Goal: Task Accomplishment & Management: Use online tool/utility

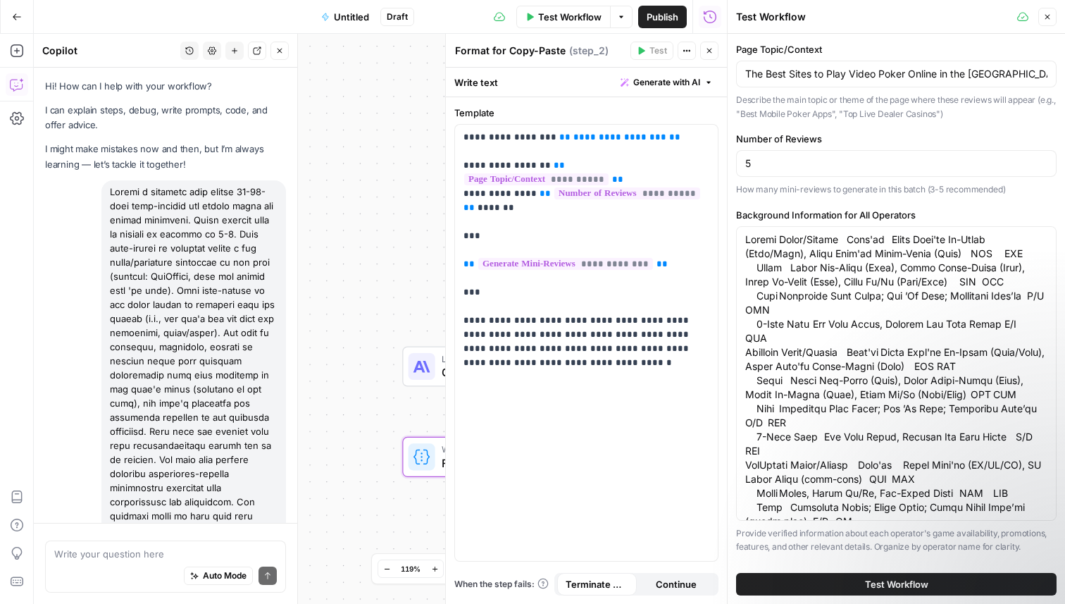
scroll to position [3111, 0]
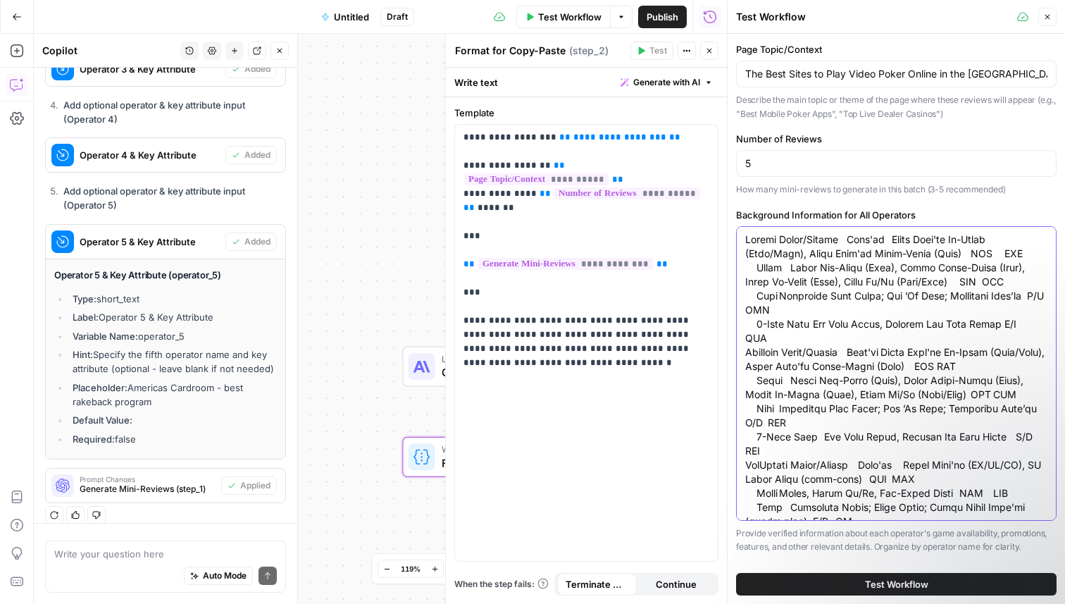
click at [793, 365] on textarea "Background Information for All Operators" at bounding box center [896, 571] width 302 height 676
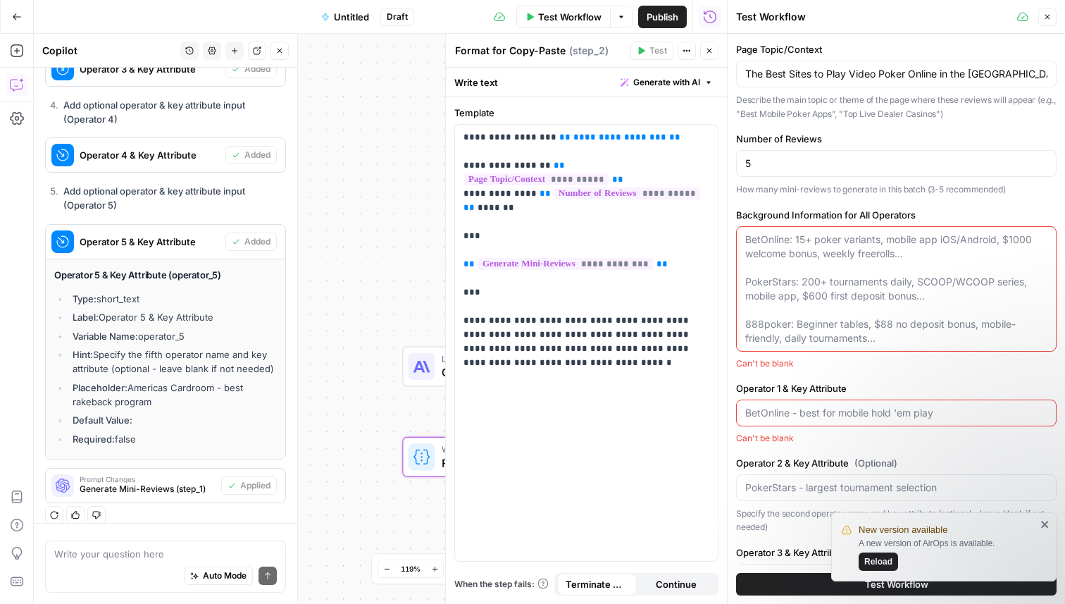
paste textarea "Loremips Dolorsit Ametc/Adipisci Elitseddoei Temp Incid UTL Etdol Magn'al Enima…"
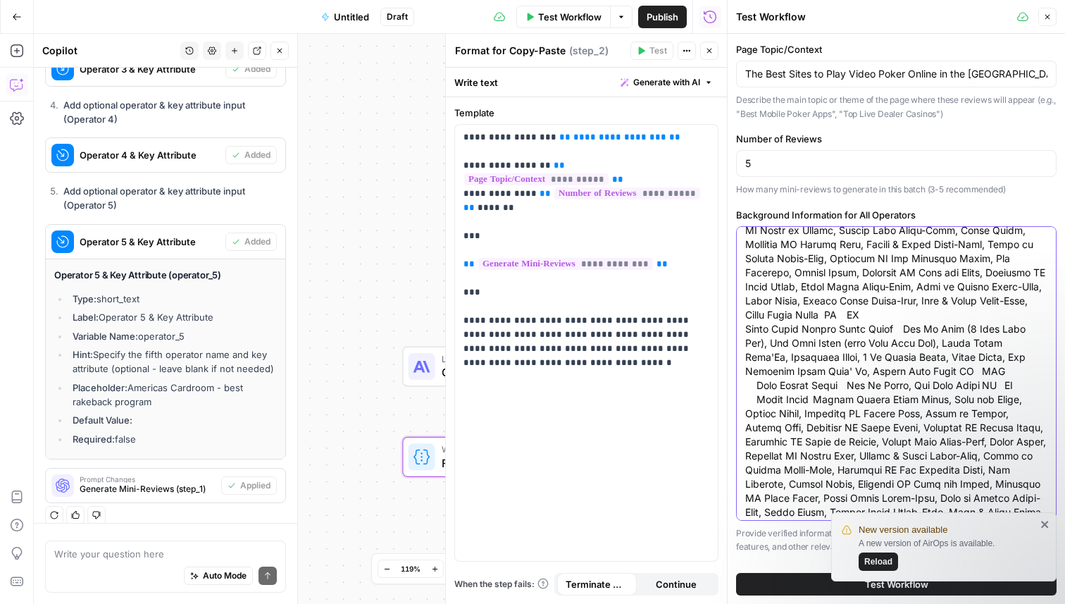
scroll to position [1282, 0]
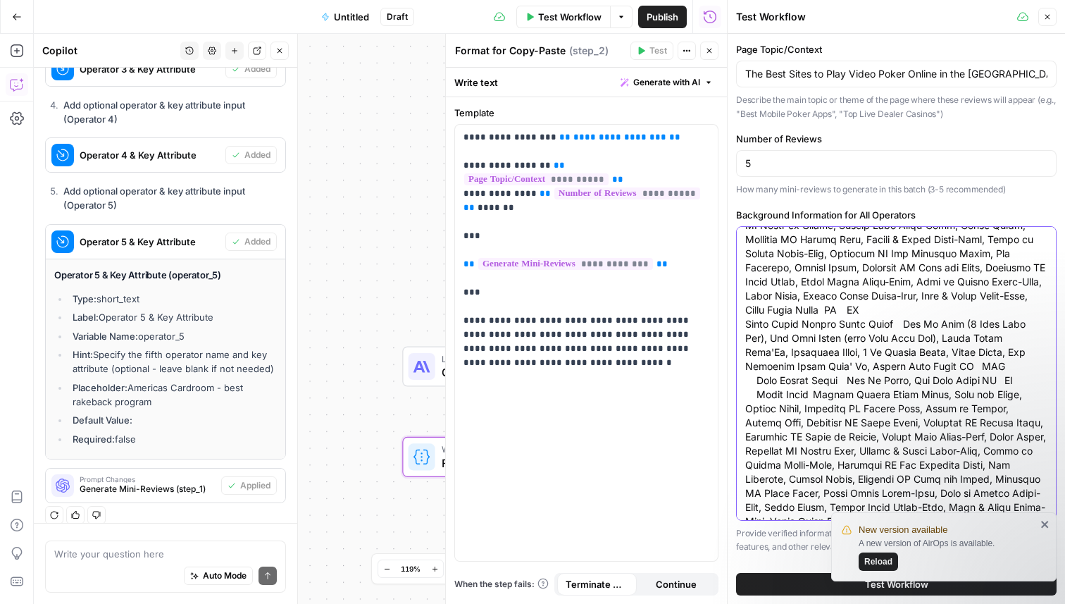
type textarea "Loremips Dolorsit Ametc/Adipisci Elitseddoei Temp Incid UTL Etdol Magn'al Enima…"
click at [882, 559] on span "Reload" at bounding box center [879, 561] width 28 height 13
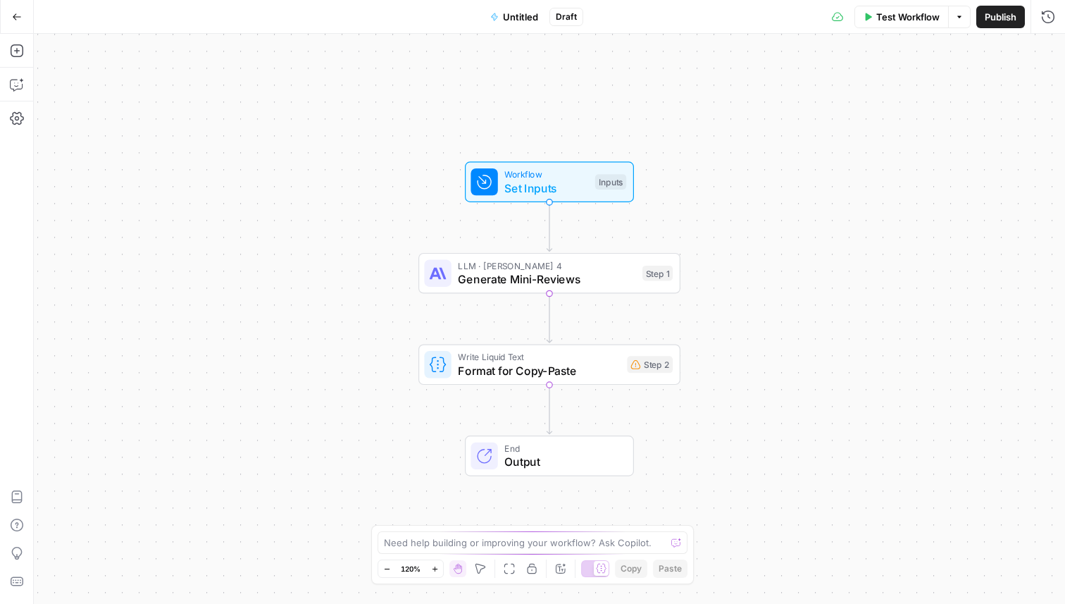
click at [916, 25] on button "Test Workflow" at bounding box center [902, 17] width 94 height 23
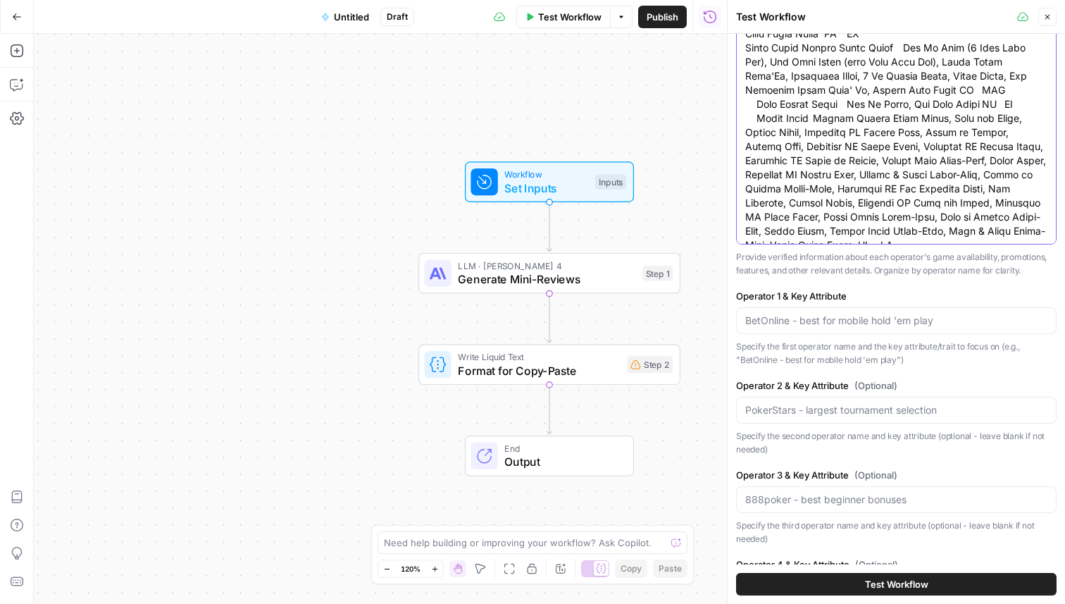
scroll to position [265, 0]
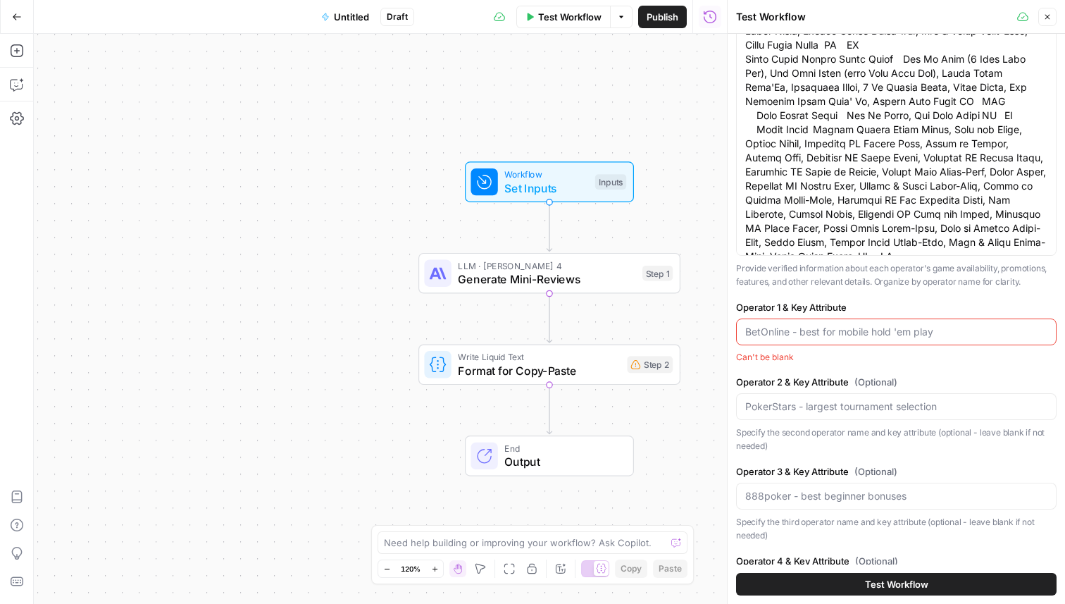
click at [894, 351] on div "Can't be blank" at bounding box center [896, 357] width 321 height 13
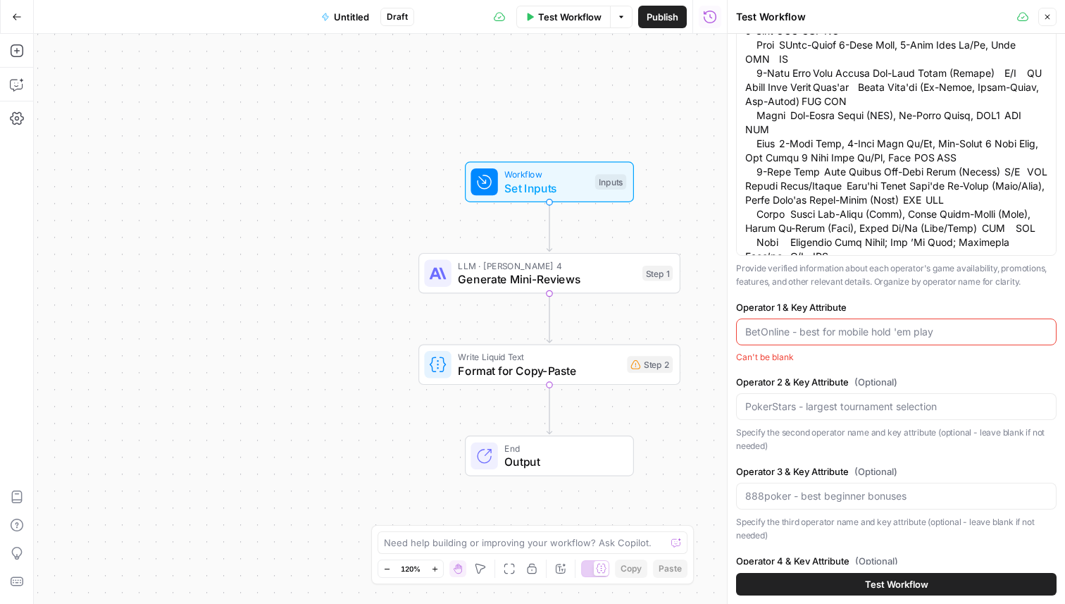
click at [890, 342] on div at bounding box center [896, 331] width 321 height 27
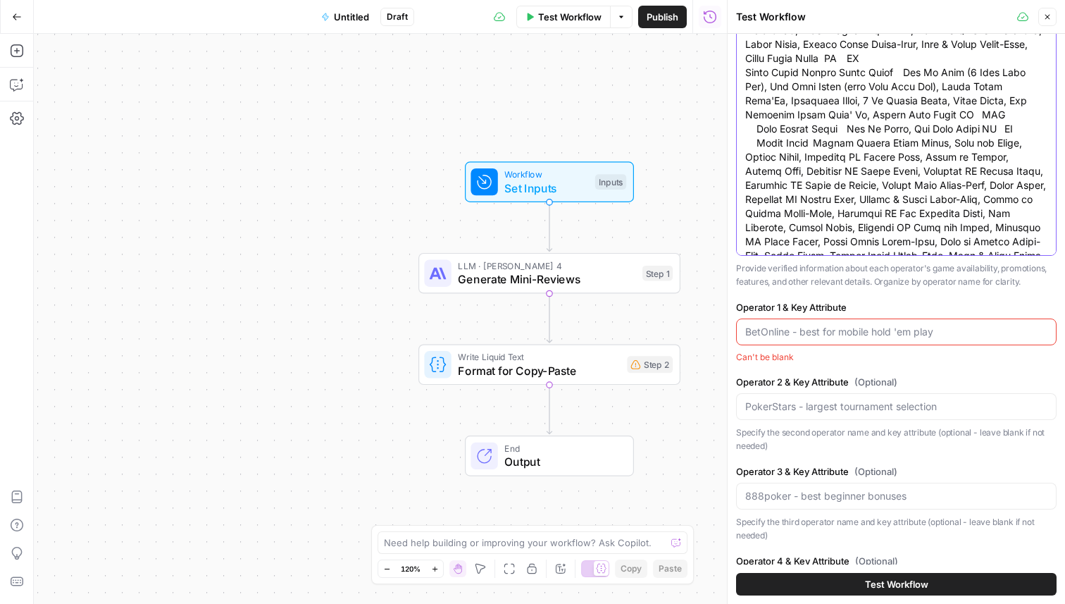
scroll to position [1282, 0]
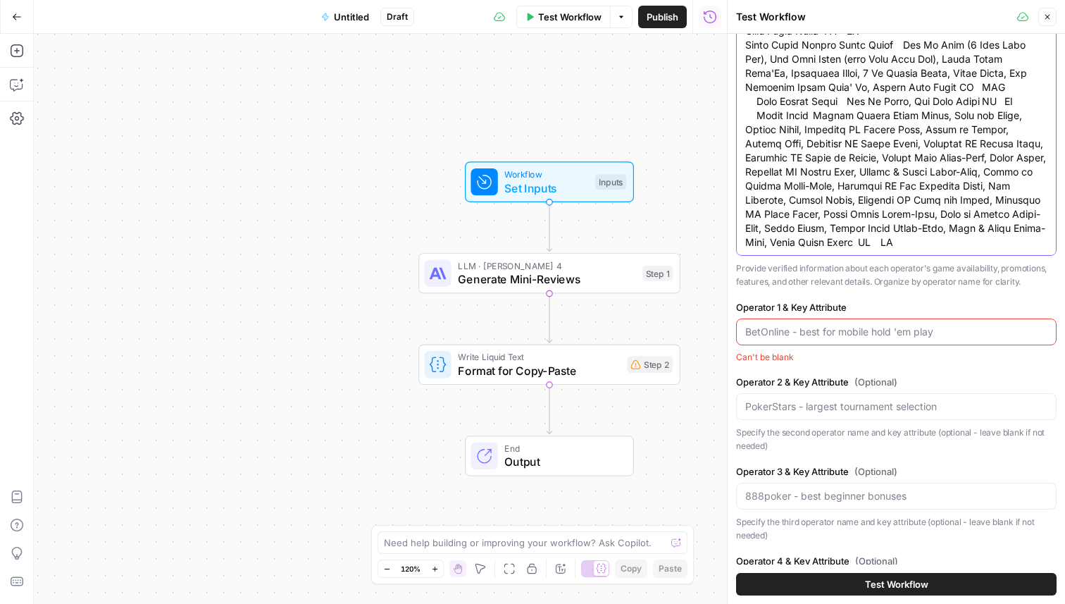
paste textarea "Loremips Dolorsi Ametc / Adipi Elits Doei 274% tempo in ut $5,625 + 495 labo et…"
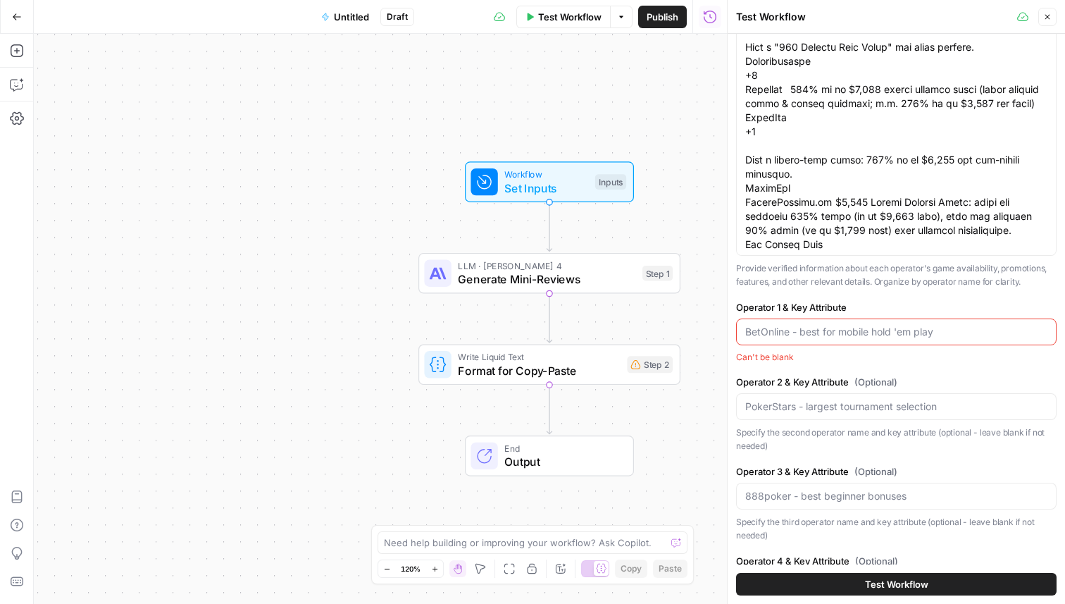
scroll to position [0, 0]
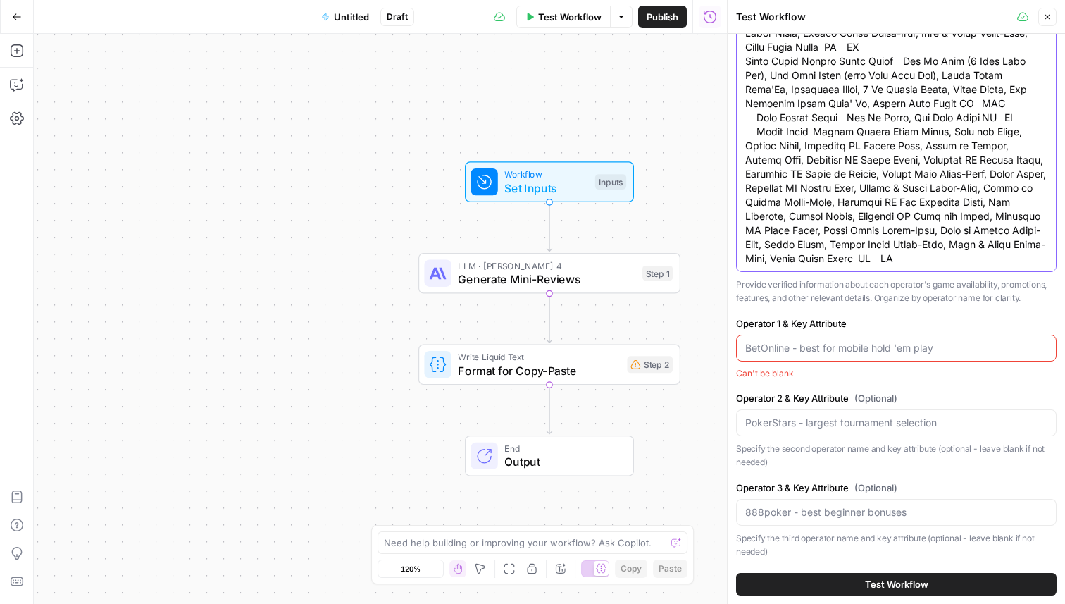
scroll to position [242, 0]
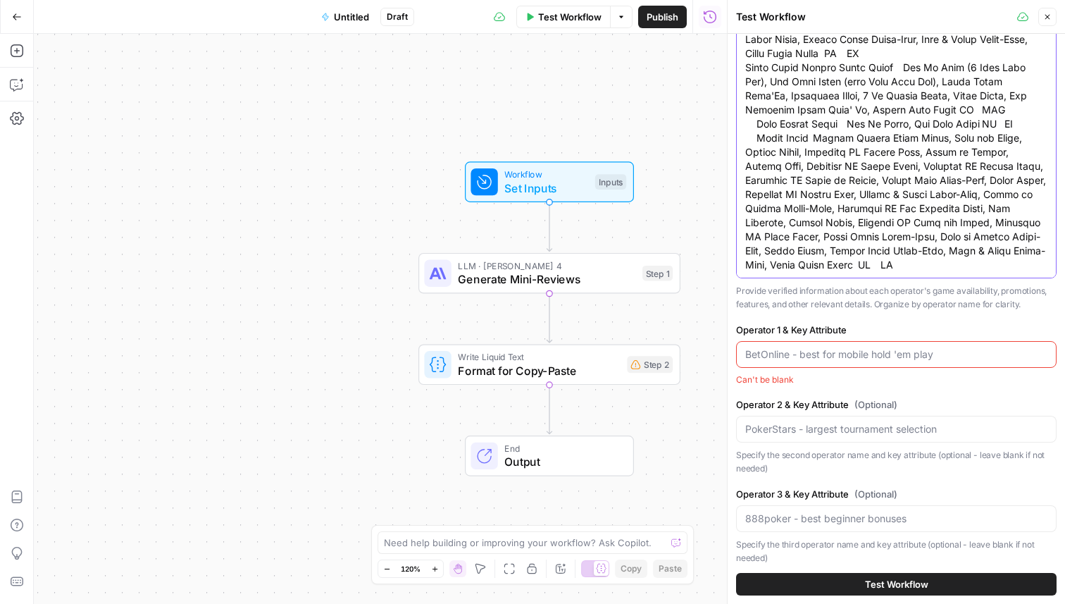
type textarea "Loremips Dolorsit Ametc/Adipisci Elitseddoei Temp Incid UTL Etdol Magn'al Enima…"
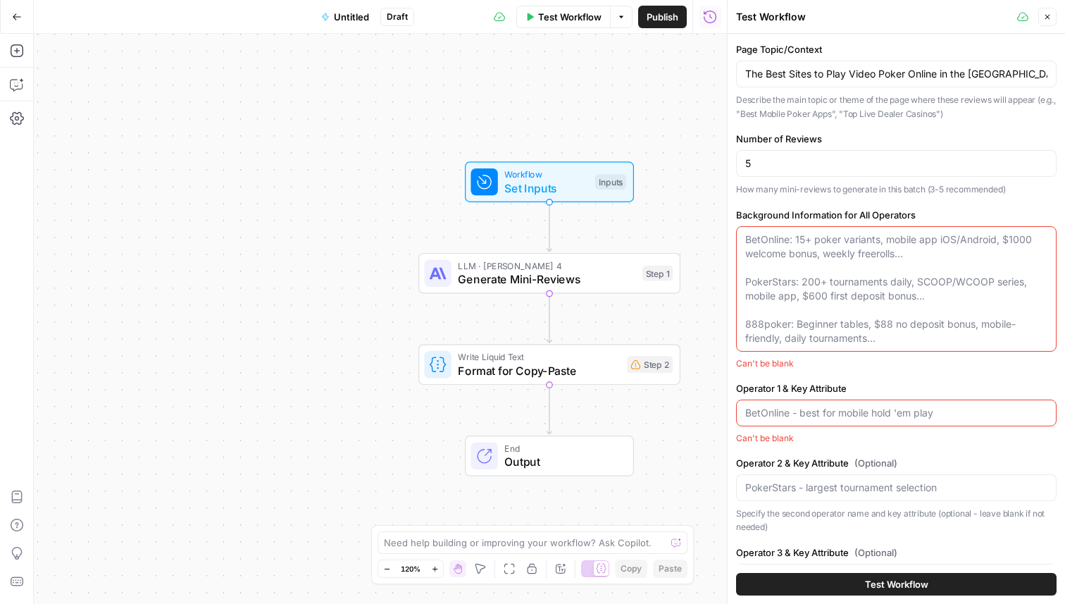
paste textarea "Operator Category Games / Variants Tournaments Play Money Welcome Bonus Bovada …"
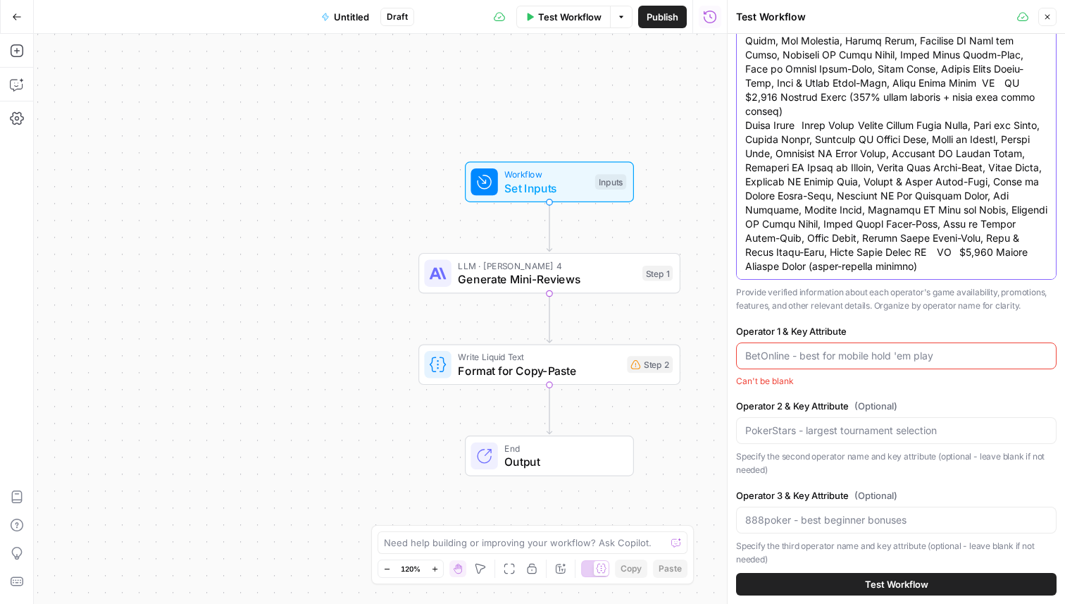
scroll to position [430, 0]
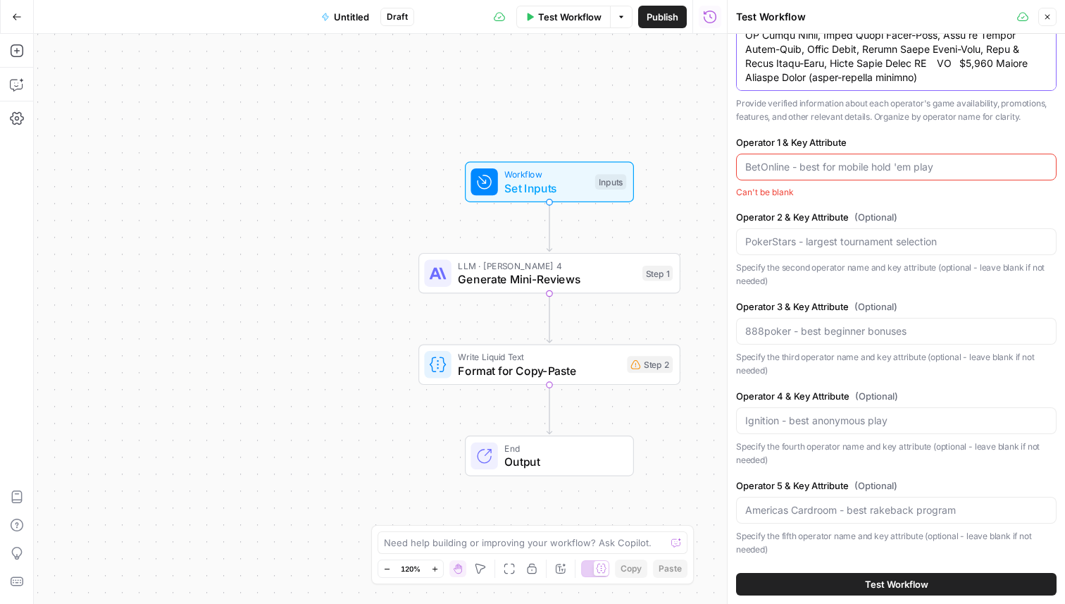
type textarea "Operator Category Games / Variants Tournaments Play Money Welcome Bonus Bovada …"
click at [745, 161] on input "Operator 1 & Key Attribute" at bounding box center [896, 167] width 302 height 14
type input "e"
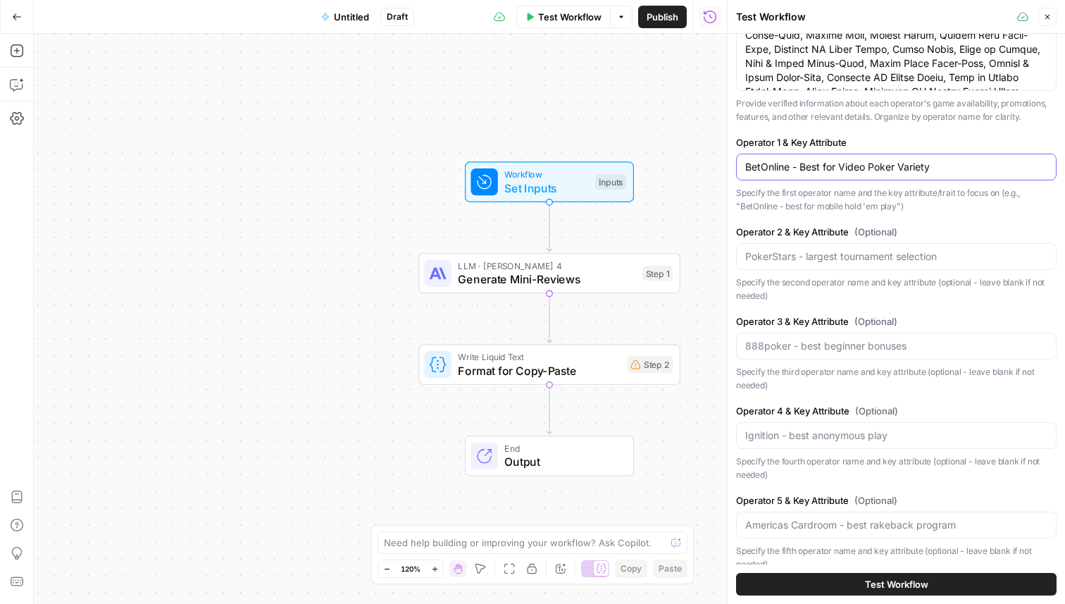
type input "BetOnline - Best for Video Poker Variety"
click at [778, 254] on input "Operator 2 & Key Attribute (Optional)" at bounding box center [896, 256] width 302 height 14
click at [783, 265] on div at bounding box center [896, 256] width 321 height 27
type input "Ignition Casino - Best for Crypto Players"
click at [766, 339] on input "Operator 3 & Key Attribute (Optional)" at bounding box center [896, 346] width 302 height 14
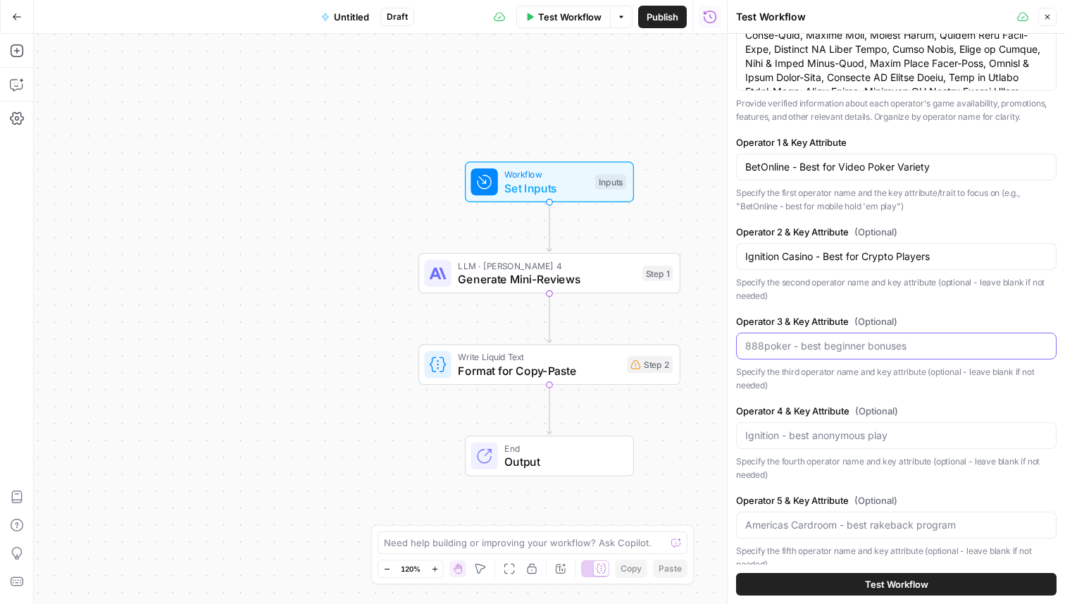
paste input "Best for Casual US Players – Bovada Casino"
click at [829, 345] on input "Best for Casual US Players – Bovada Casino" at bounding box center [896, 346] width 302 height 14
click at [825, 345] on input "Best for Casual US Players – Bovada Casino" at bounding box center [896, 346] width 302 height 14
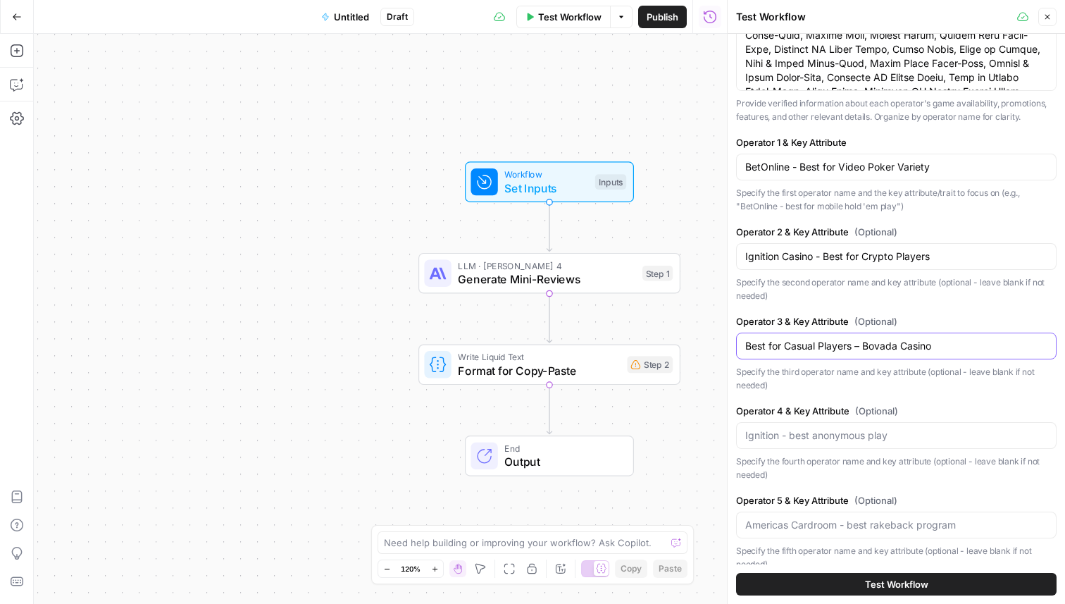
drag, startPoint x: 915, startPoint y: 344, endPoint x: 992, endPoint y: 344, distance: 76.8
click at [992, 344] on input "Best for Casual Players – Bovada Casino" at bounding box center [896, 346] width 302 height 14
click at [744, 350] on div "Best for Casual Players –" at bounding box center [896, 346] width 321 height 27
click at [745, 346] on div "Best for Casual Players –" at bounding box center [896, 346] width 321 height 27
paste input "Bovada Casino"
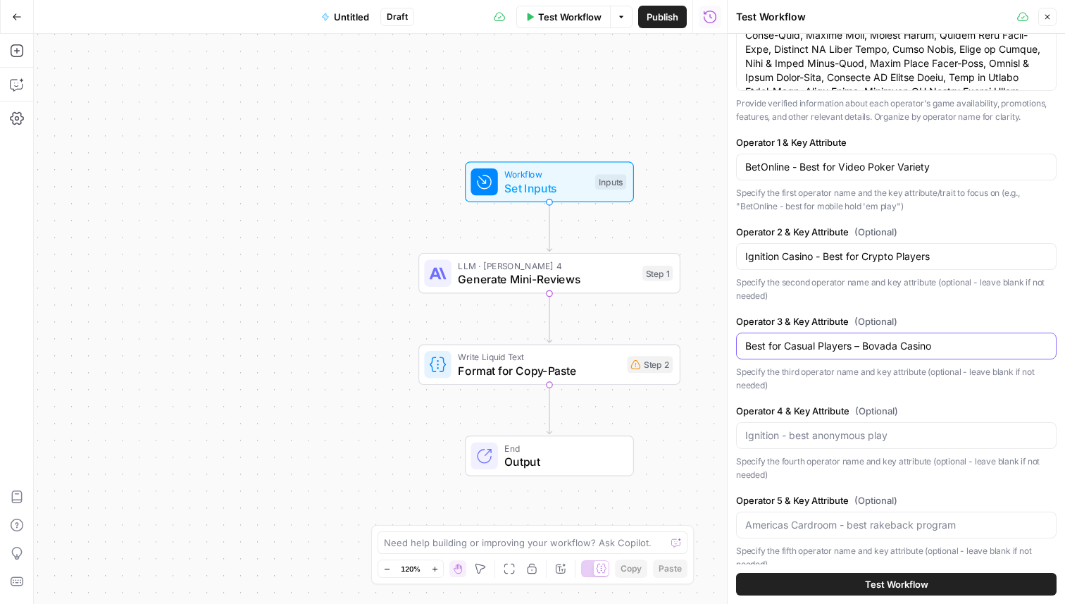
click at [748, 347] on input "Best for Casual Players – Bovada Casino" at bounding box center [896, 346] width 302 height 14
paste input "Bovada Casino"
drag, startPoint x: 946, startPoint y: 342, endPoint x: 1010, endPoint y: 342, distance: 64.1
click at [1010, 342] on input "Bovada Casino Best for Casual Players – Bovada Casino" at bounding box center [896, 346] width 302 height 14
click at [817, 344] on input "Bovada Casino Best for Casual Players" at bounding box center [896, 346] width 302 height 14
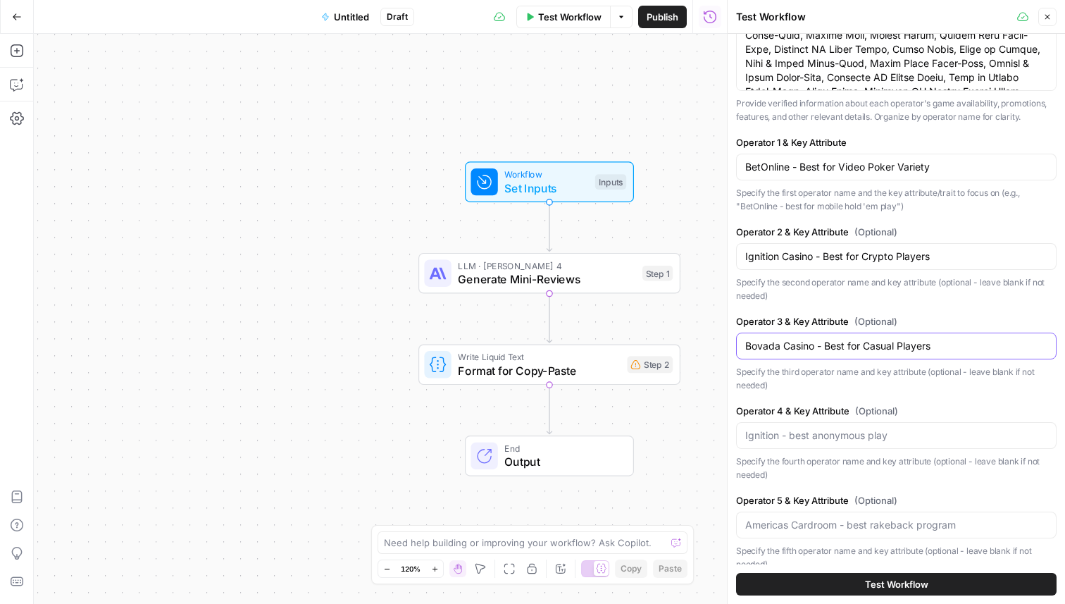
type input "Bovada Casino - Best for Casual Players"
click at [784, 438] on input "Operator 4 & Key Attribute (Optional)" at bounding box center [896, 435] width 302 height 14
paste input "Best for Big Welcome Package – Super Slots"
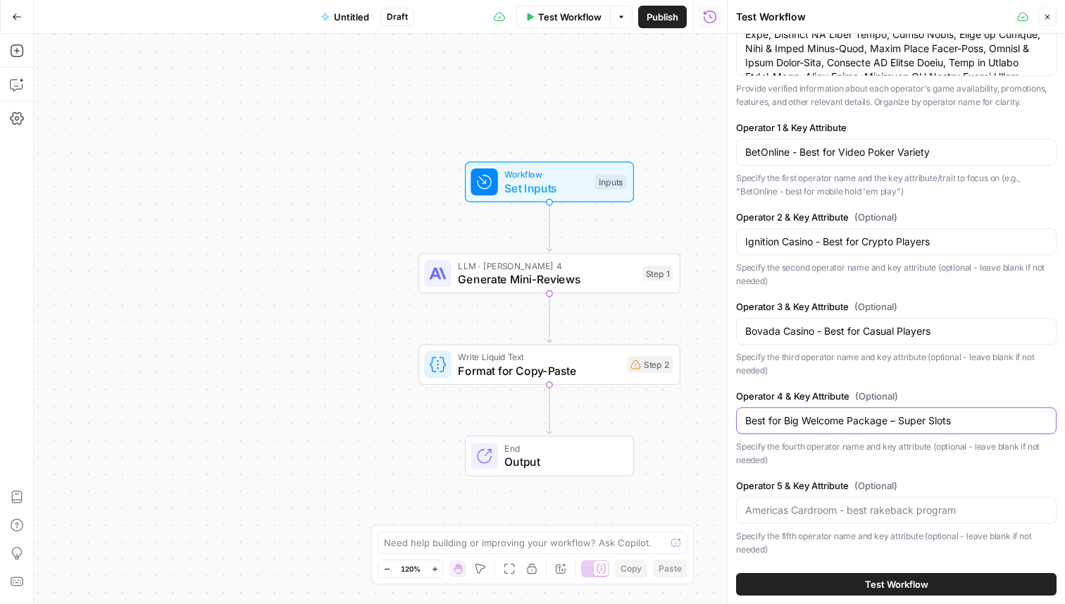
drag, startPoint x: 899, startPoint y: 422, endPoint x: 973, endPoint y: 422, distance: 74.0
click at [973, 422] on input "Best for Big Welcome Package – Super Slots" at bounding box center [896, 421] width 302 height 14
click at [746, 418] on input "Best for Big Welcome Package" at bounding box center [896, 421] width 302 height 14
paste input "Super Slots"
type input "Super Slots - Best for Big Welcome Package"
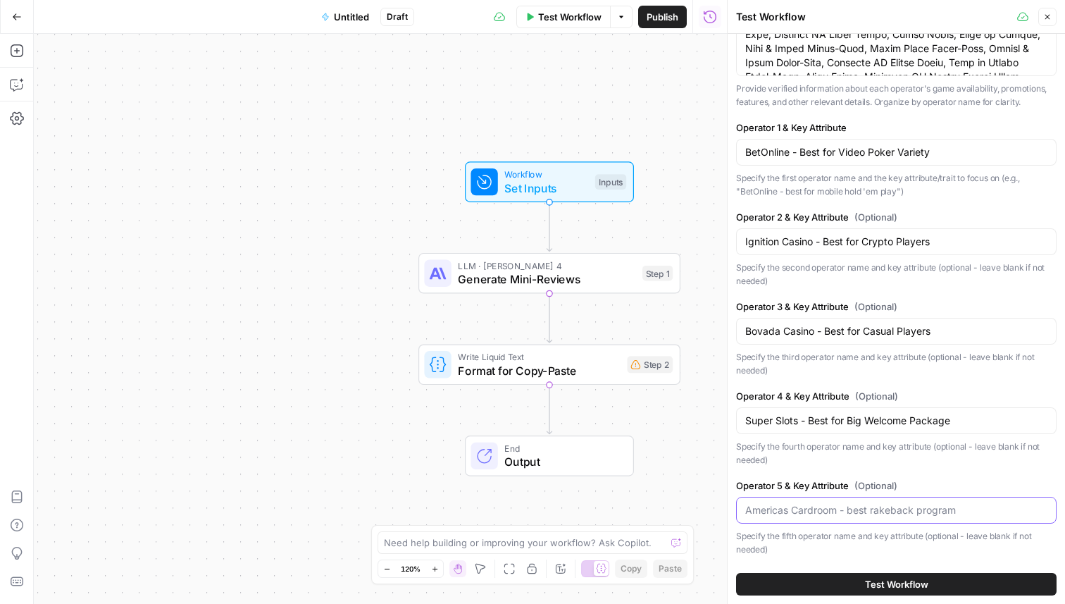
click at [762, 507] on input "Operator 5 & Key Attribute (Optional)" at bounding box center [896, 510] width 302 height 14
click at [846, 514] on input "DuckyLuck - Best for Crypto" at bounding box center [896, 510] width 302 height 14
click at [935, 502] on div "DuckyLuck - Best for Fast Crypto" at bounding box center [896, 510] width 321 height 27
click at [924, 514] on input "DuckyLuck - Best for Fast Crypto" at bounding box center [896, 510] width 302 height 14
type input "DuckyLuck - Best for Fast Crypto Payouts"
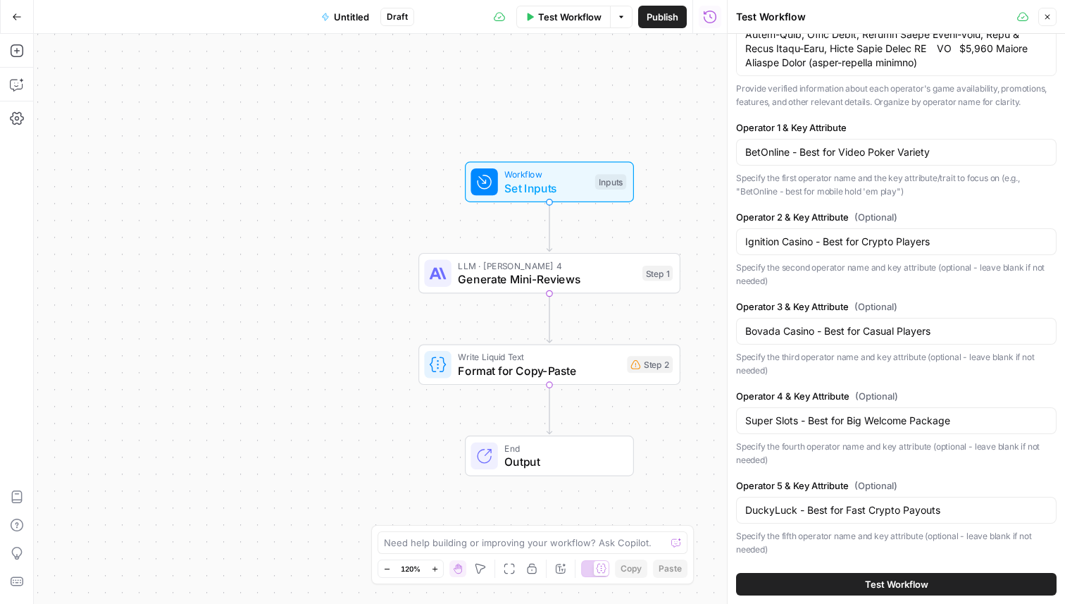
click at [890, 581] on span "Test Workflow" at bounding box center [896, 584] width 63 height 14
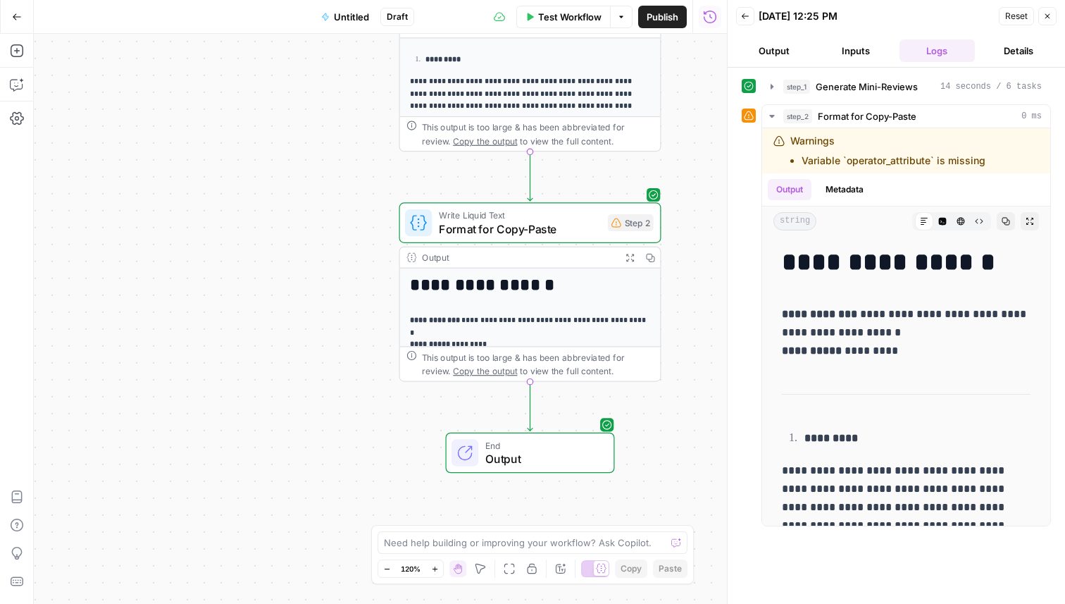
click at [583, 454] on span "Output" at bounding box center [542, 458] width 115 height 17
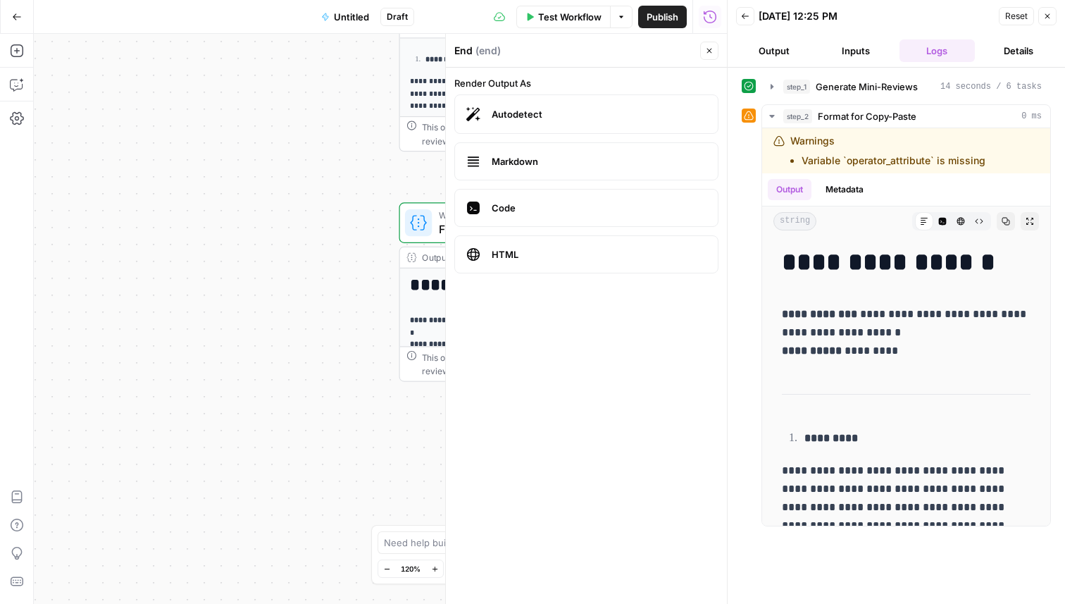
click at [779, 58] on button "Output" at bounding box center [774, 50] width 76 height 23
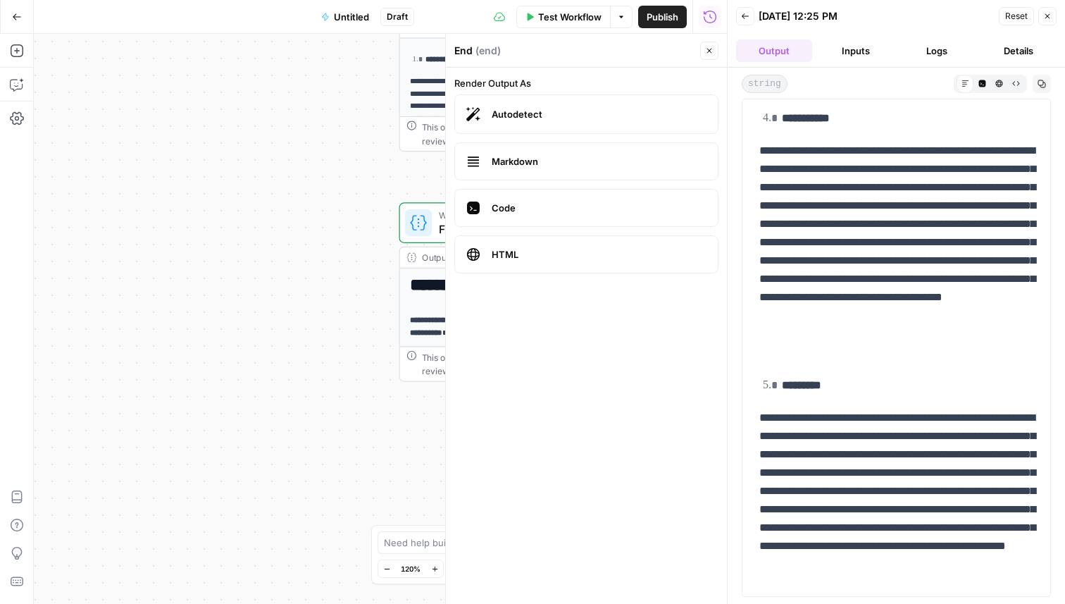
scroll to position [1022, 0]
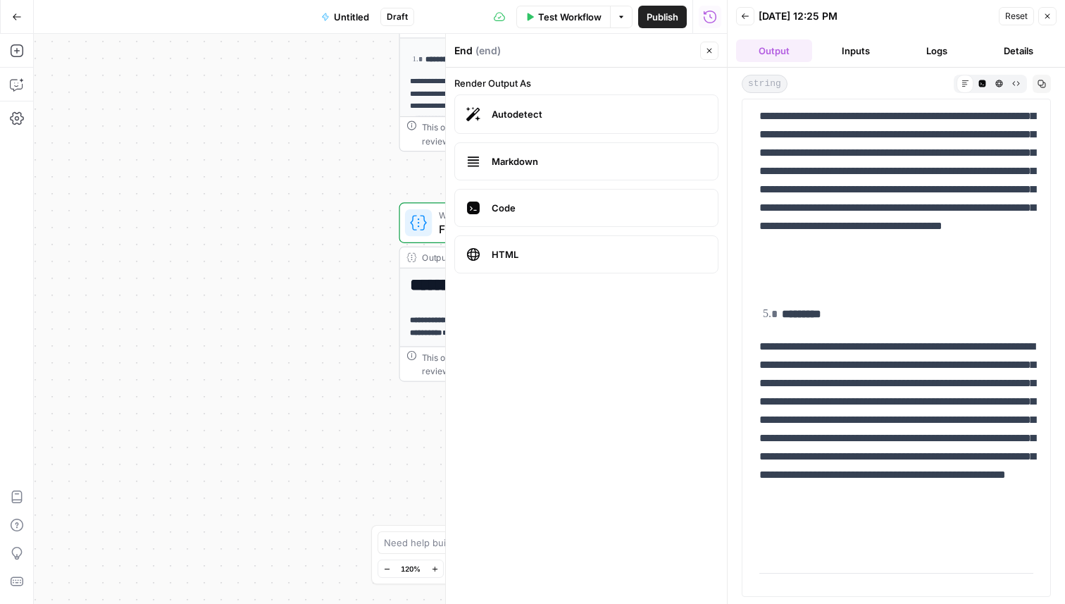
click at [356, 23] on span "Untitled" at bounding box center [351, 17] width 35 height 14
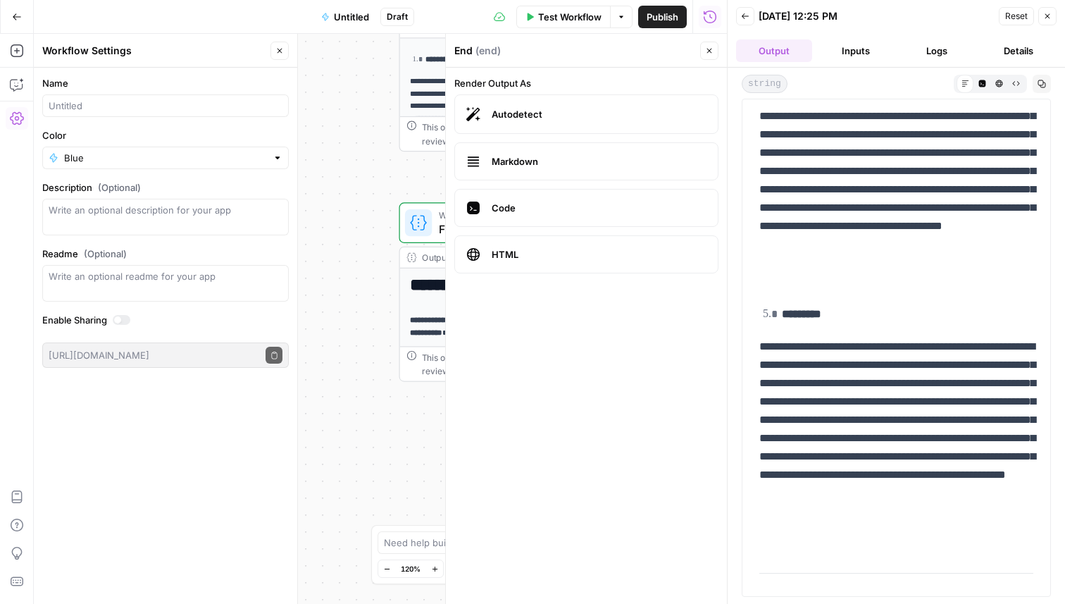
click at [179, 115] on div at bounding box center [165, 105] width 247 height 23
click at [50, 107] on input "Mini-Review Generator" at bounding box center [166, 106] width 234 height 14
type input "Poker Mini-Review Generator"
click at [67, 228] on textarea "Description (Optional)" at bounding box center [166, 217] width 234 height 28
type textarea "This workflow creates short mini review text for designated operators."
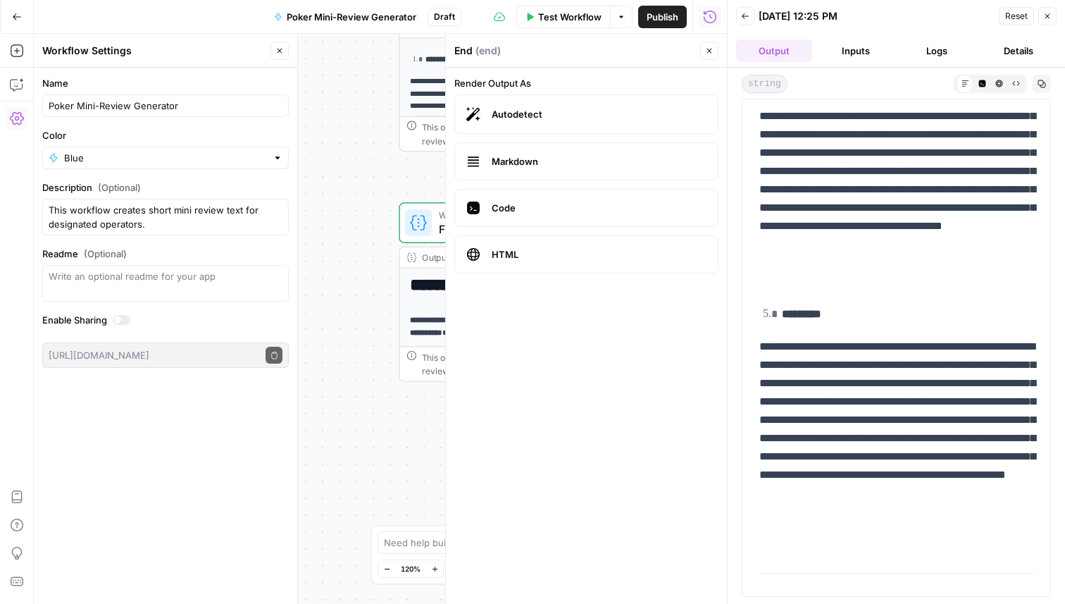
click at [80, 291] on div "Write an optional readme for your app" at bounding box center [165, 283] width 247 height 37
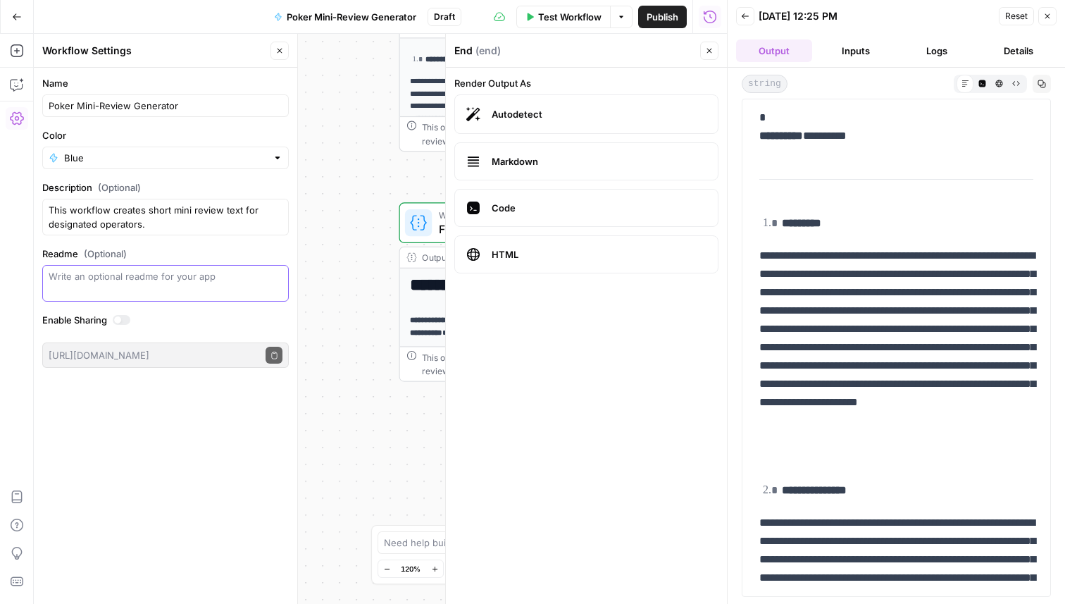
scroll to position [0, 0]
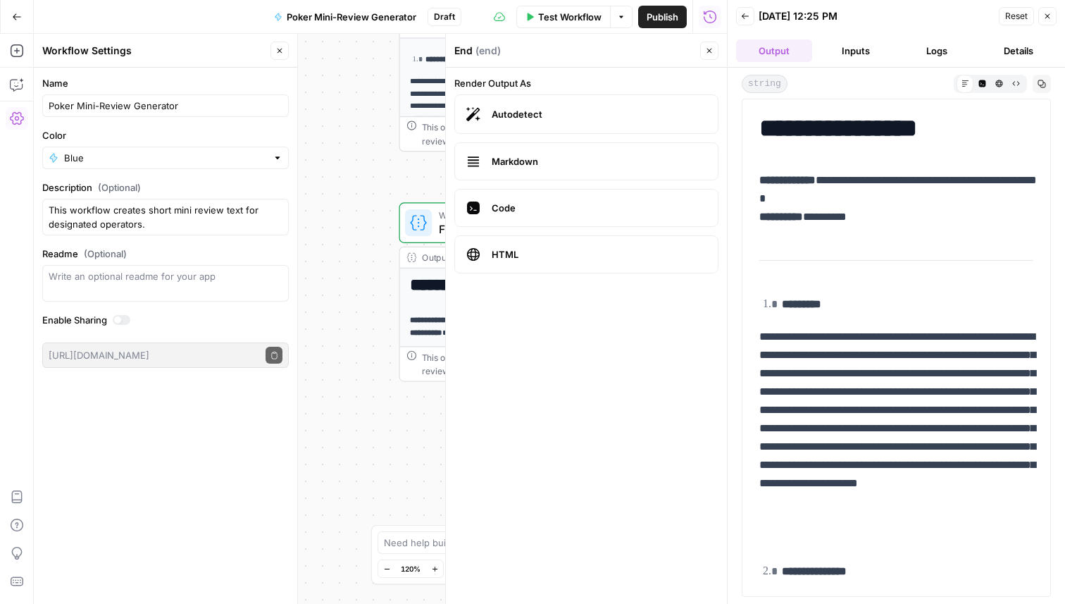
click at [338, 211] on div "**********" at bounding box center [380, 319] width 693 height 570
click at [10, 85] on icon "button" at bounding box center [17, 85] width 14 height 14
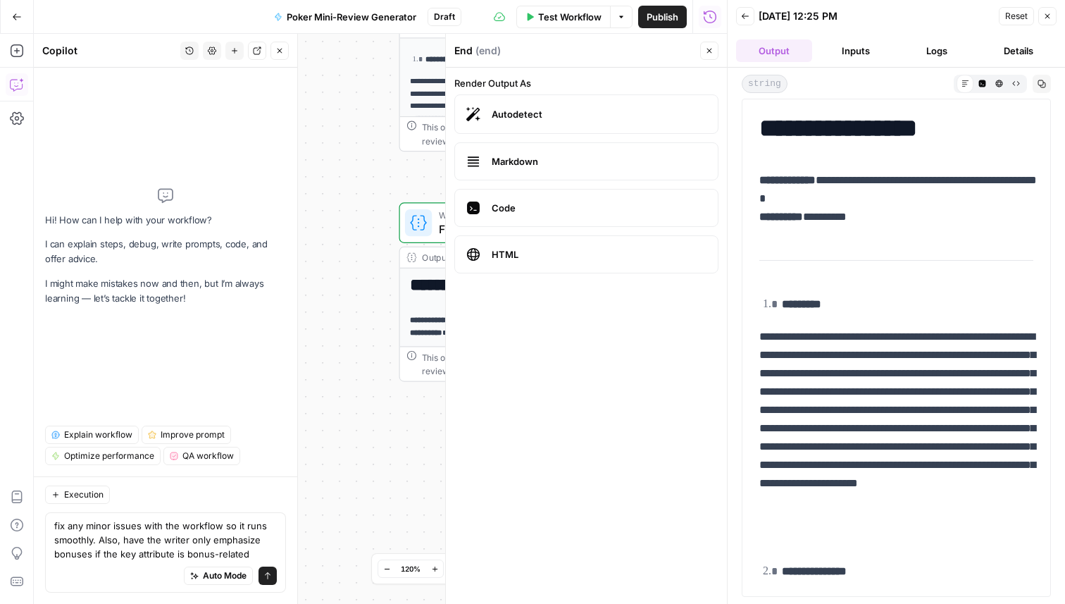
type textarea "fix any minor issues with the workflow so it runs smoothly. Also, have the writ…"
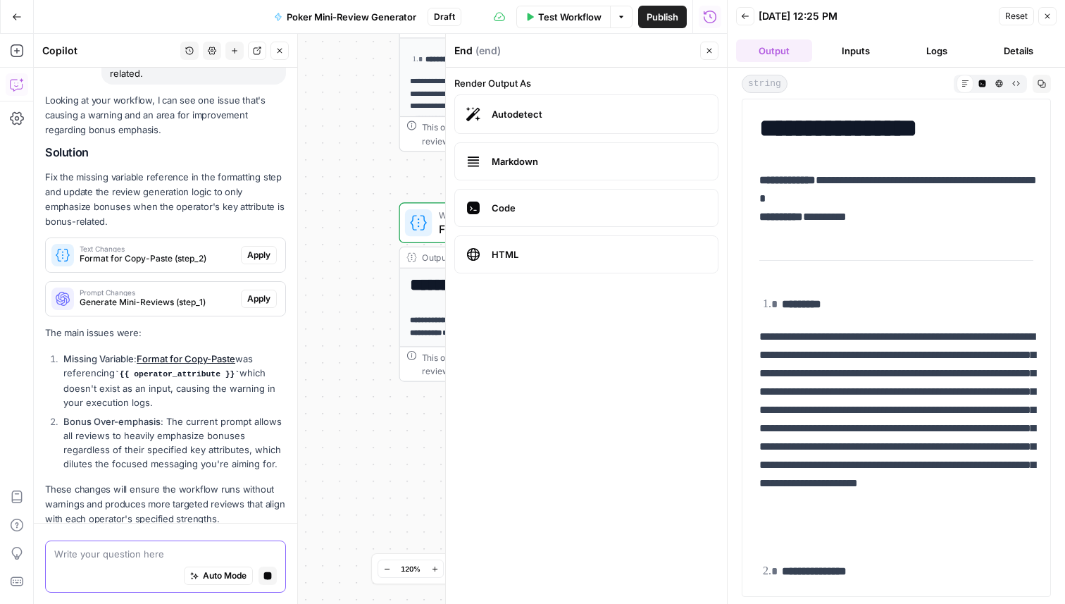
scroll to position [216, 0]
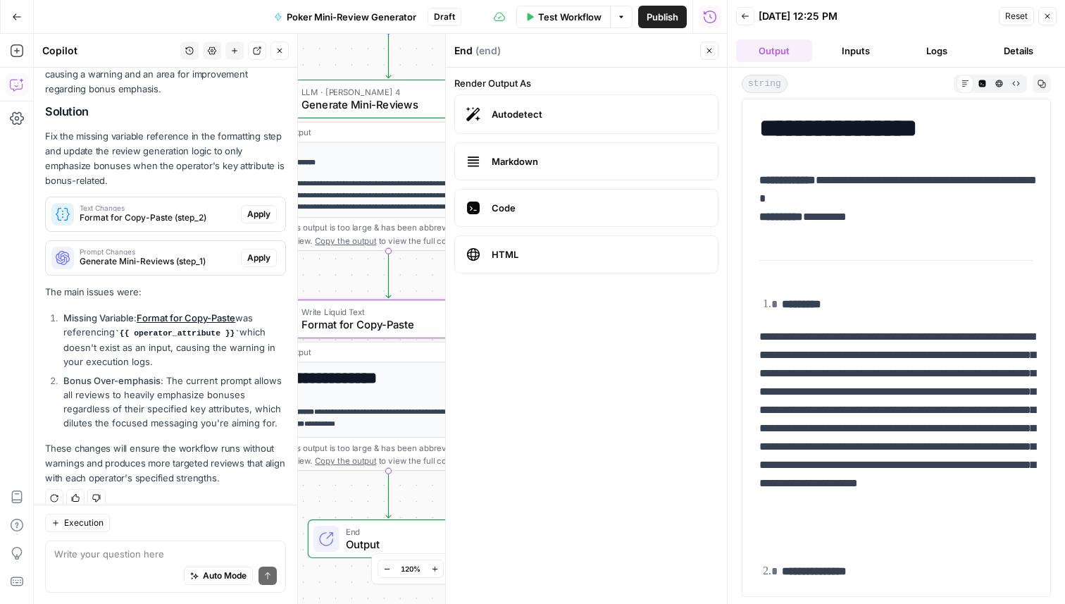
click at [256, 208] on span "Apply" at bounding box center [258, 214] width 23 height 13
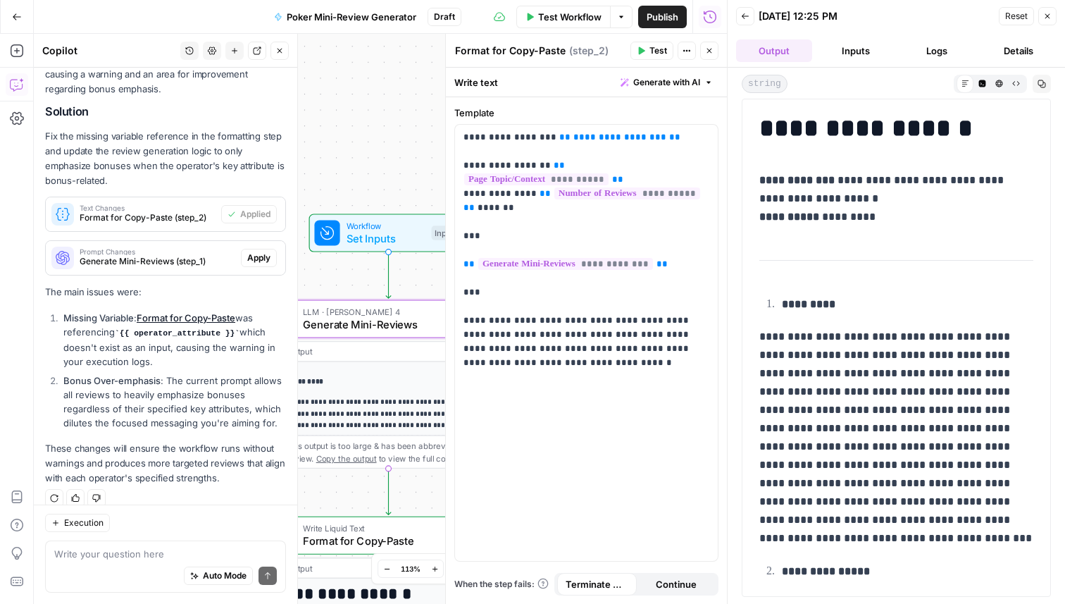
click at [258, 252] on span "Apply" at bounding box center [258, 258] width 23 height 13
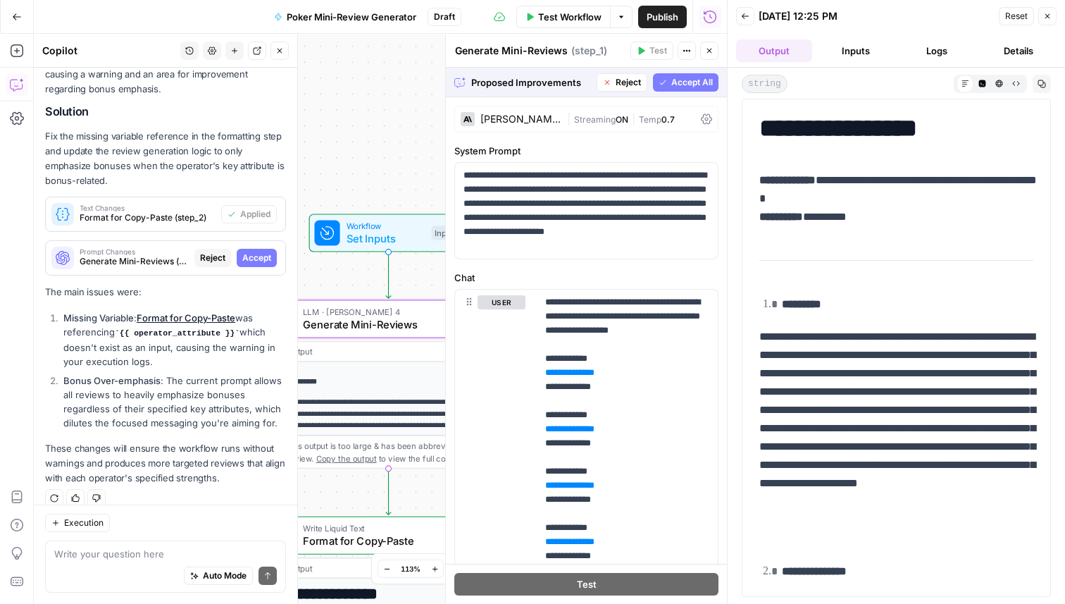
click at [259, 250] on button "Accept" at bounding box center [257, 258] width 40 height 18
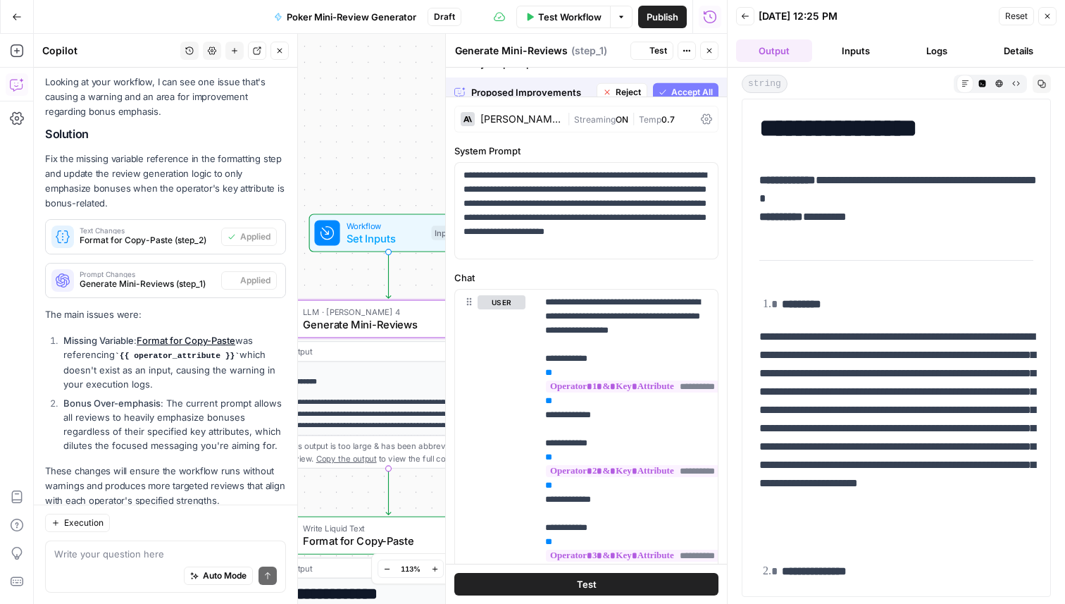
scroll to position [238, 0]
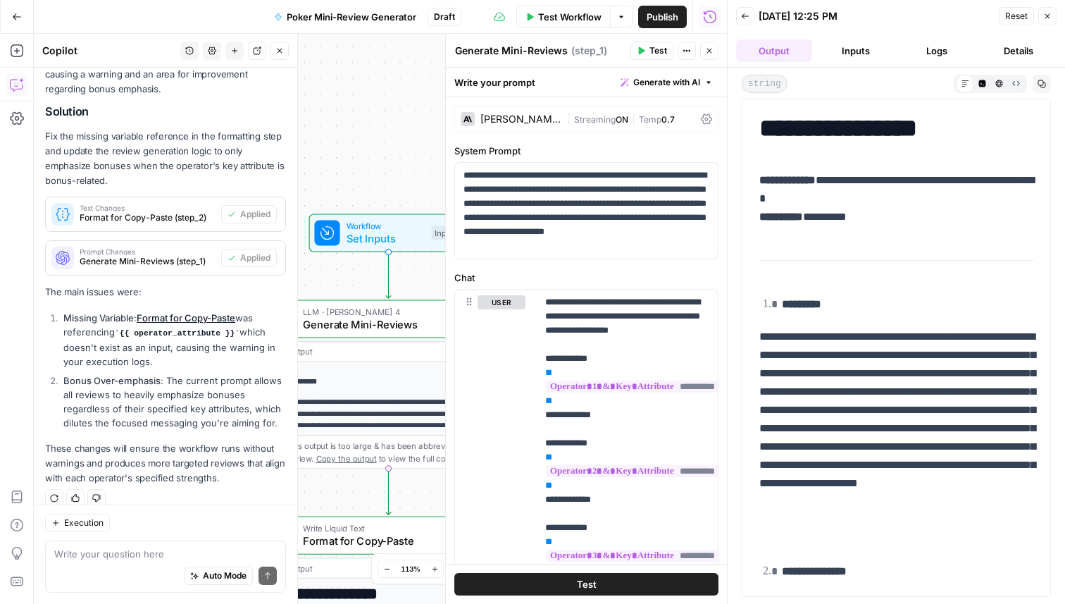
click at [573, 21] on span "Test Workflow" at bounding box center [569, 17] width 63 height 14
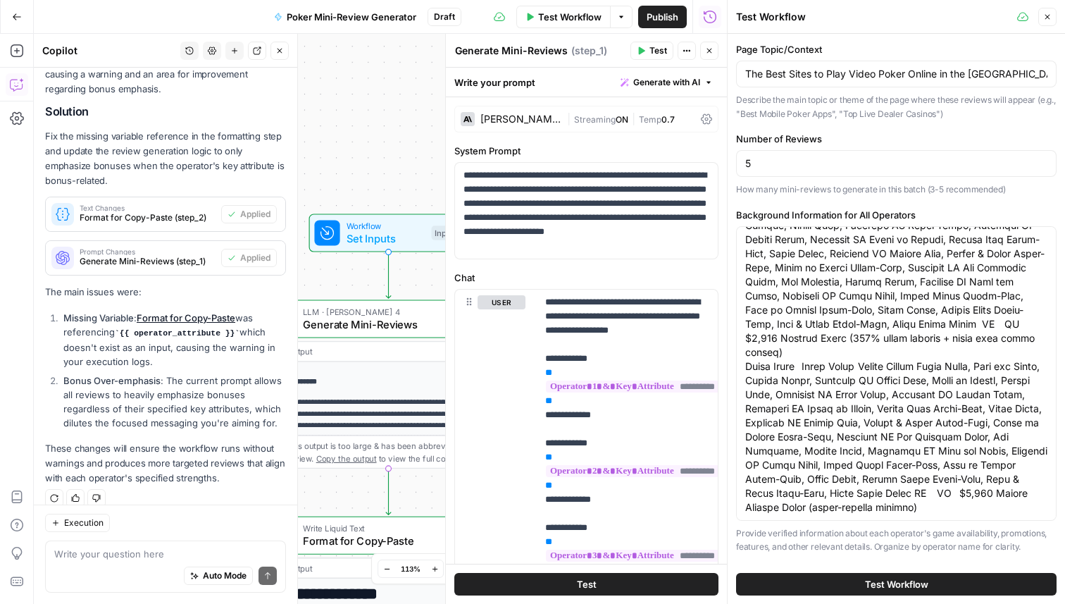
scroll to position [445, 0]
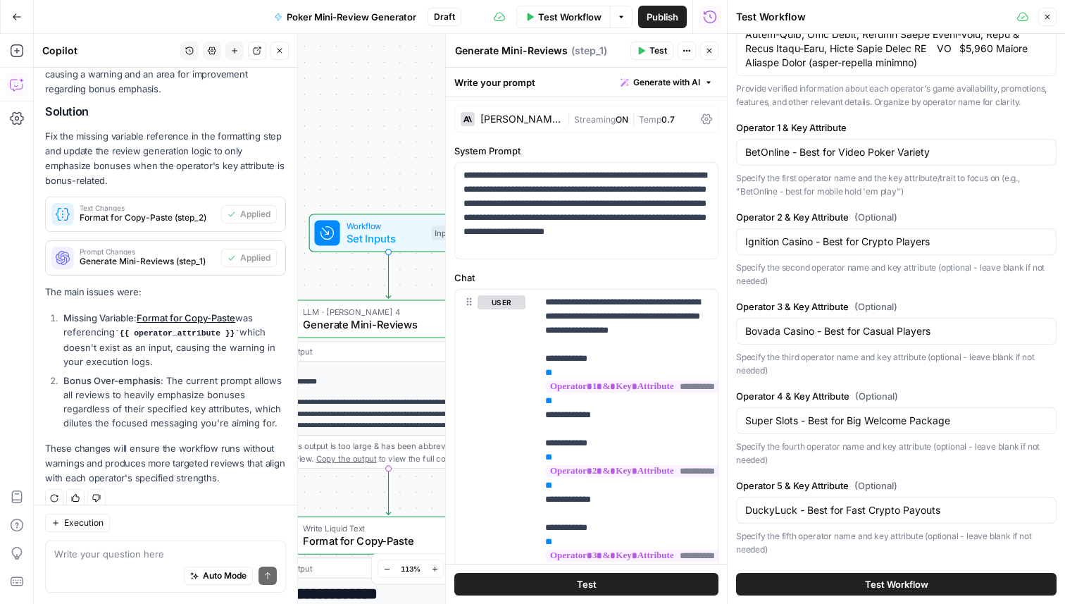
click at [901, 577] on span "Test Workflow" at bounding box center [896, 584] width 63 height 14
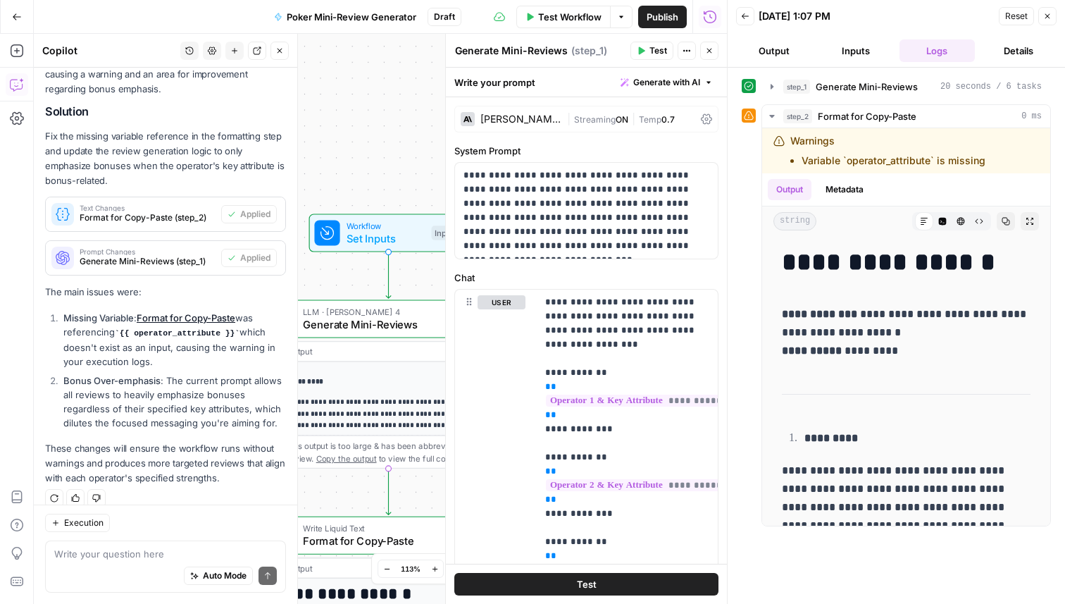
click at [856, 44] on button "Inputs" at bounding box center [856, 50] width 76 height 23
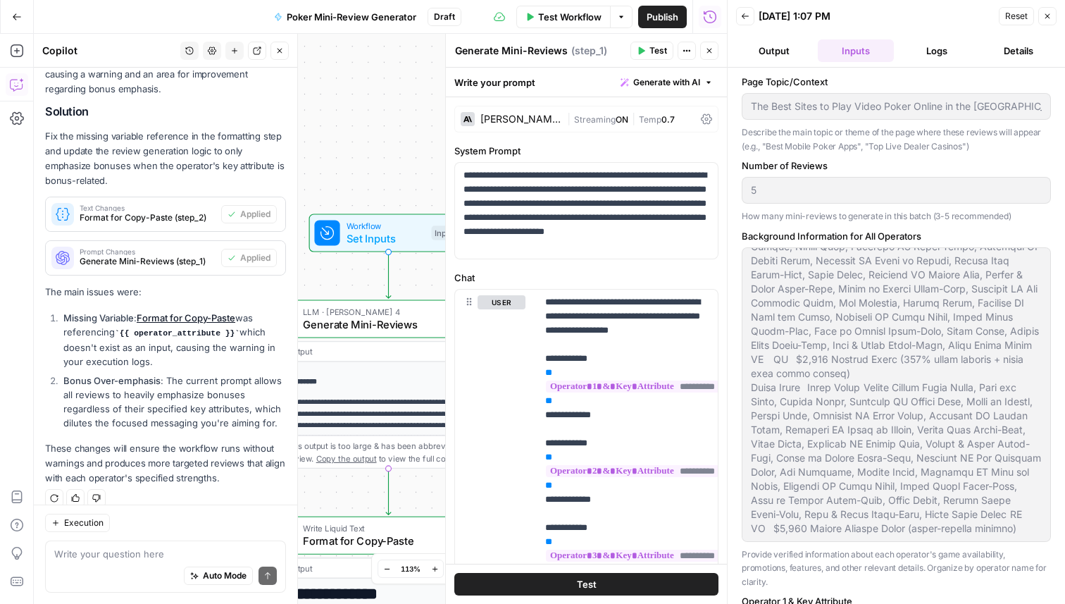
scroll to position [411, 0]
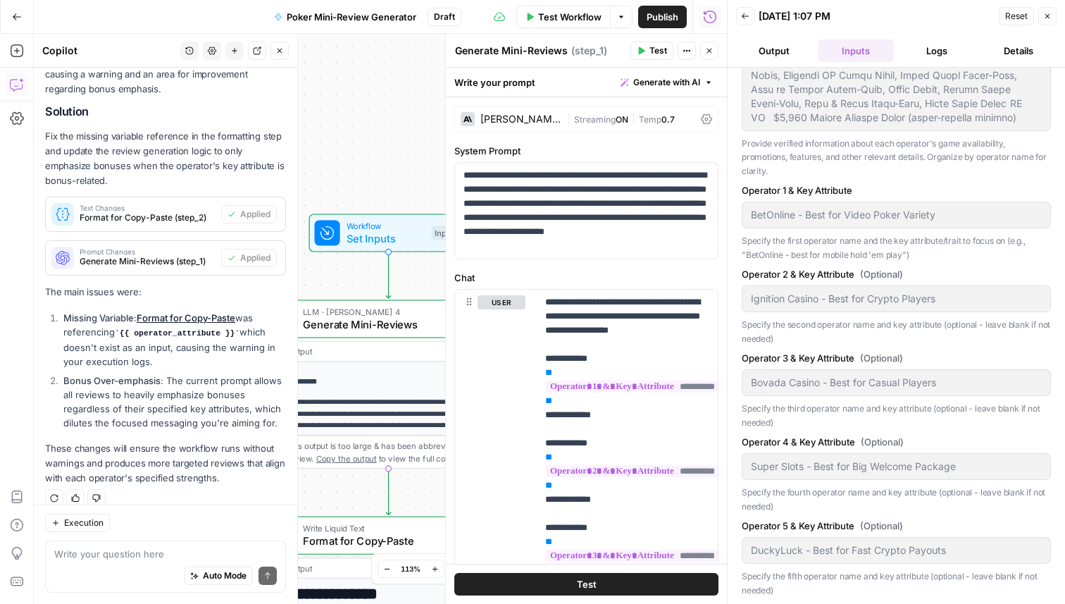
click at [86, 568] on div "Auto Mode Send" at bounding box center [165, 576] width 223 height 31
type textarea "T"
type textarea "a"
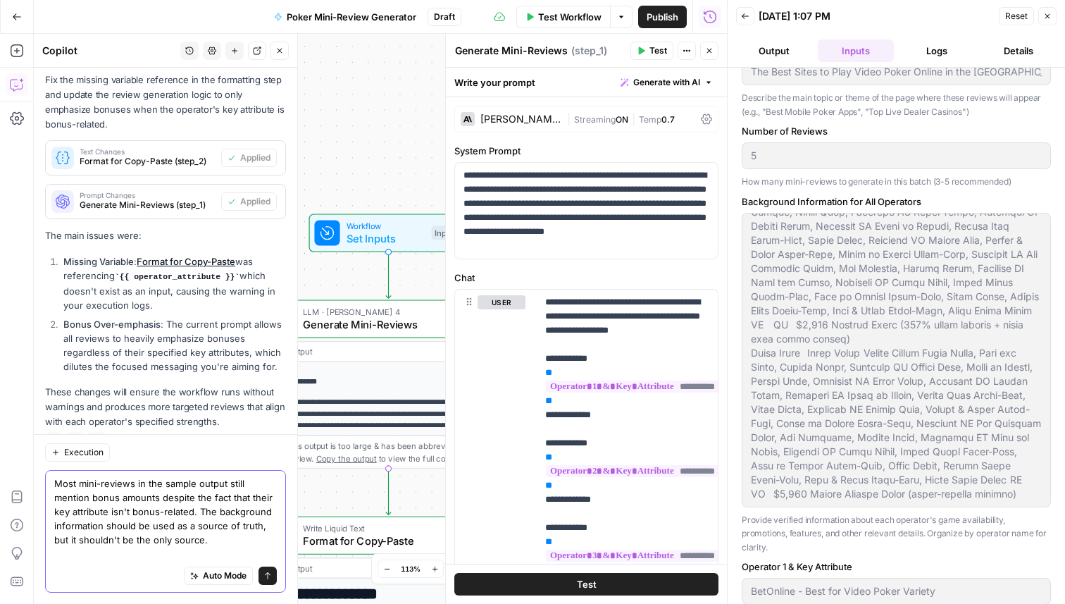
scroll to position [295, 0]
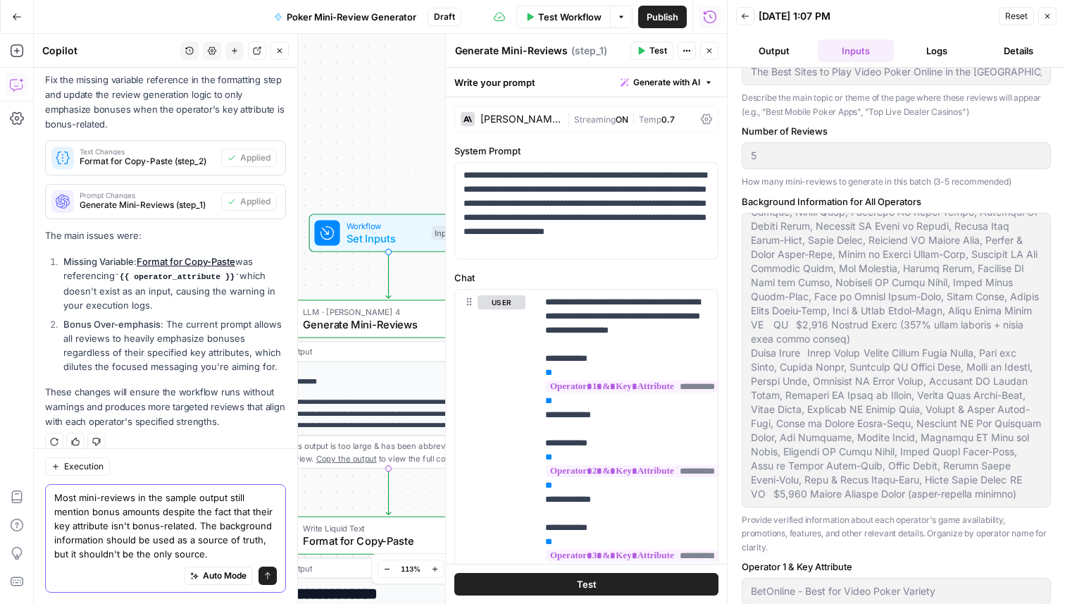
click at [216, 557] on textarea "Most mini-reviews in the sample output still mention bonus amounts despite the …" at bounding box center [165, 525] width 223 height 70
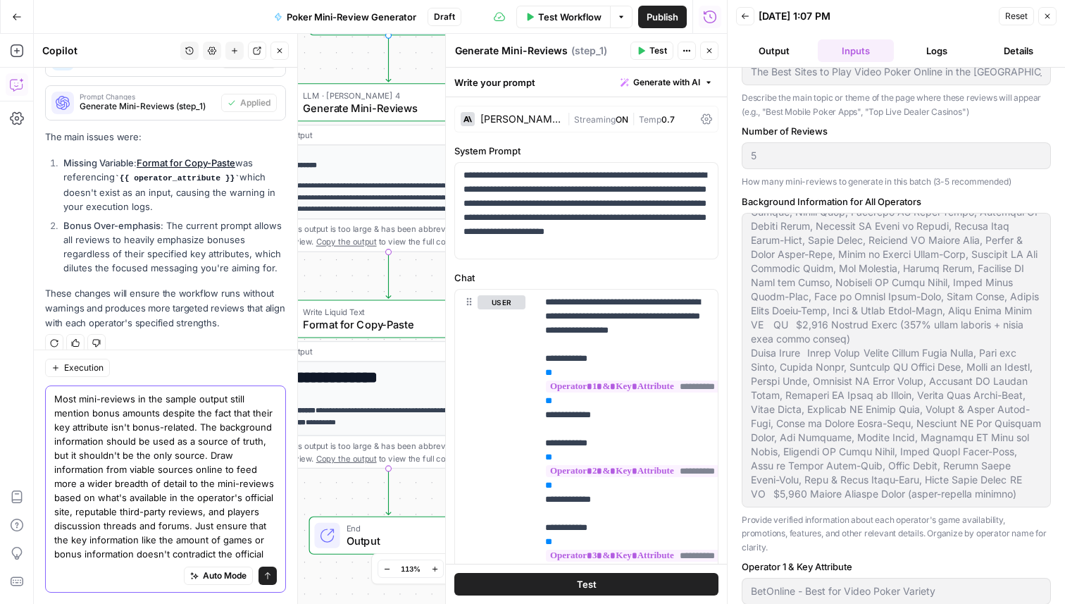
scroll to position [407, 0]
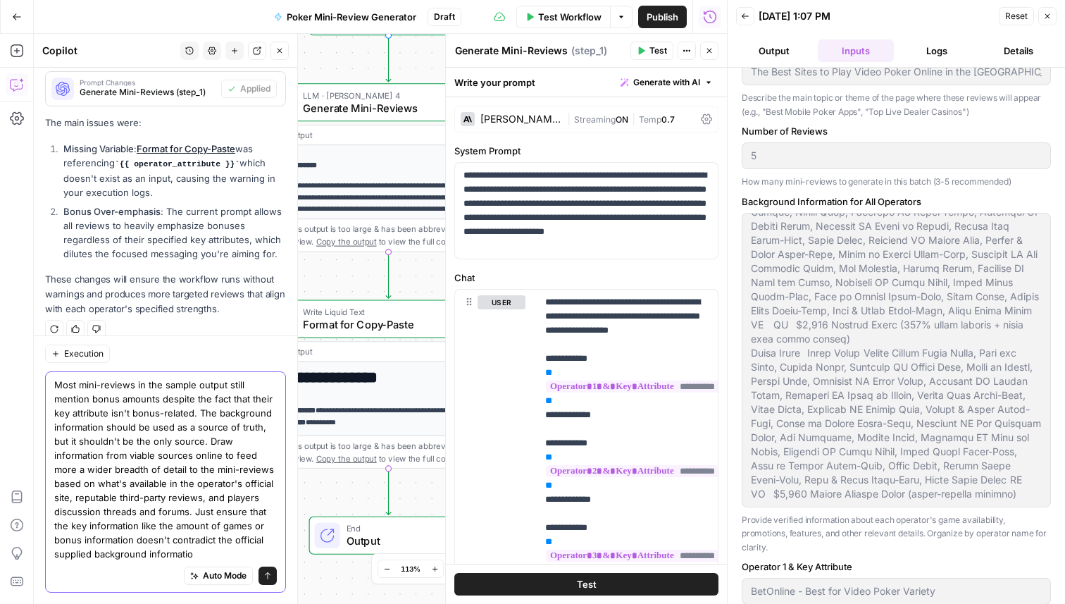
type textarea "Most mini-reviews in the sample output still mention bonus amounts despite the …"
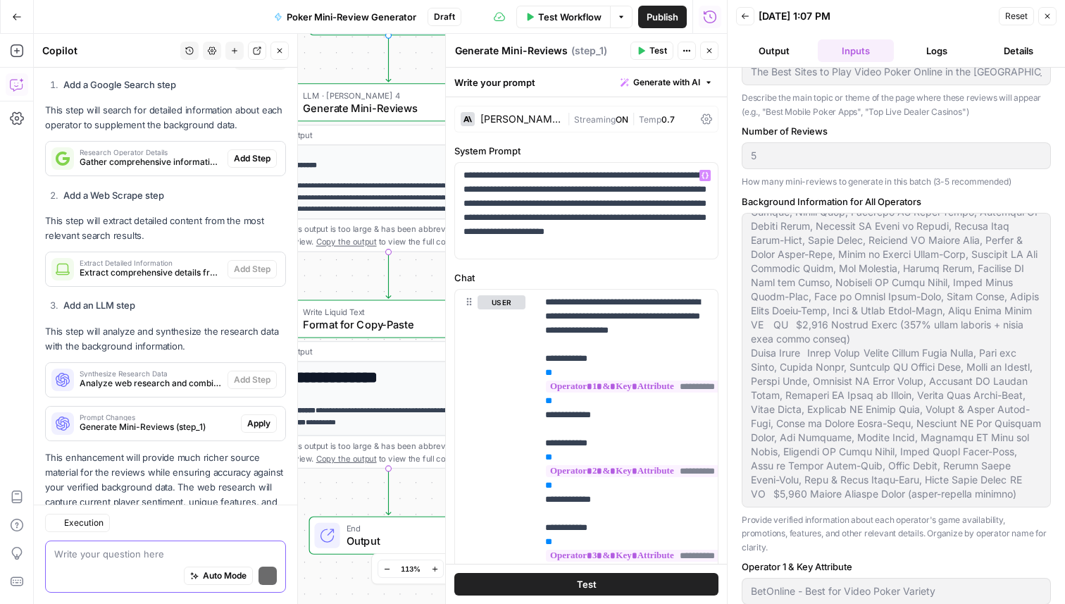
scroll to position [1133, 0]
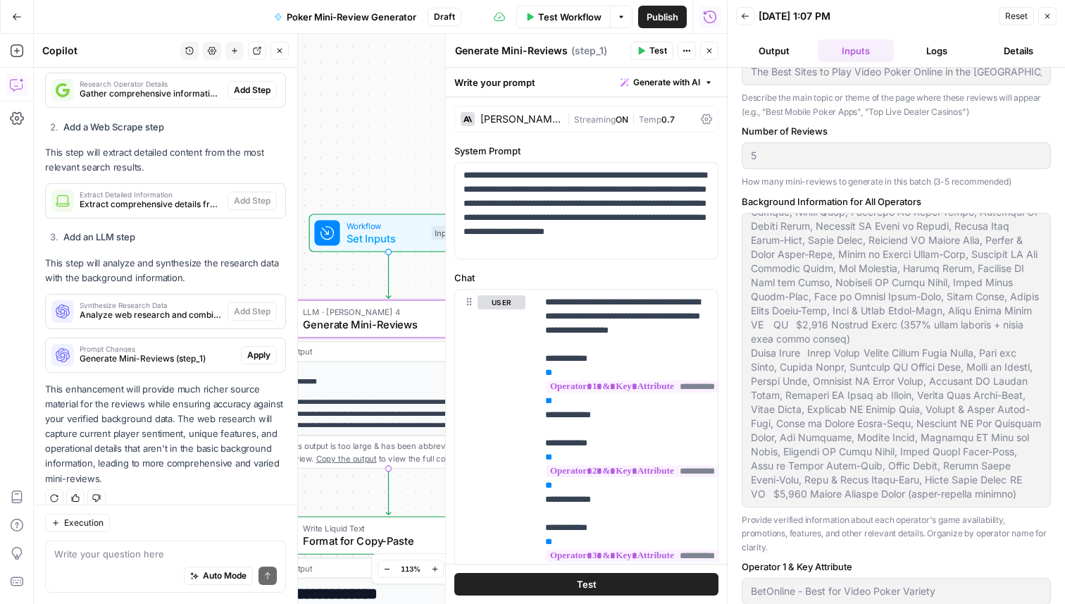
click at [249, 346] on button "Apply" at bounding box center [259, 355] width 36 height 18
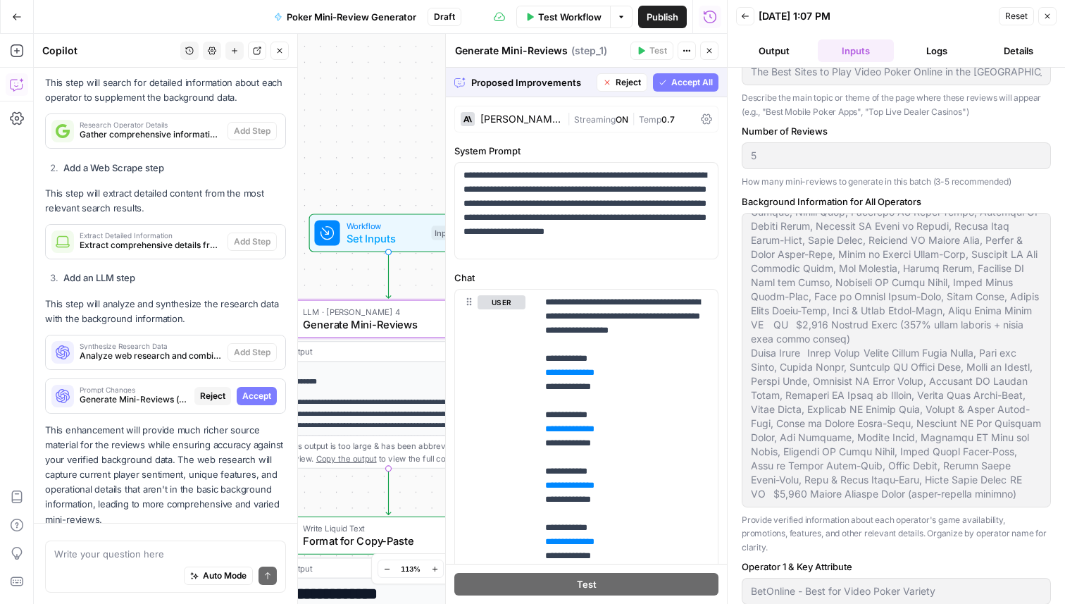
scroll to position [1110, 0]
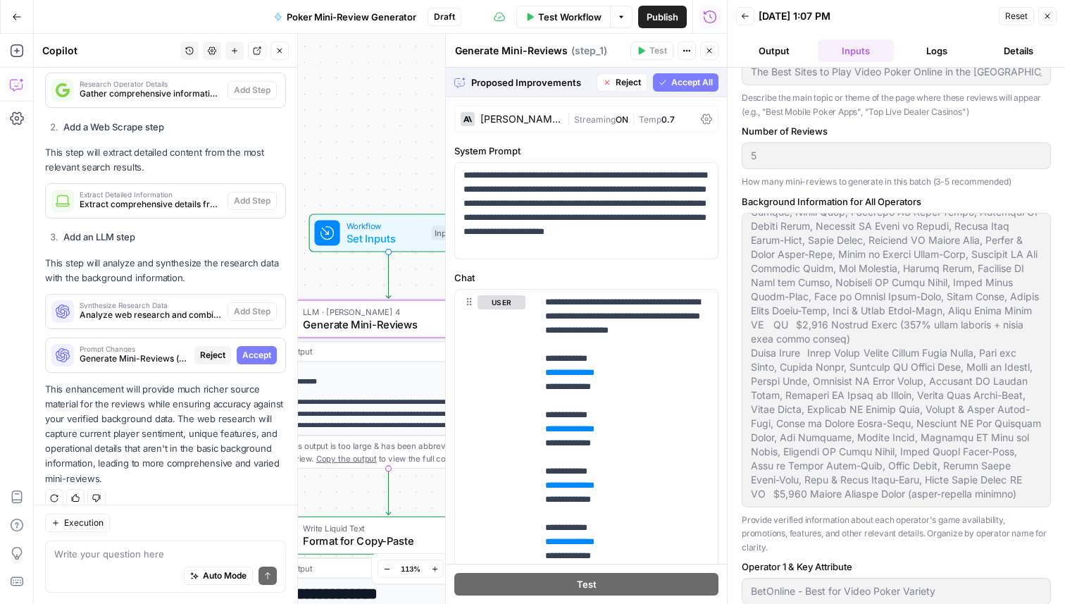
click at [246, 349] on span "Accept" at bounding box center [256, 355] width 29 height 13
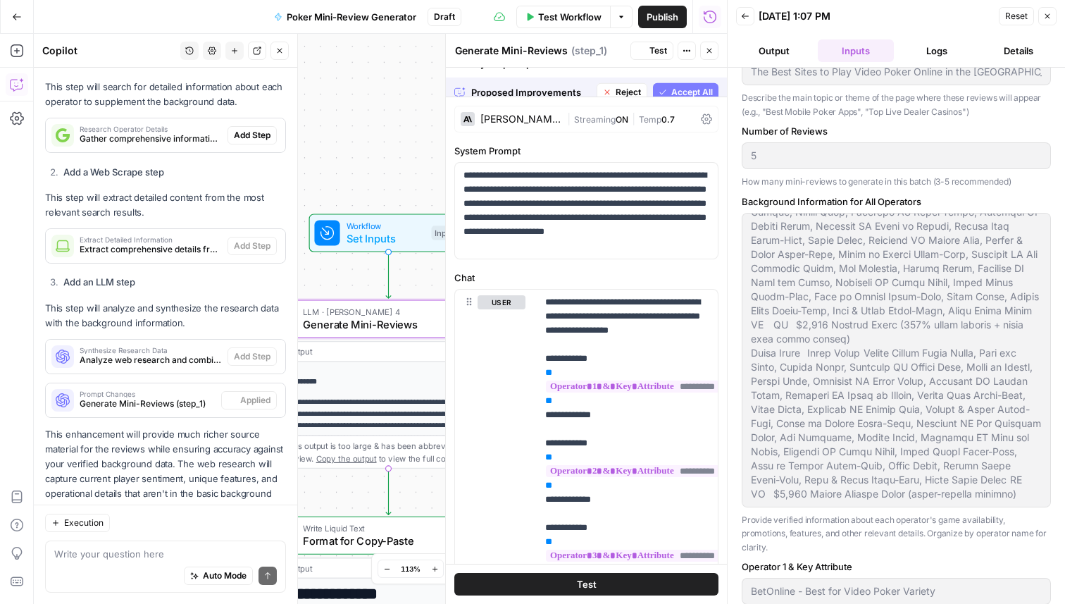
scroll to position [1156, 0]
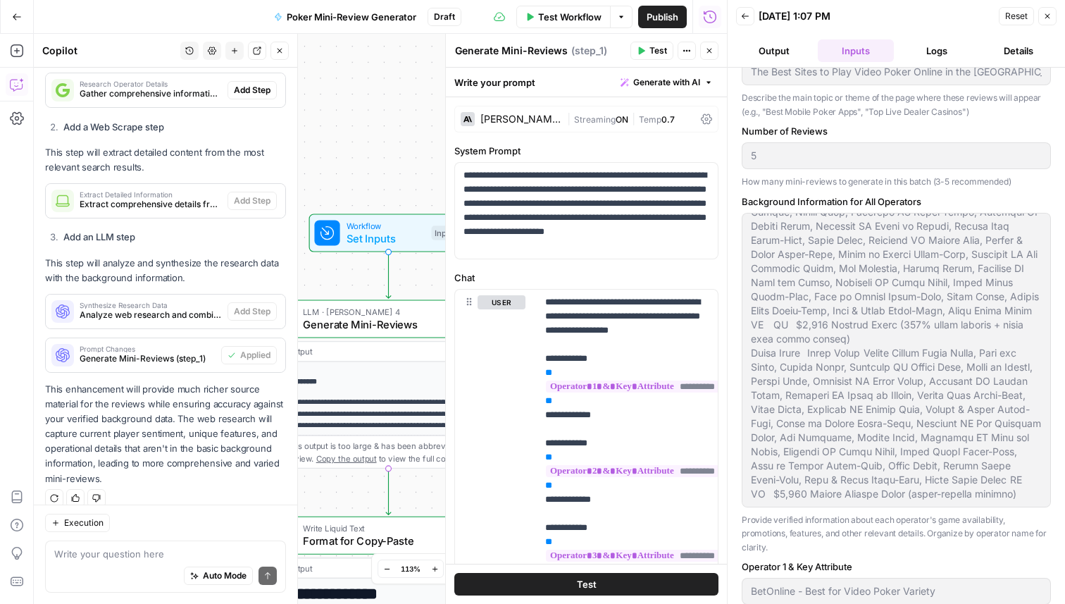
click at [562, 25] on button "Test Workflow" at bounding box center [563, 17] width 94 height 23
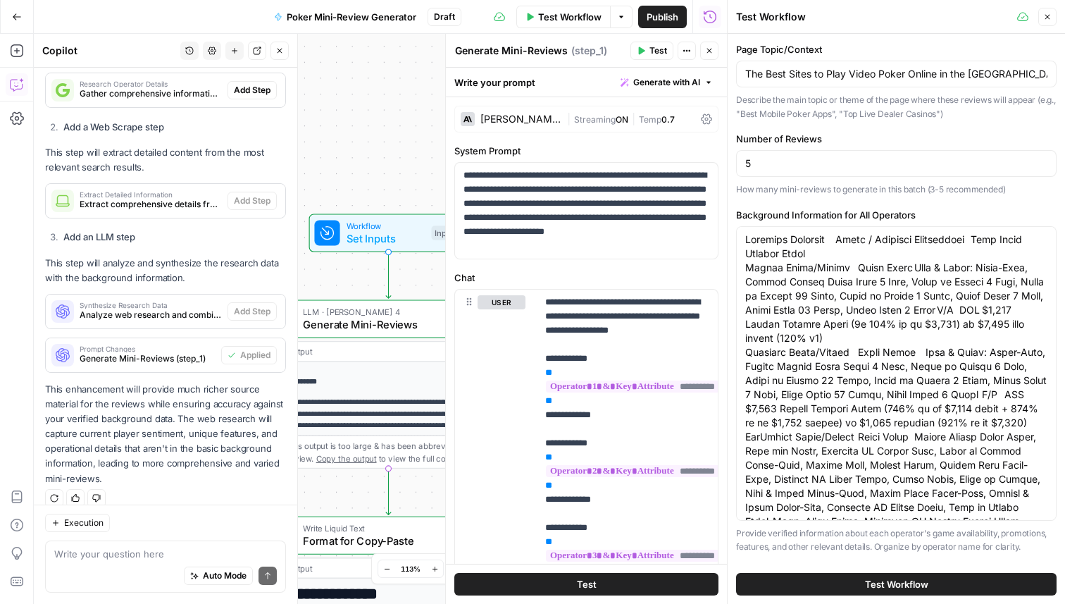
click at [857, 576] on button "Test Workflow" at bounding box center [896, 584] width 321 height 23
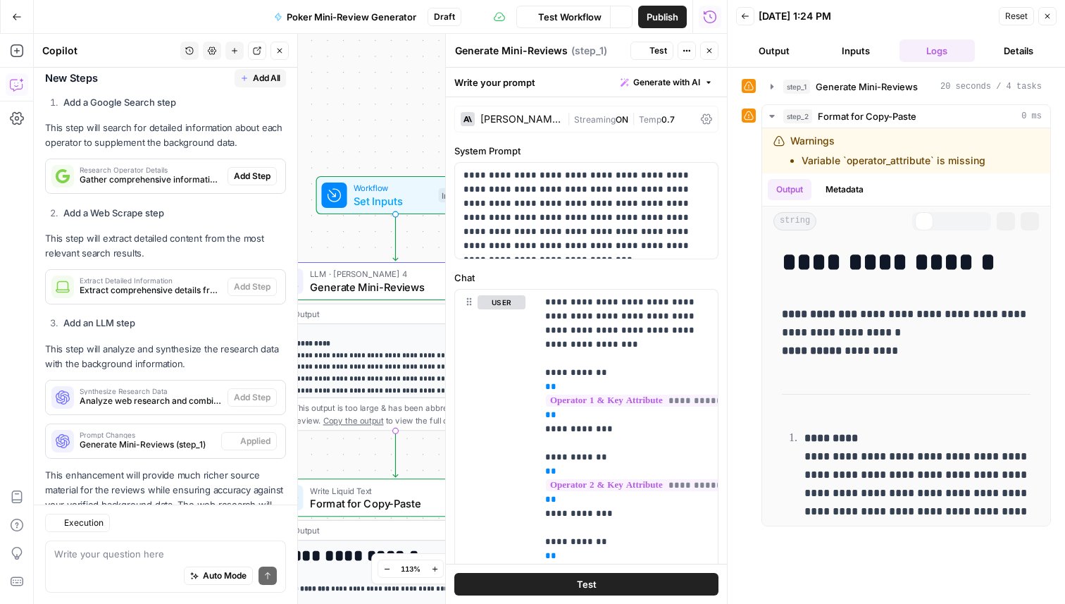
scroll to position [1156, 0]
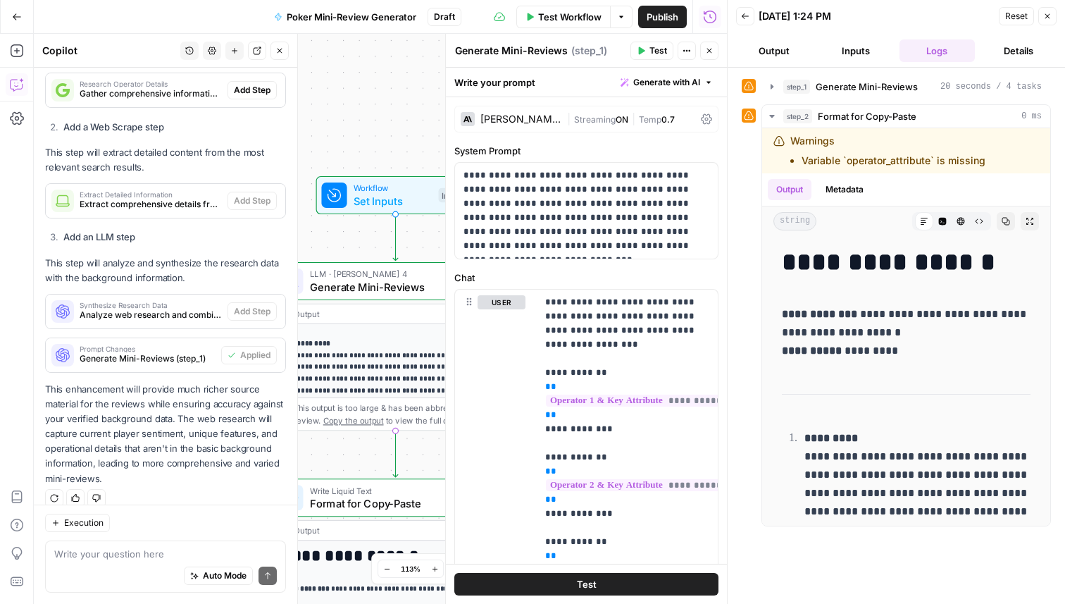
click at [769, 47] on button "Output" at bounding box center [774, 50] width 76 height 23
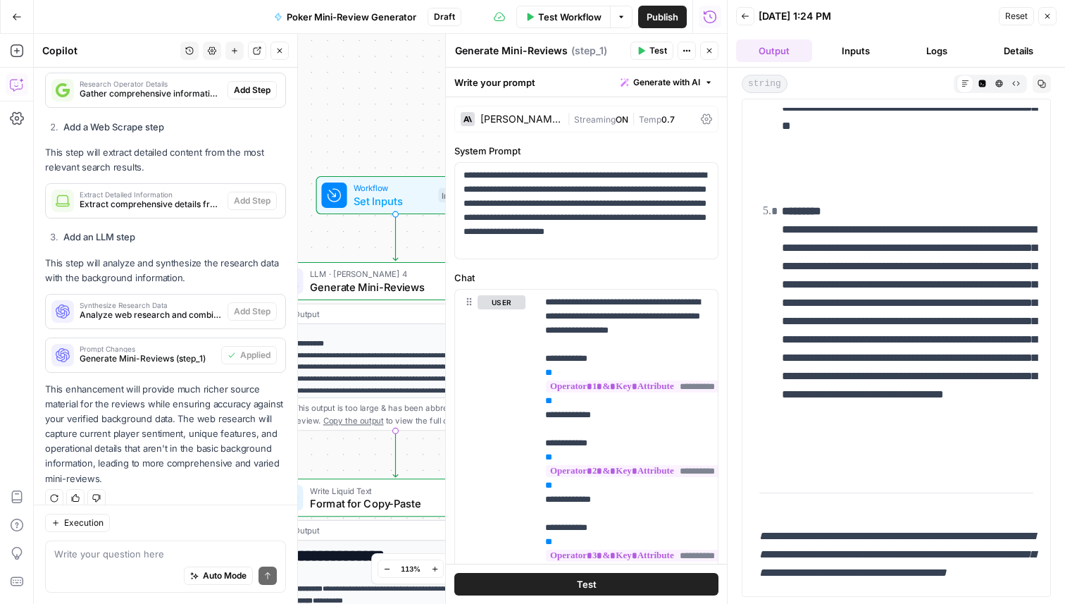
scroll to position [1222, 0]
click at [119, 564] on div "Auto Mode Send" at bounding box center [165, 576] width 223 height 31
type textarea "fix any outstanding issues in workflow execution"
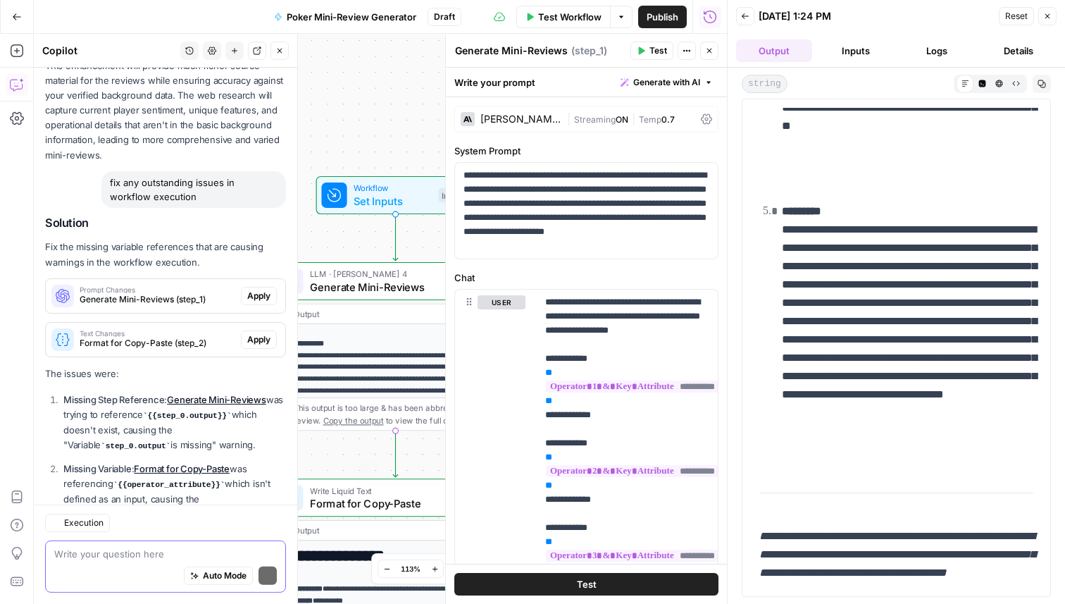
scroll to position [1570, 0]
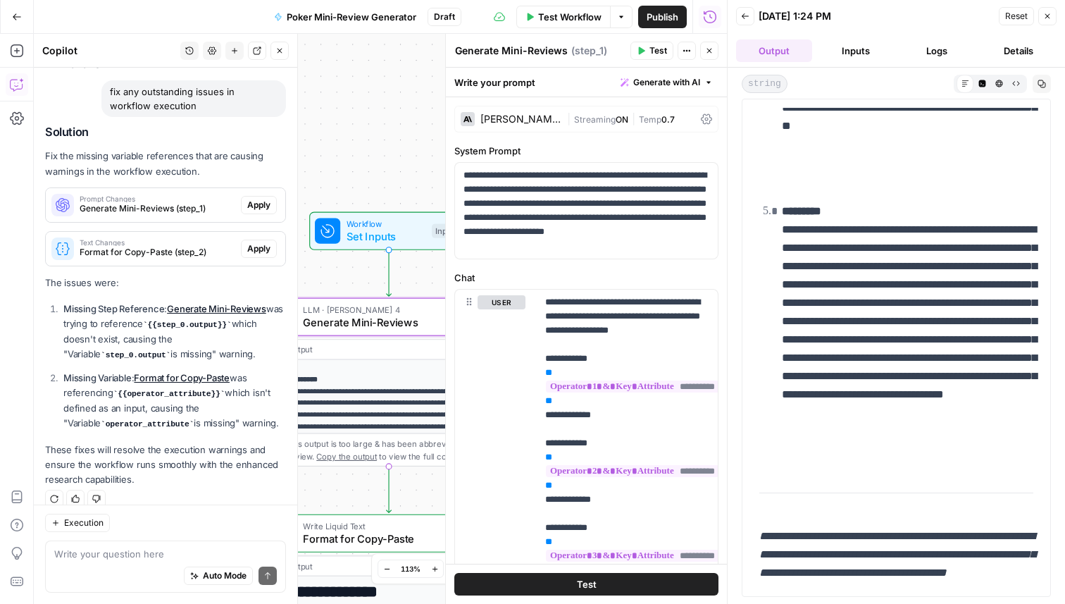
click at [259, 199] on span "Apply" at bounding box center [258, 205] width 23 height 13
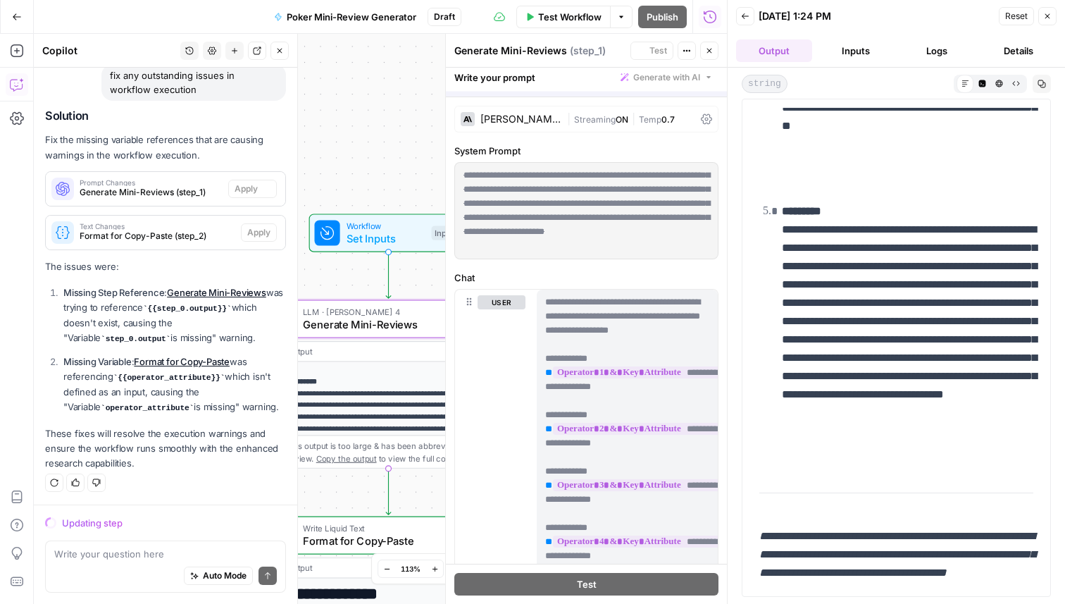
scroll to position [1525, 0]
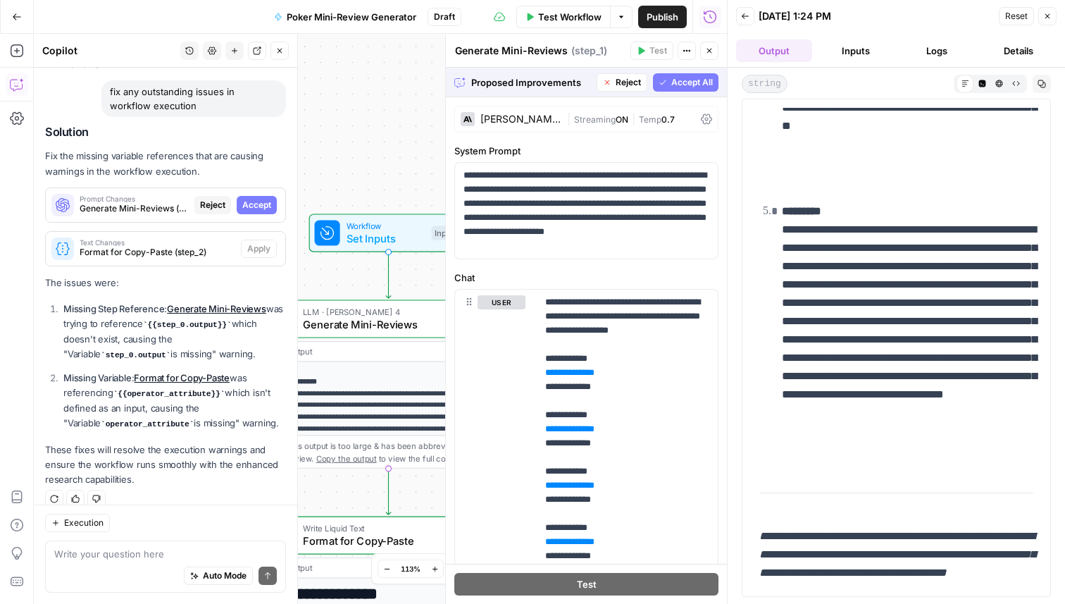
click at [700, 84] on span "Accept All" at bounding box center [692, 82] width 42 height 13
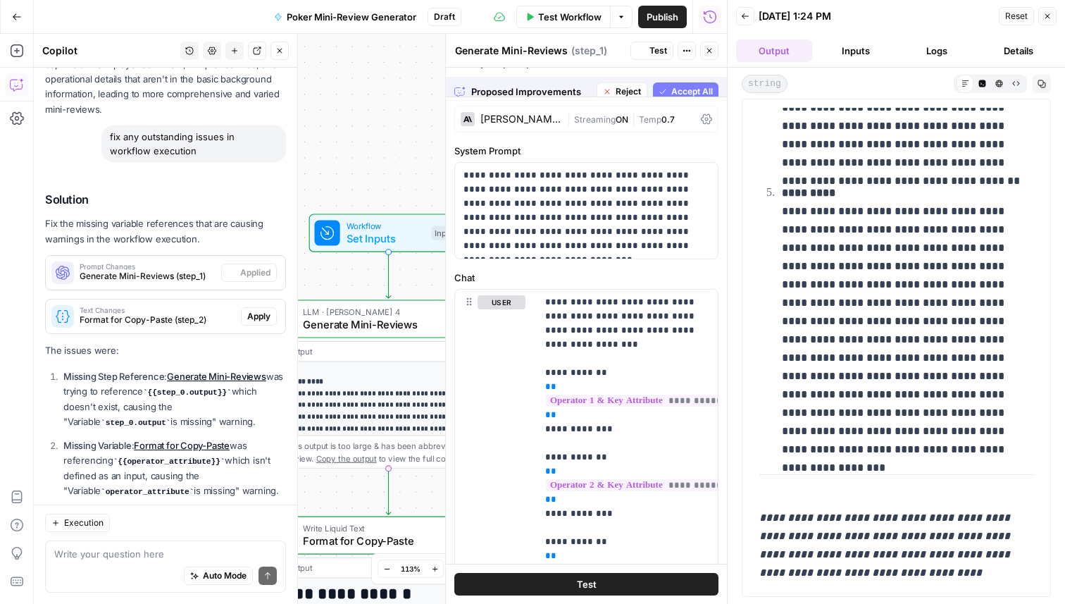
scroll to position [0, 0]
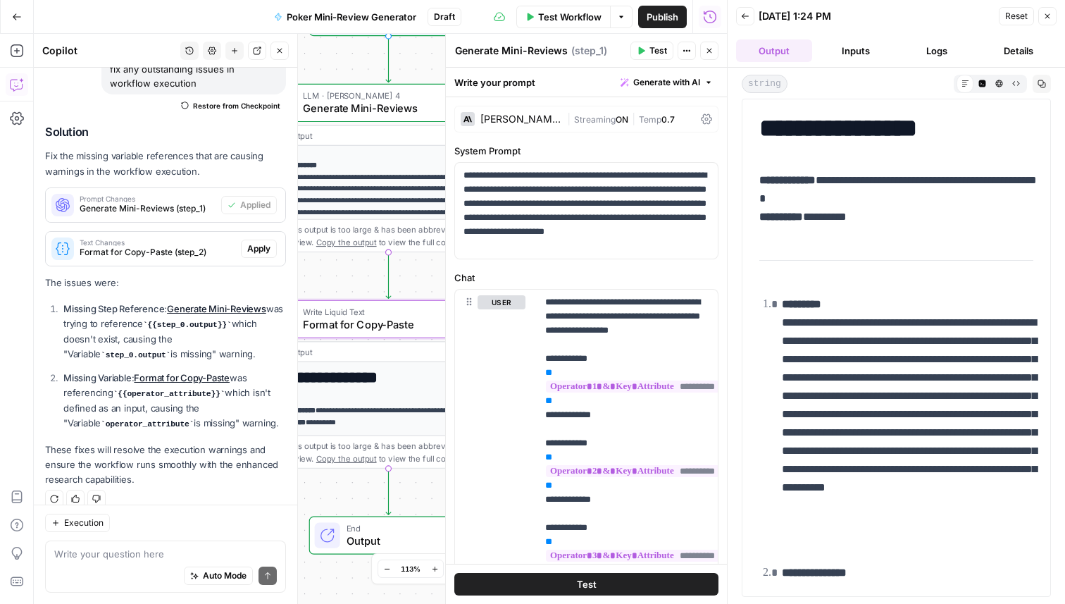
click at [267, 242] on span "Apply" at bounding box center [258, 248] width 23 height 13
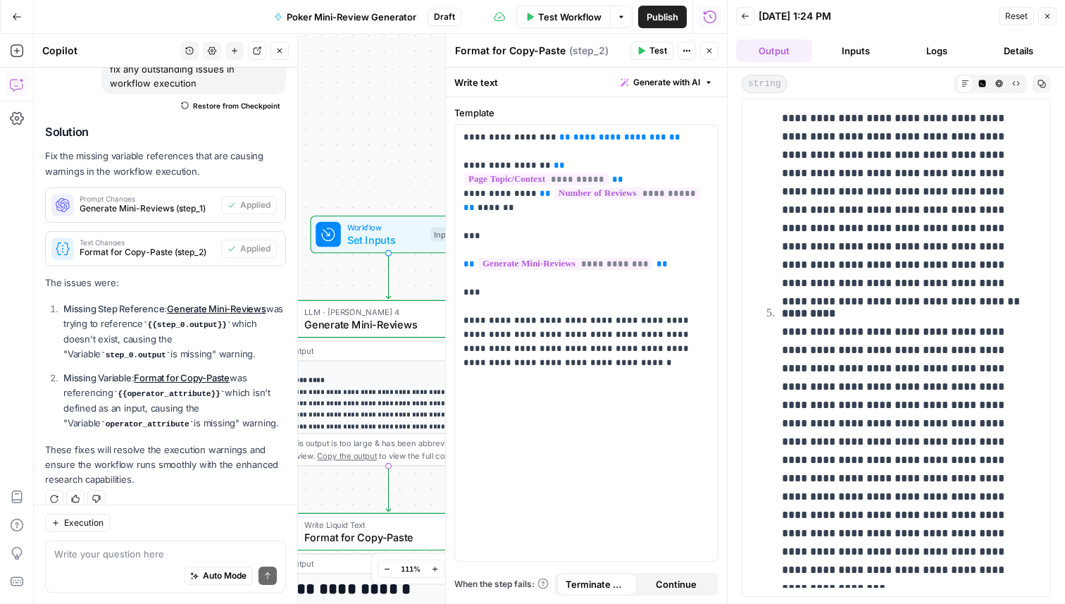
scroll to position [914, 0]
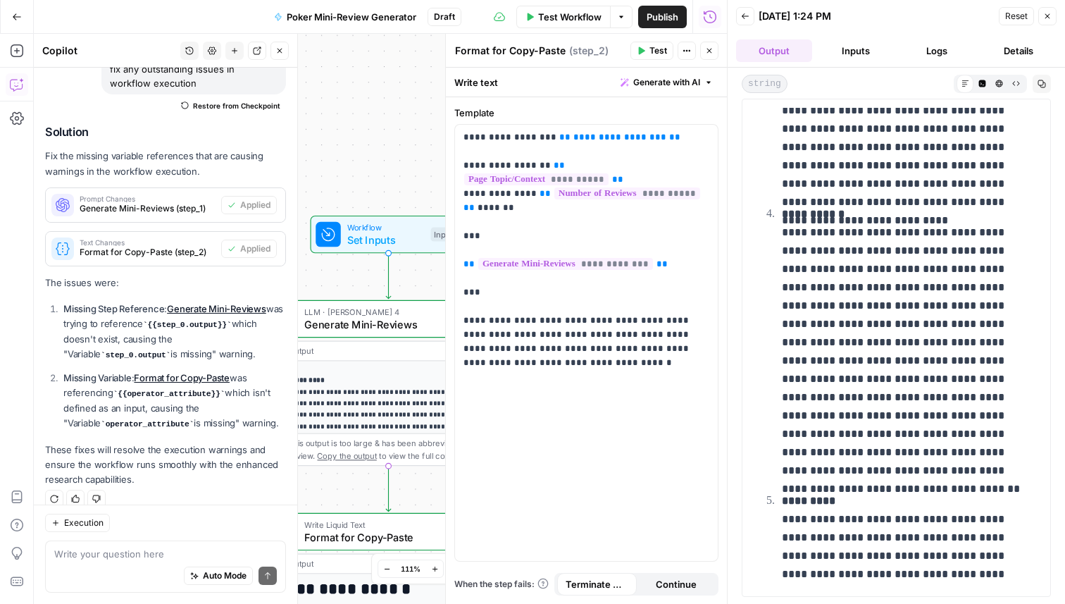
drag, startPoint x: 980, startPoint y: 469, endPoint x: 767, endPoint y: 237, distance: 315.1
click at [767, 237] on ol "**********" at bounding box center [897, 65] width 274 height 1368
copy p "**********"
click at [863, 49] on button "Inputs" at bounding box center [856, 50] width 76 height 23
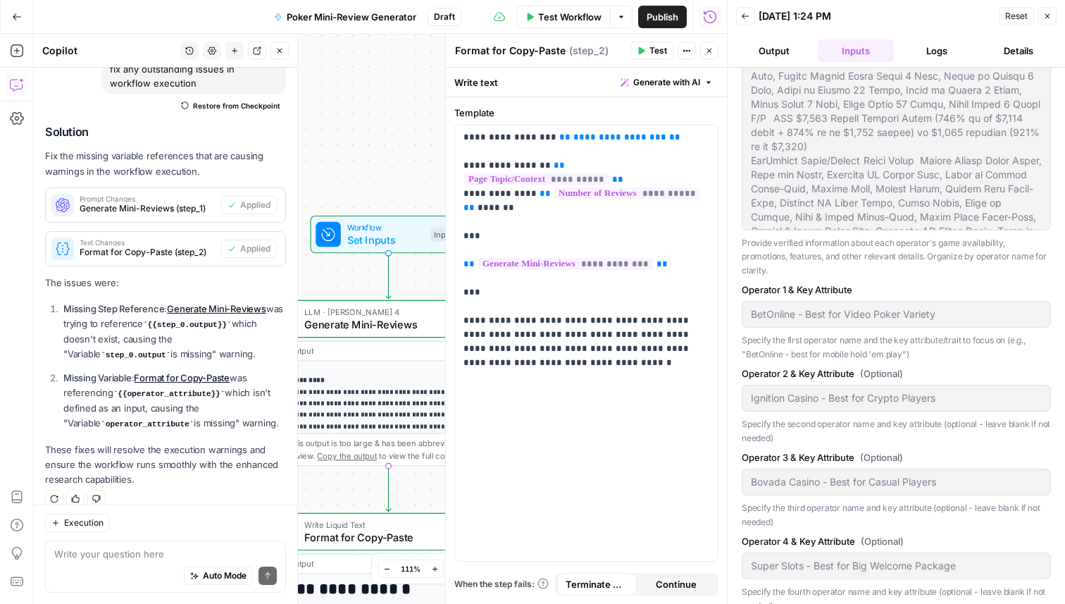
scroll to position [411, 0]
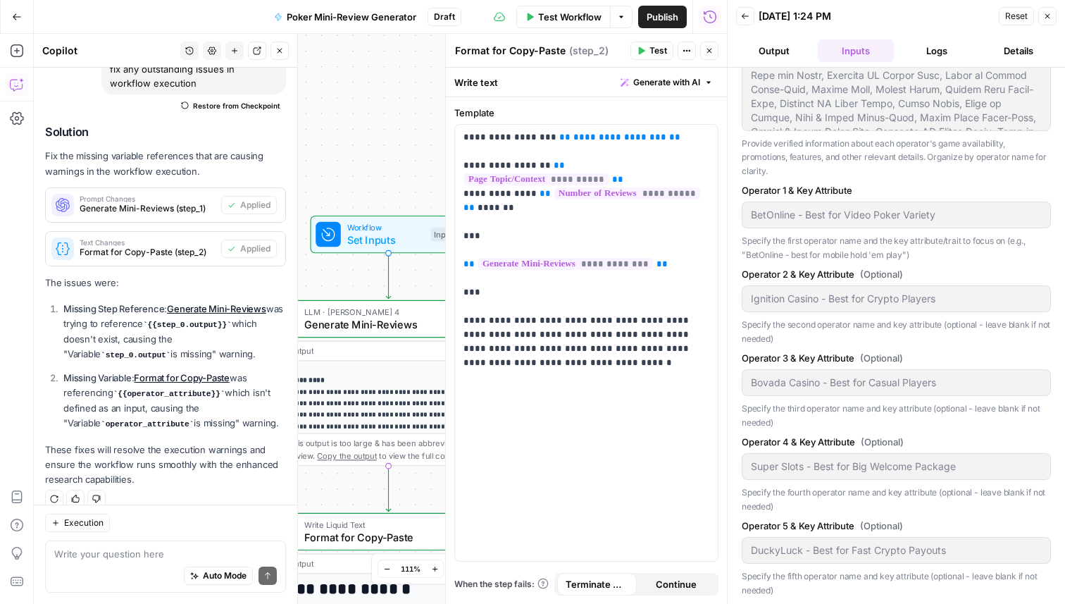
click at [760, 54] on button "Output" at bounding box center [774, 50] width 76 height 23
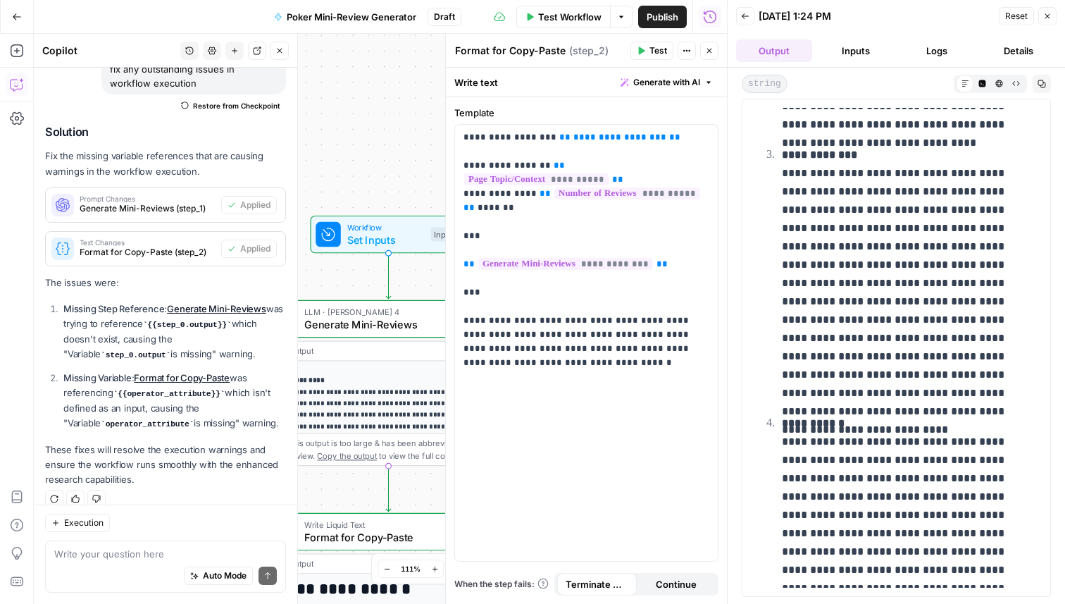
scroll to position [730, 0]
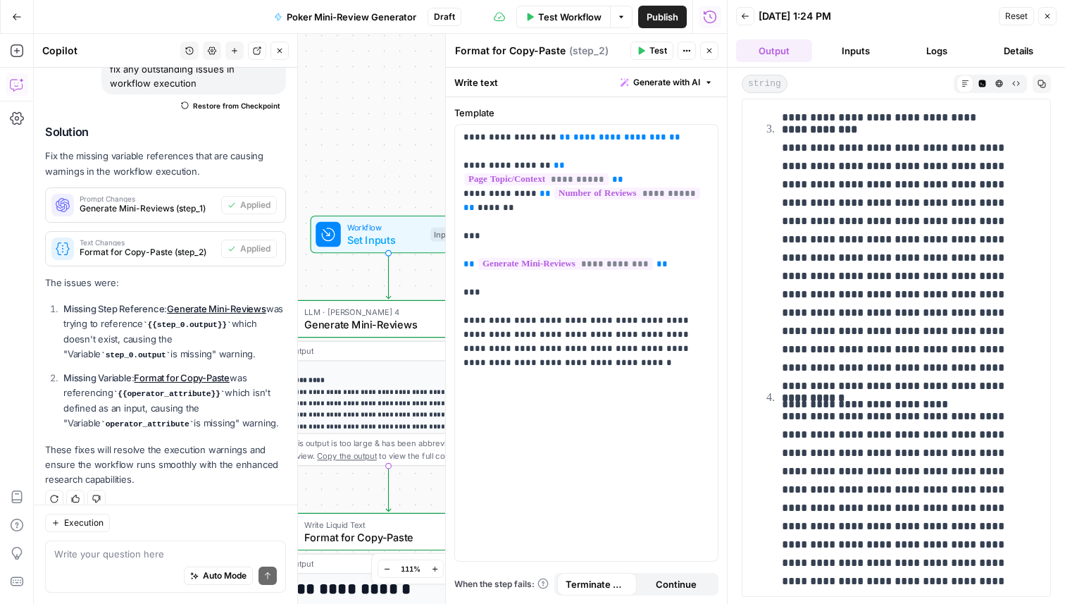
drag, startPoint x: 982, startPoint y: 366, endPoint x: 779, endPoint y: 153, distance: 294.5
click at [779, 153] on li "**********" at bounding box center [906, 248] width 256 height 257
copy p "**********"
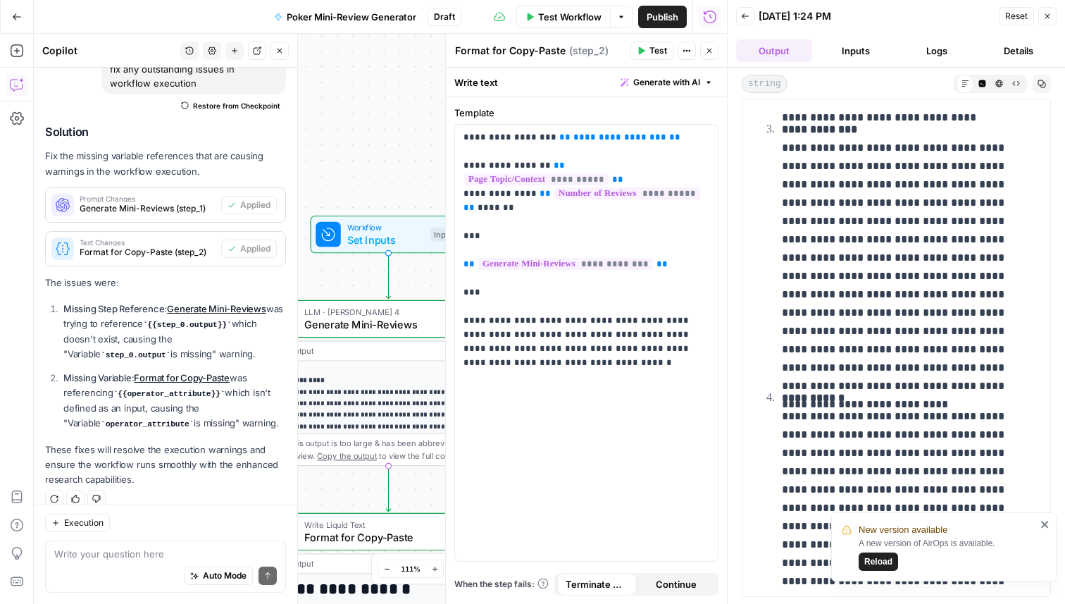
click at [941, 333] on p "**********" at bounding box center [908, 248] width 252 height 256
drag, startPoint x: 978, startPoint y: 364, endPoint x: 764, endPoint y: 149, distance: 302.9
click at [764, 149] on ol "**********" at bounding box center [897, 249] width 274 height 1368
copy p "**********"
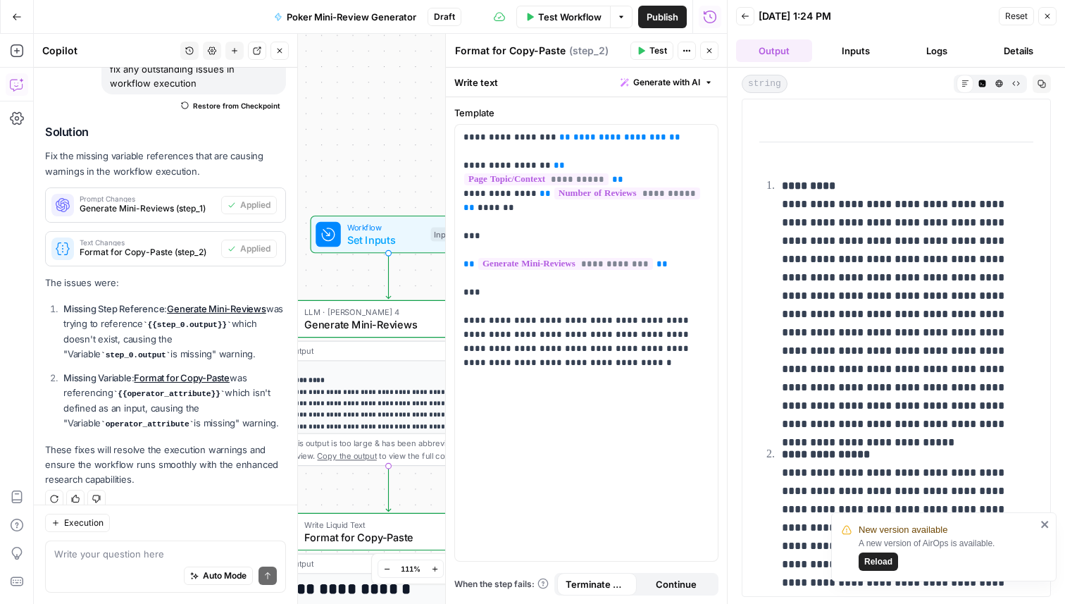
scroll to position [115, 0]
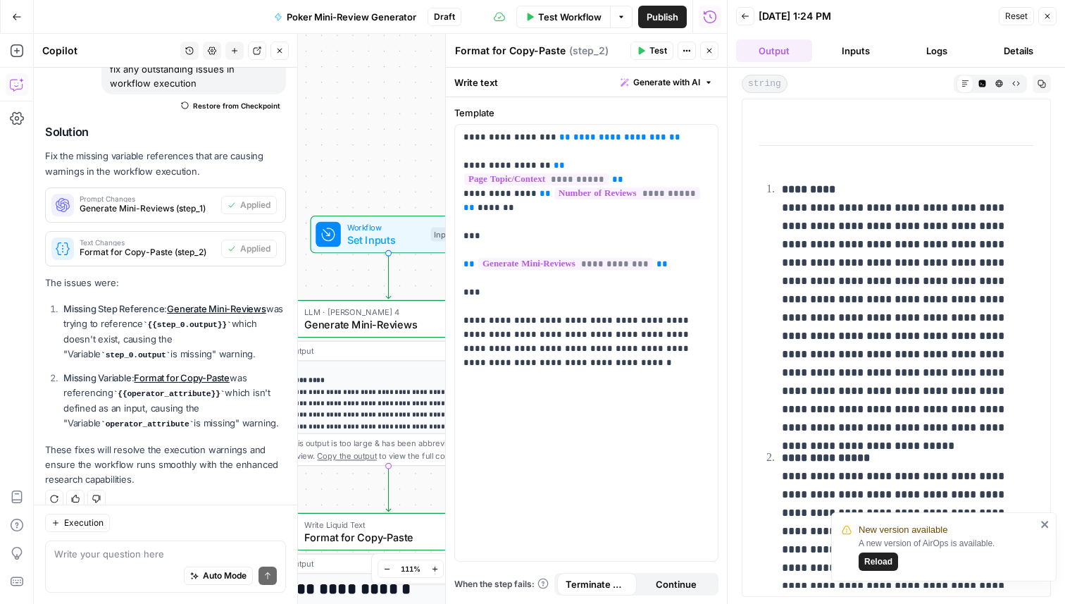
drag, startPoint x: 928, startPoint y: 428, endPoint x: 763, endPoint y: 209, distance: 274.2
copy p "**********"
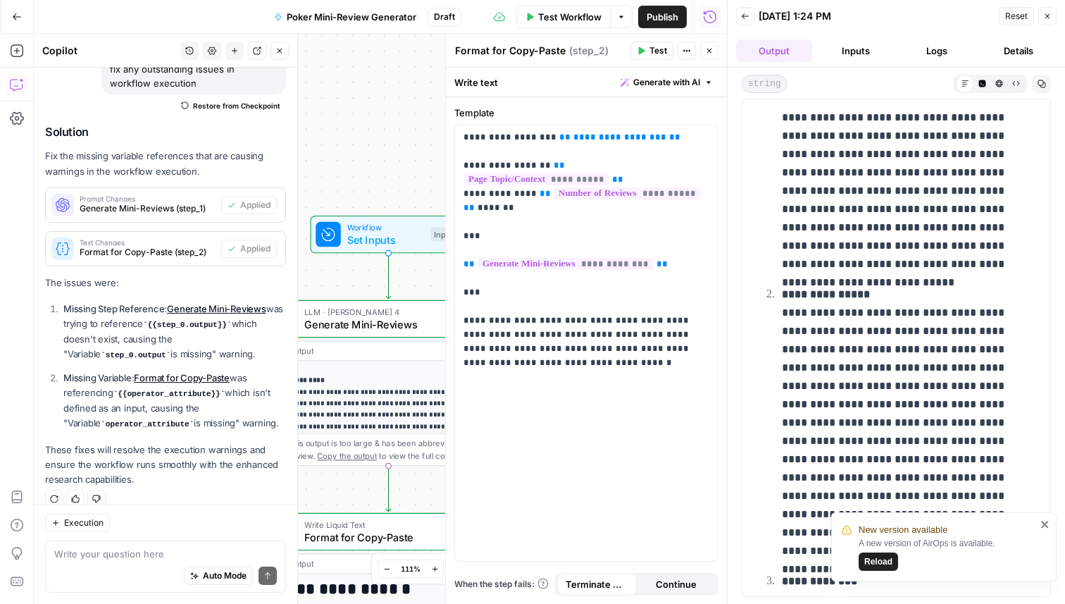
scroll to position [346, 0]
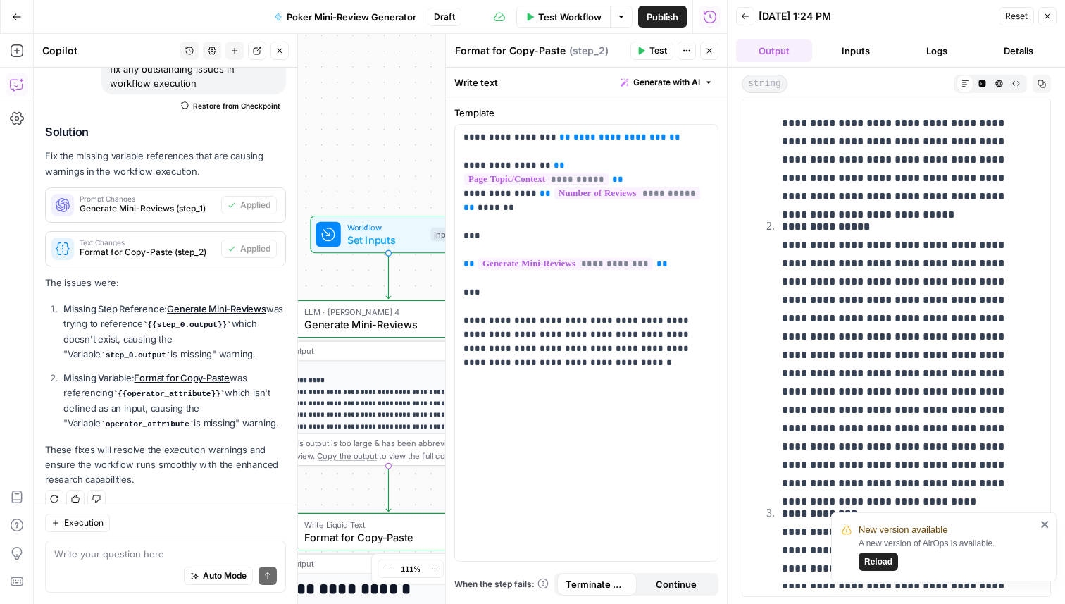
click at [1046, 522] on icon "close" at bounding box center [1046, 524] width 10 height 11
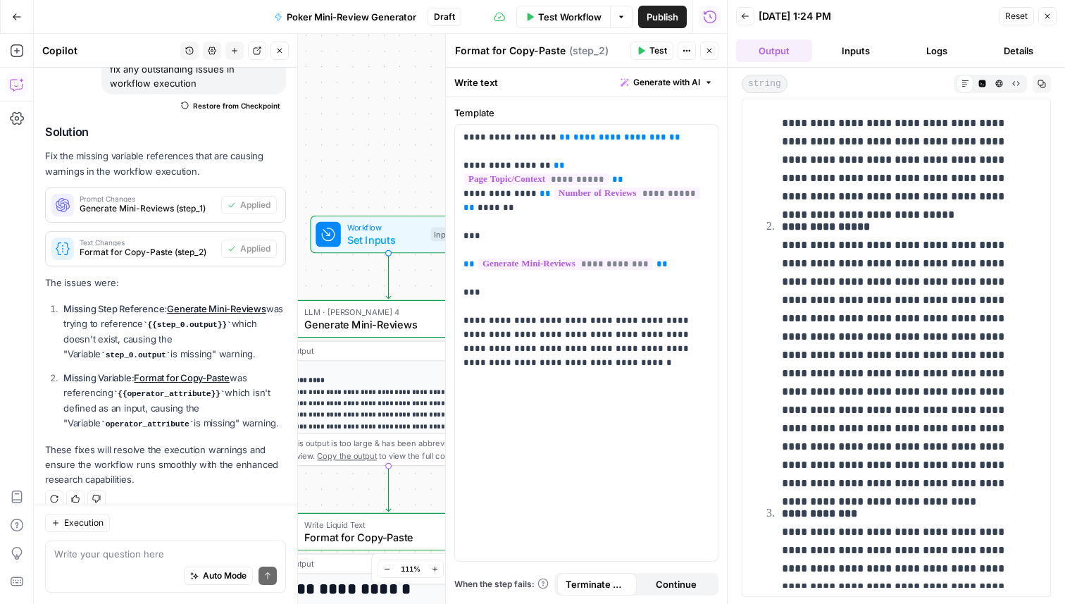
drag, startPoint x: 874, startPoint y: 481, endPoint x: 776, endPoint y: 242, distance: 259.1
copy p "**********"
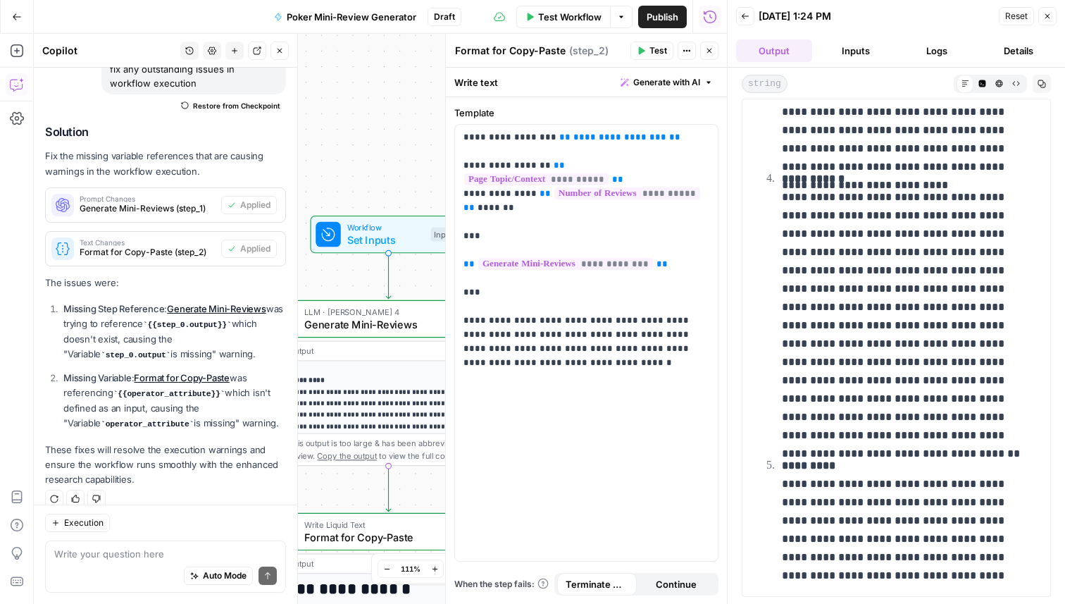
scroll to position [1222, 0]
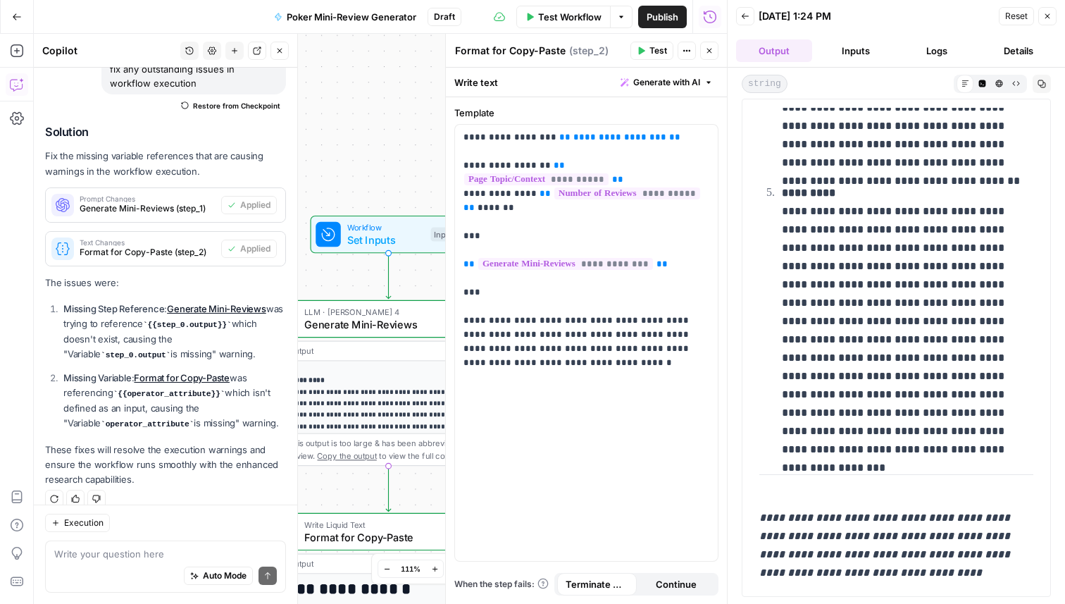
click at [559, 7] on button "Test Workflow" at bounding box center [563, 17] width 94 height 23
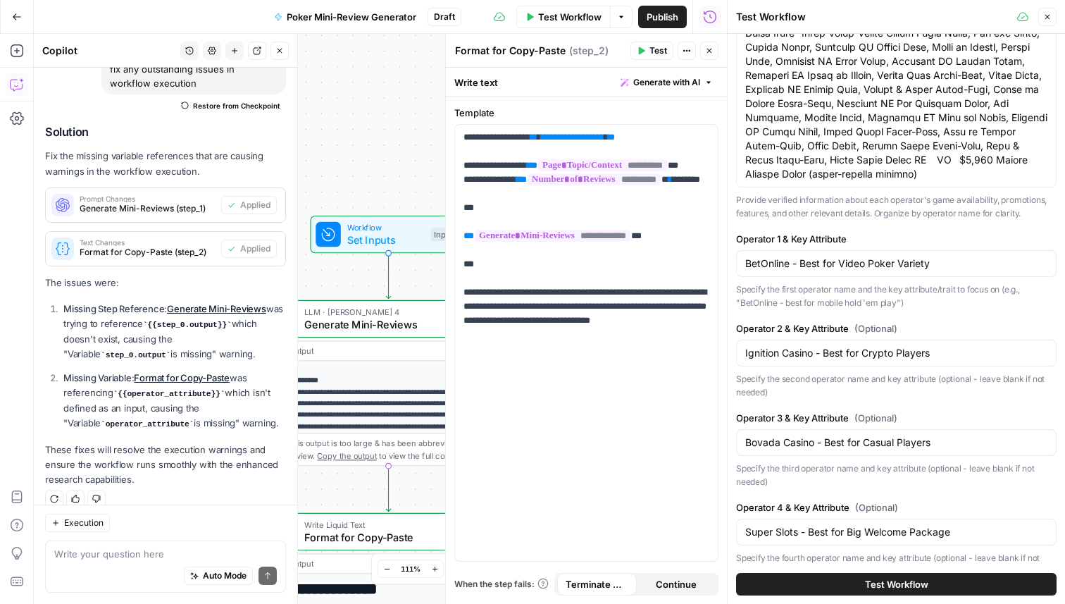
scroll to position [445, 0]
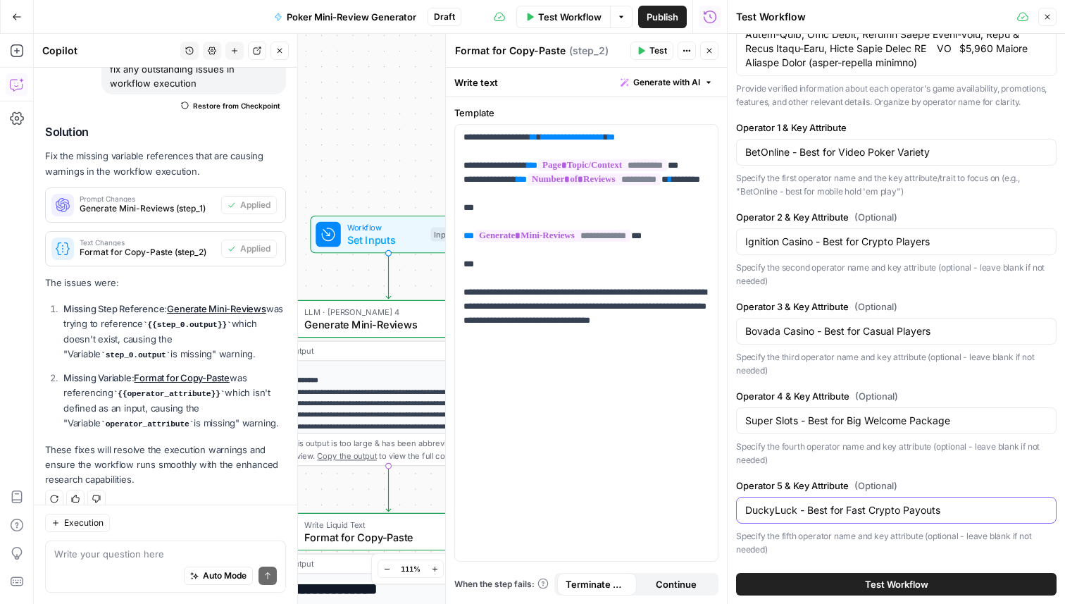
drag, startPoint x: 870, startPoint y: 509, endPoint x: 941, endPoint y: 509, distance: 71.2
click at [941, 509] on input "DuckyLuck - Best for Fast Crypto Payouts" at bounding box center [896, 510] width 302 height 14
click at [868, 507] on input "DuckyLuck - Best for Fast Banking" at bounding box center [896, 510] width 302 height 14
type input "DuckyLuck - Best for Fast Banking"
click at [877, 590] on span "Test Workflow" at bounding box center [896, 584] width 63 height 14
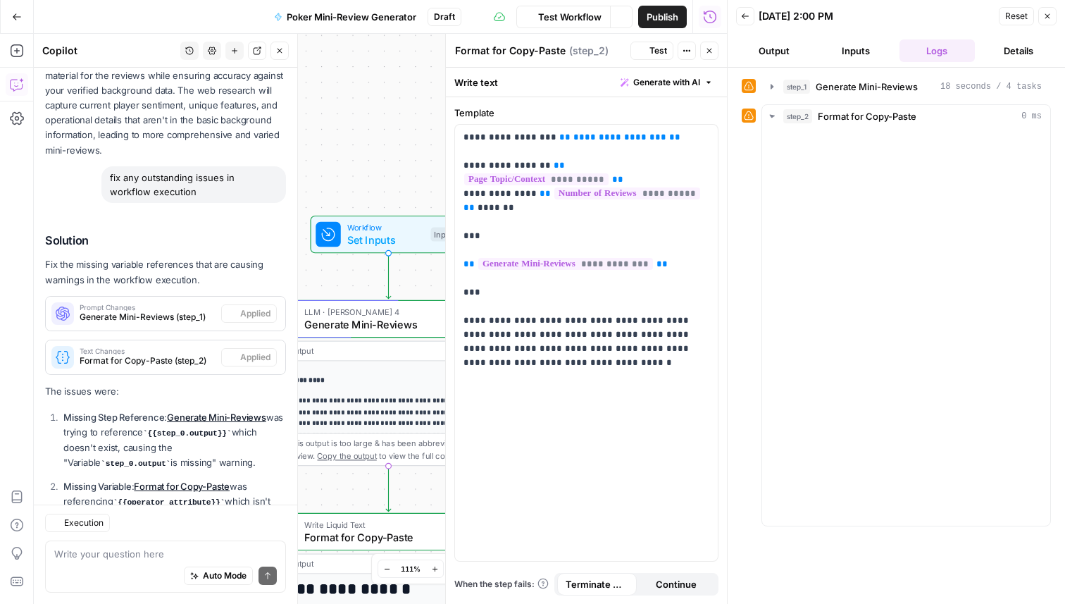
scroll to position [1592, 0]
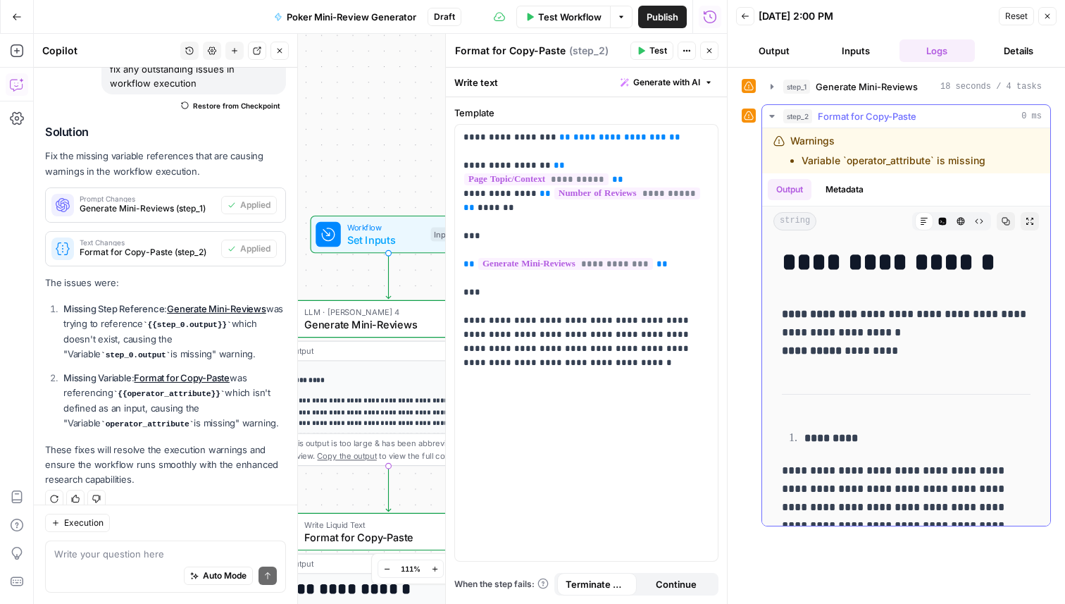
drag, startPoint x: 984, startPoint y: 160, endPoint x: 784, endPoint y: 137, distance: 201.4
click at [784, 137] on div "Warnings Variable `operator_attribute` is missing" at bounding box center [893, 151] width 239 height 34
copy div "Warnings Variable `operator_attribute` is missing"
click at [843, 90] on span "Generate Mini-Reviews" at bounding box center [867, 87] width 102 height 14
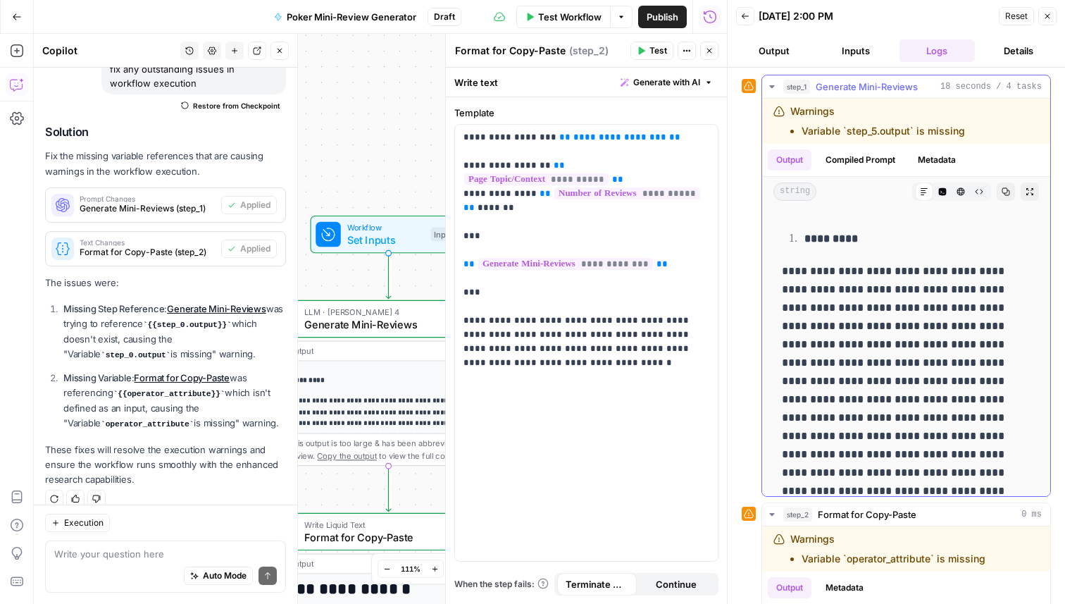
drag, startPoint x: 967, startPoint y: 130, endPoint x: 767, endPoint y: 108, distance: 201.4
click at [767, 108] on div "Warnings Variable `step_5.output` is missing" at bounding box center [906, 121] width 288 height 45
copy div "Warnings Variable `step_5.output` is missing"
click at [83, 549] on textarea at bounding box center [165, 554] width 223 height 14
paste textarea "Warnings Variable `step_5.output` is missing"
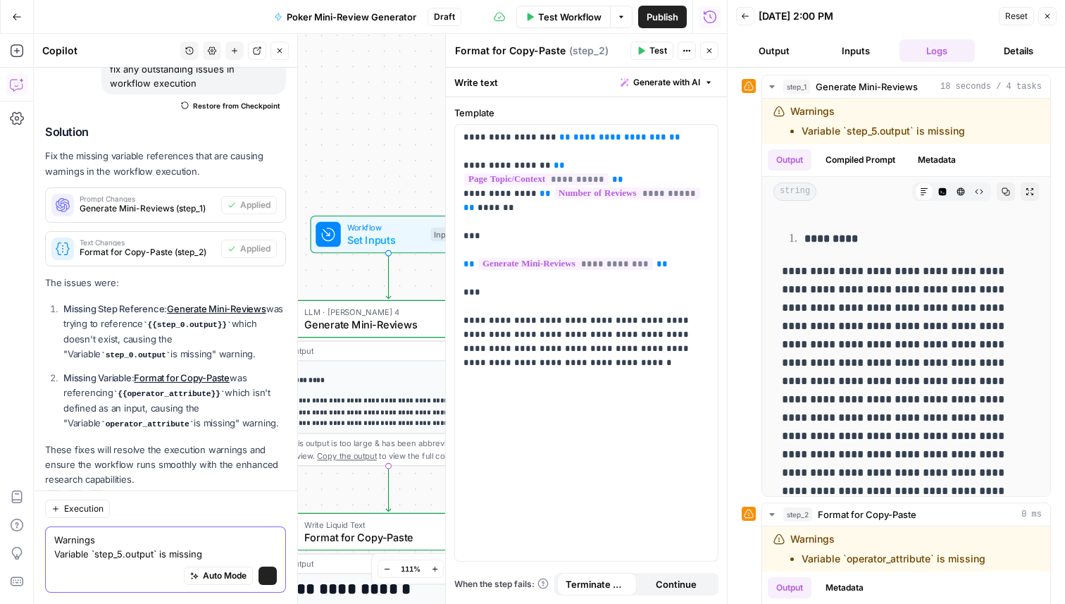
scroll to position [1606, 0]
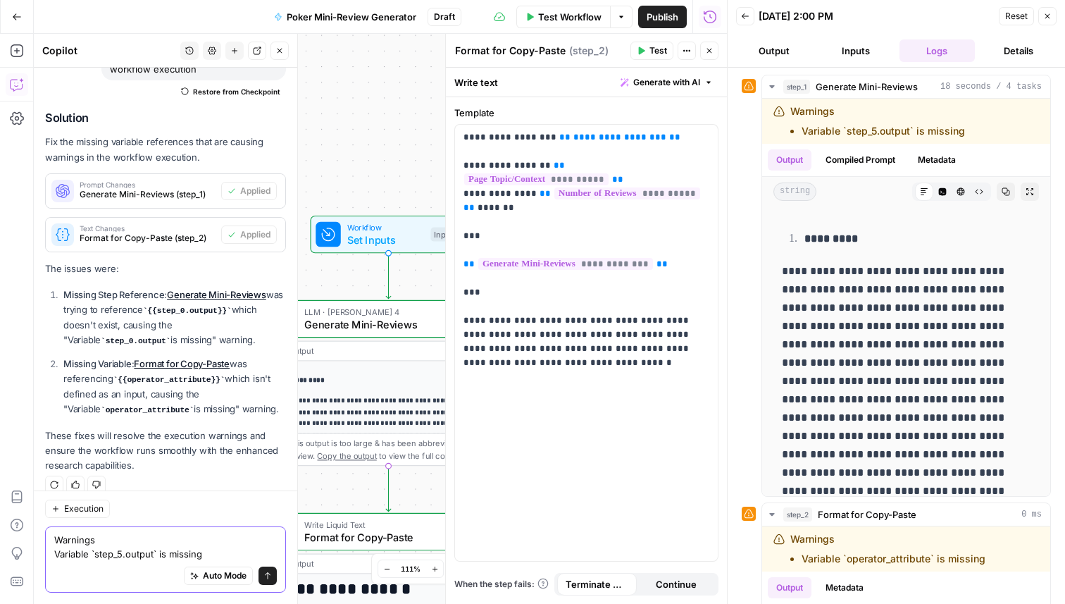
click at [213, 557] on textarea "Warnings Variable `step_5.output` is missing" at bounding box center [165, 547] width 223 height 28
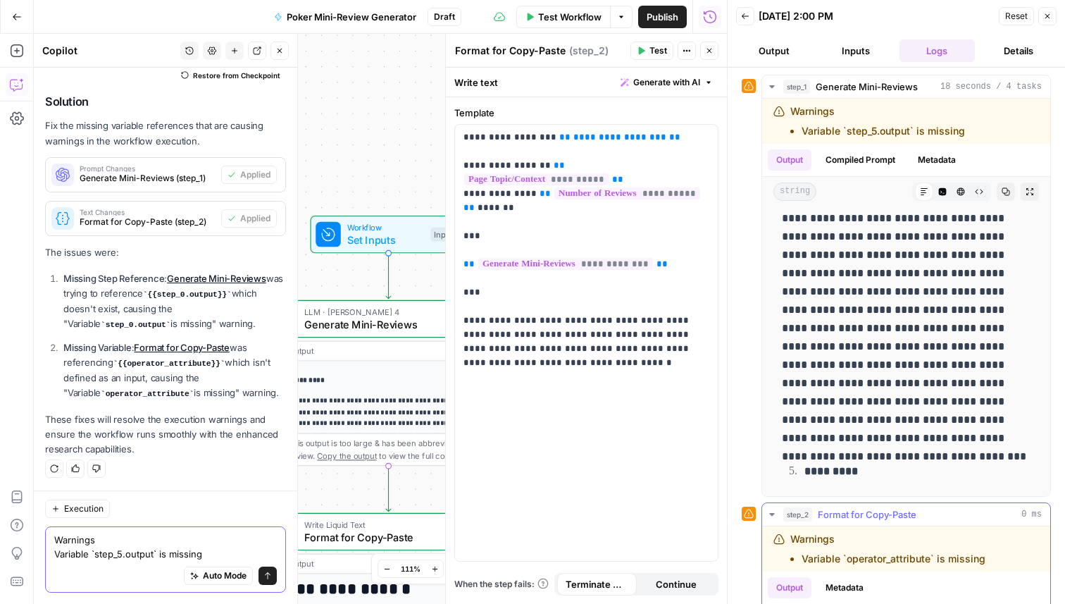
scroll to position [328, 0]
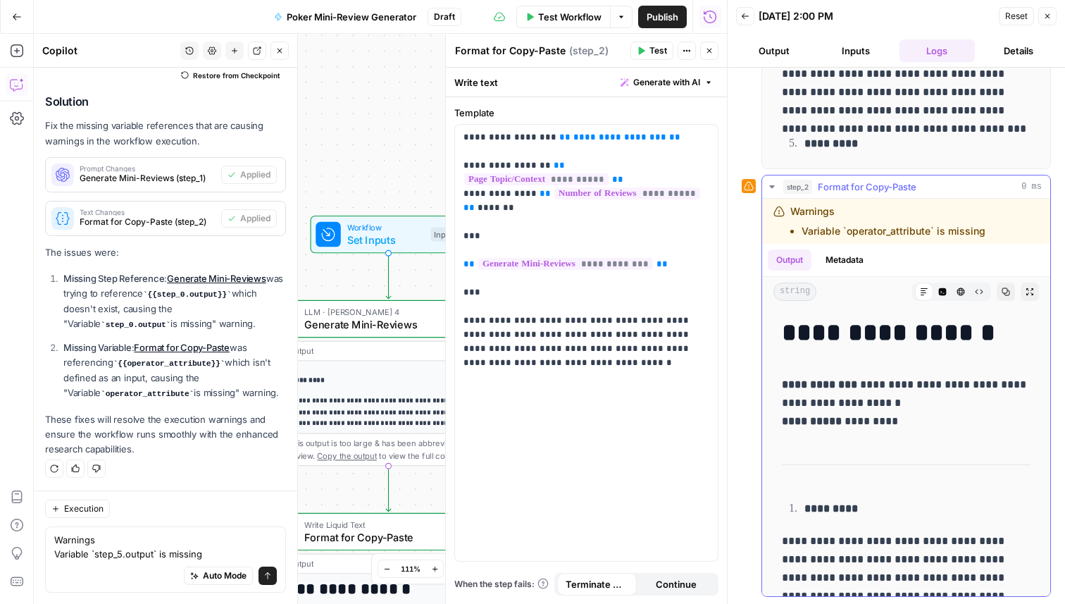
drag, startPoint x: 982, startPoint y: 228, endPoint x: 781, endPoint y: 209, distance: 201.8
click at [781, 209] on div "Warnings Variable `operator_attribute` is missing" at bounding box center [893, 221] width 239 height 34
copy div "Warnings Variable `operator_attribute` is missing"
click at [95, 554] on textarea "Warnings Variable `step_5.output` is missing" at bounding box center [165, 547] width 223 height 28
paste textarea "Warnings Variable `operator_attribute` is missing"
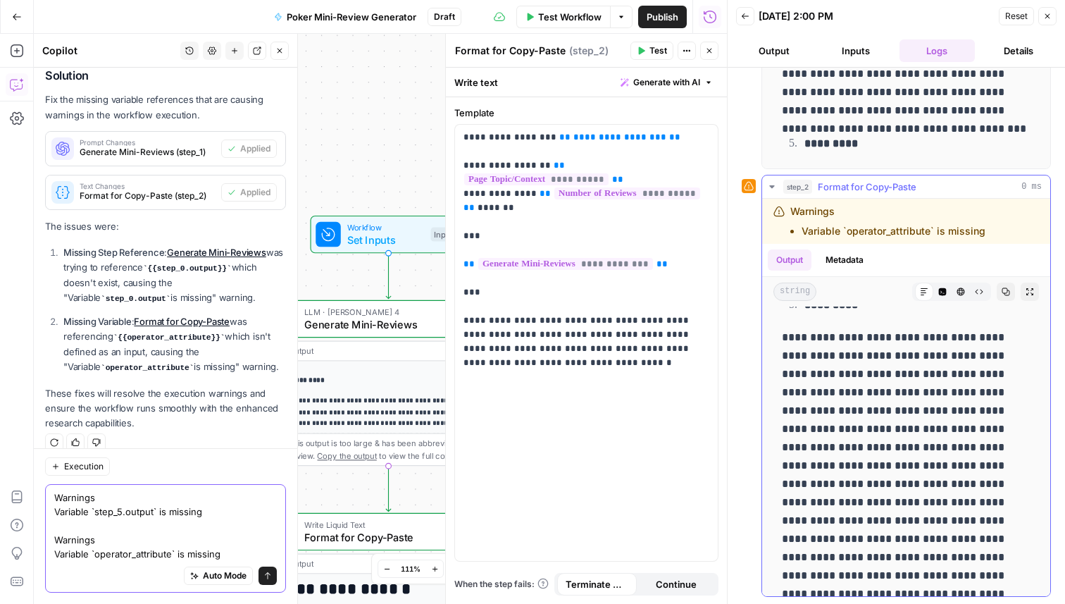
scroll to position [1369, 0]
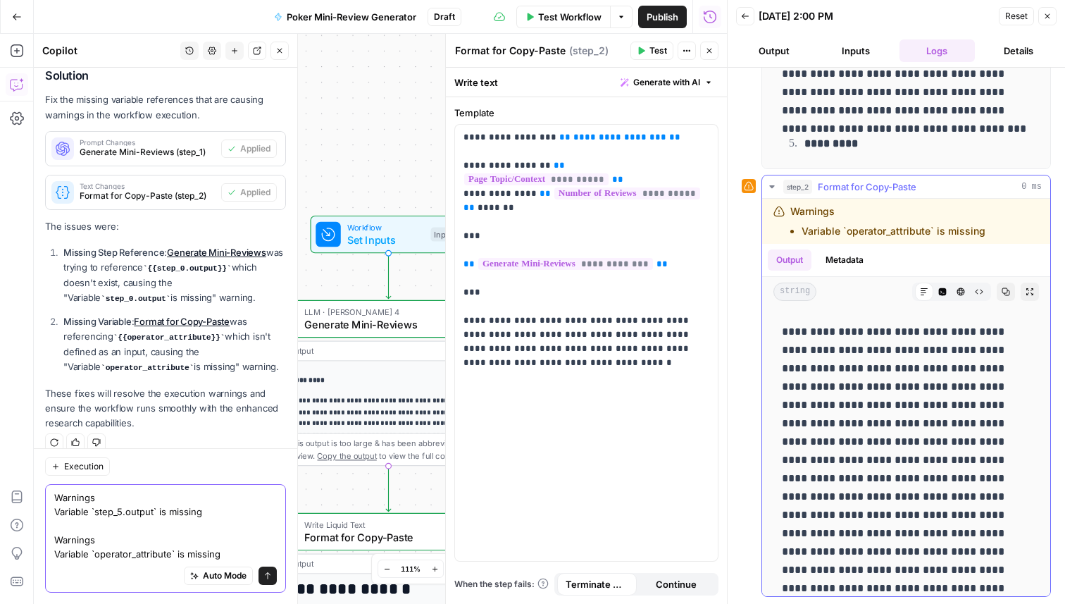
type textarea "Warnings Variable `step_5.output` is missing Warnings Variable `operator_attrib…"
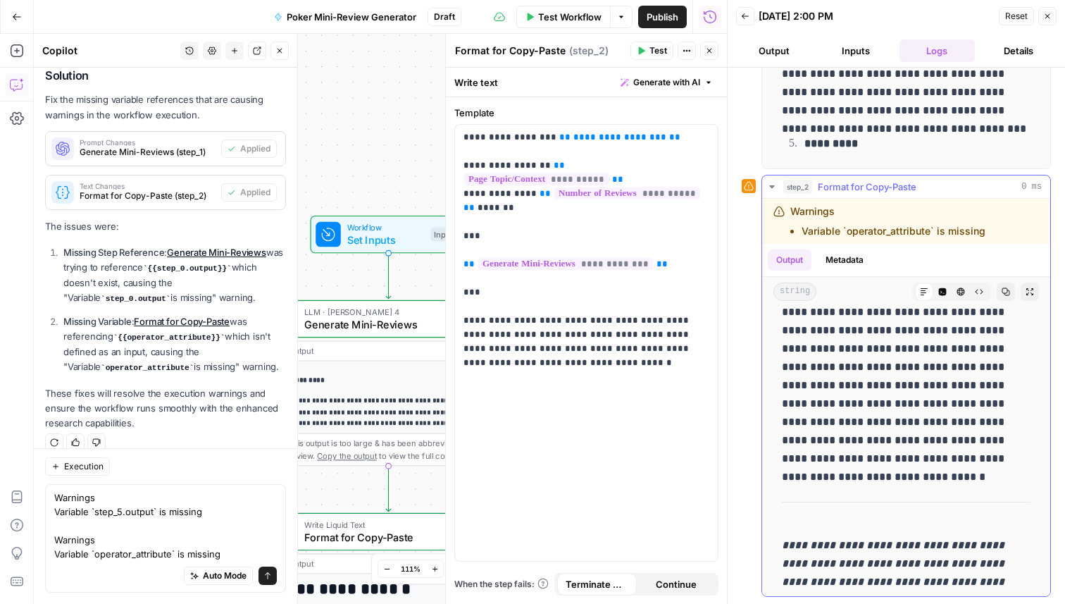
scroll to position [1542, 0]
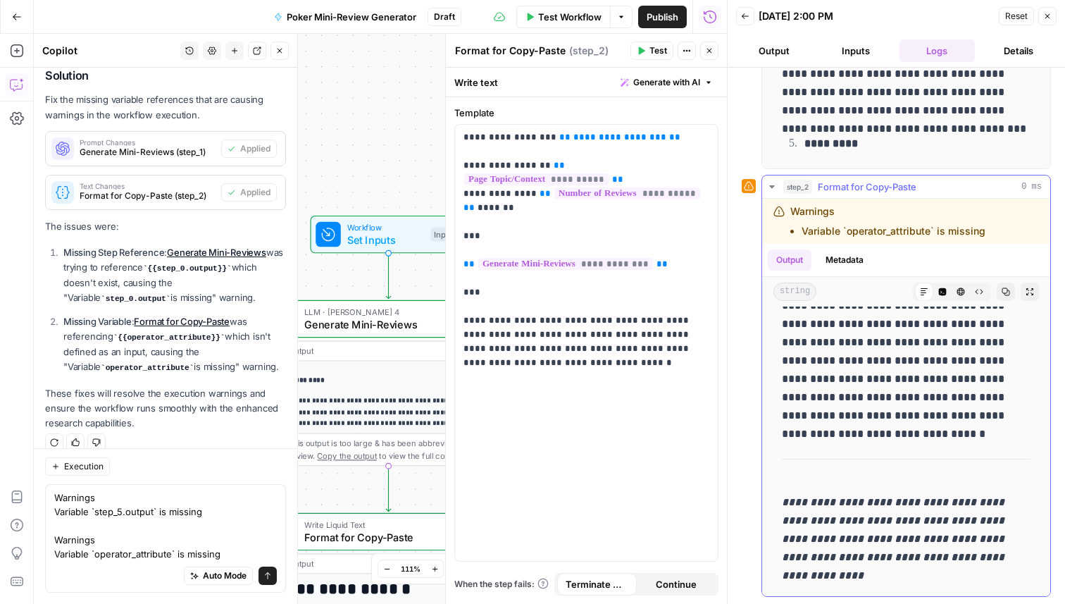
drag, startPoint x: 782, startPoint y: 333, endPoint x: 1029, endPoint y: 433, distance: 266.5
copy p "**********"
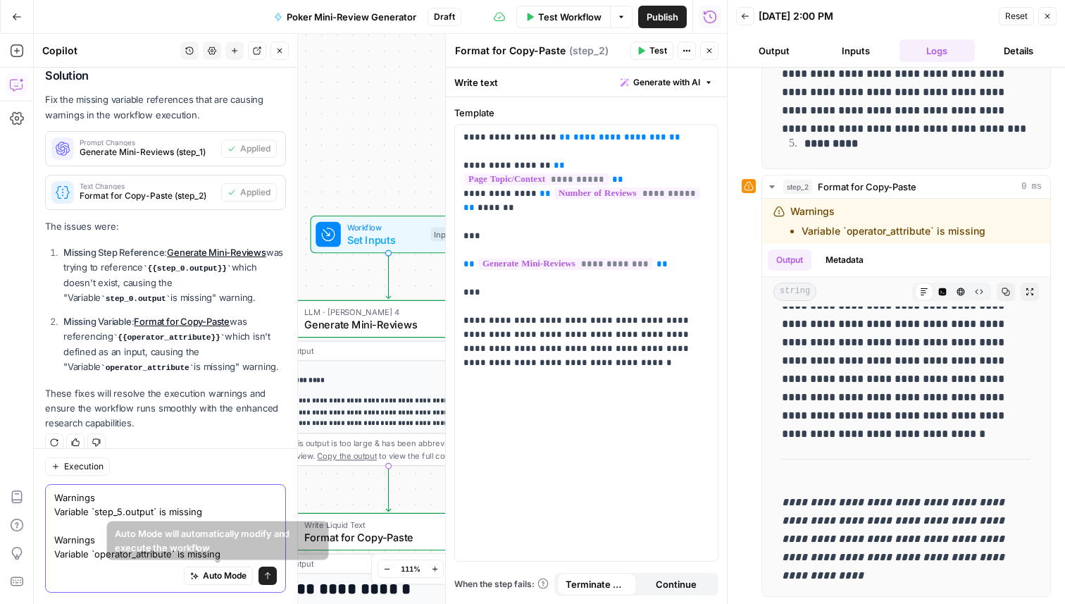
click at [267, 581] on button "Send" at bounding box center [268, 575] width 18 height 18
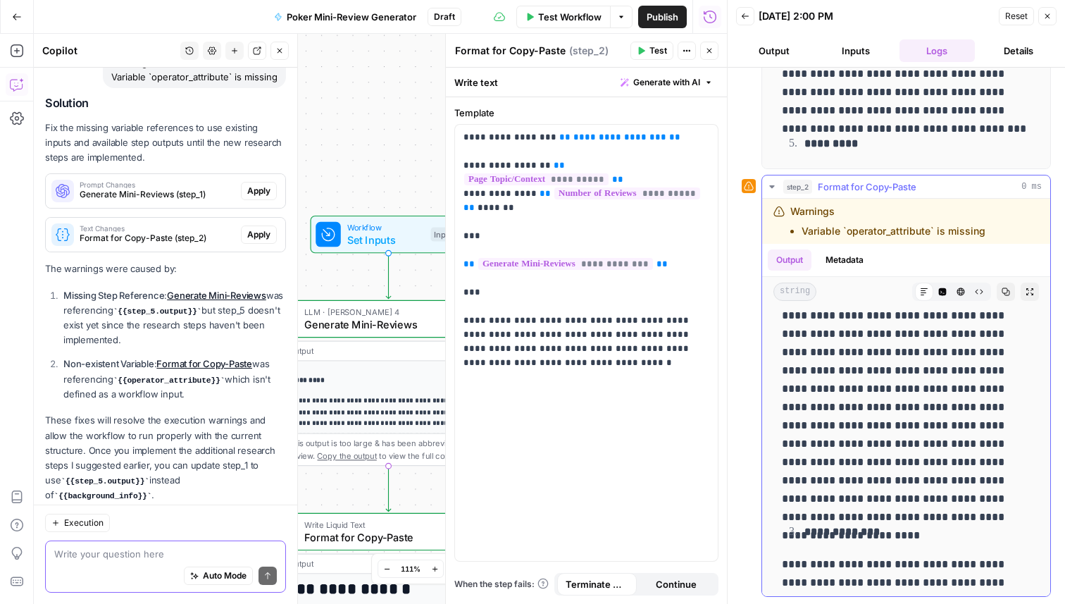
scroll to position [870, 0]
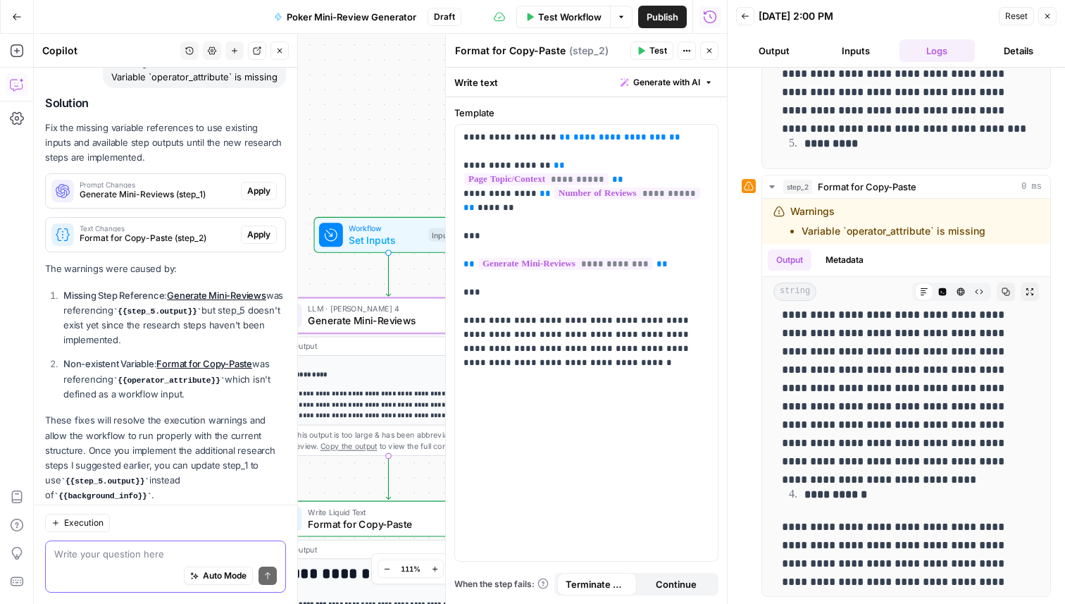
click at [263, 185] on span "Apply" at bounding box center [258, 191] width 23 height 13
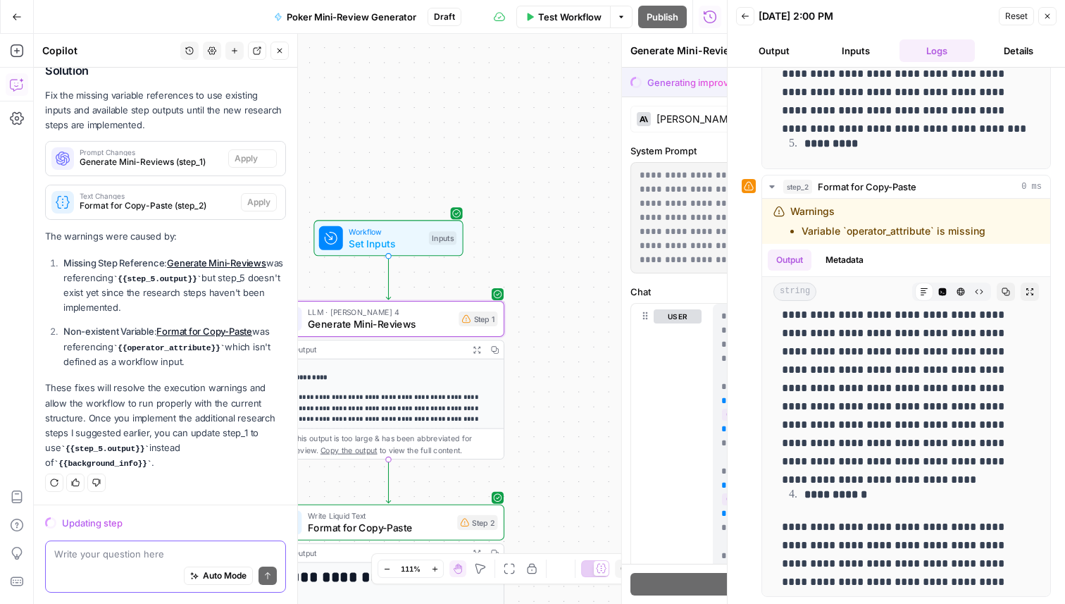
scroll to position [2011, 0]
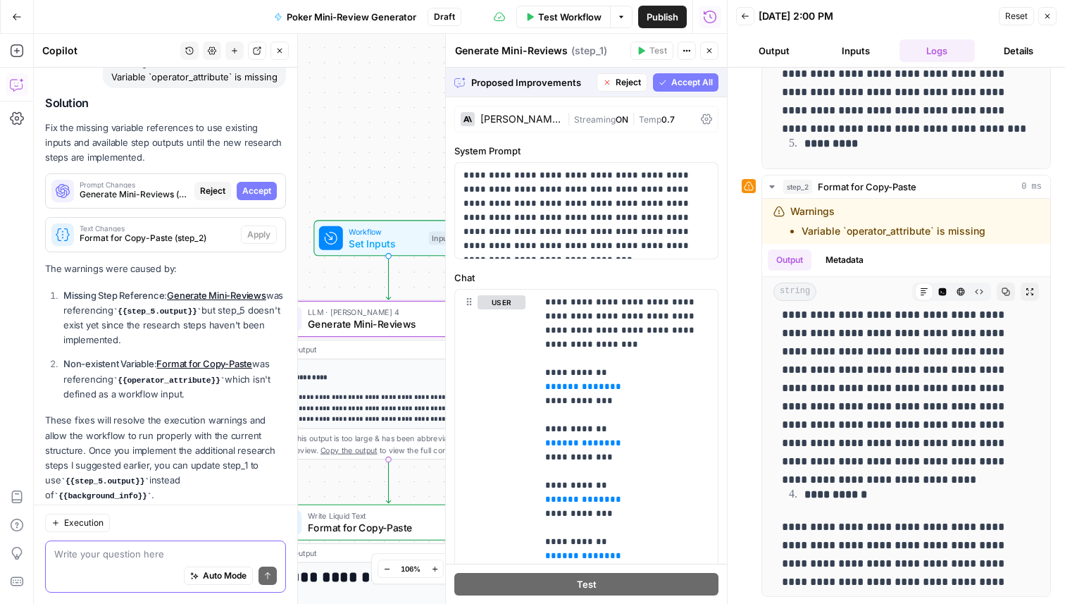
click at [261, 185] on span "Accept" at bounding box center [256, 191] width 29 height 13
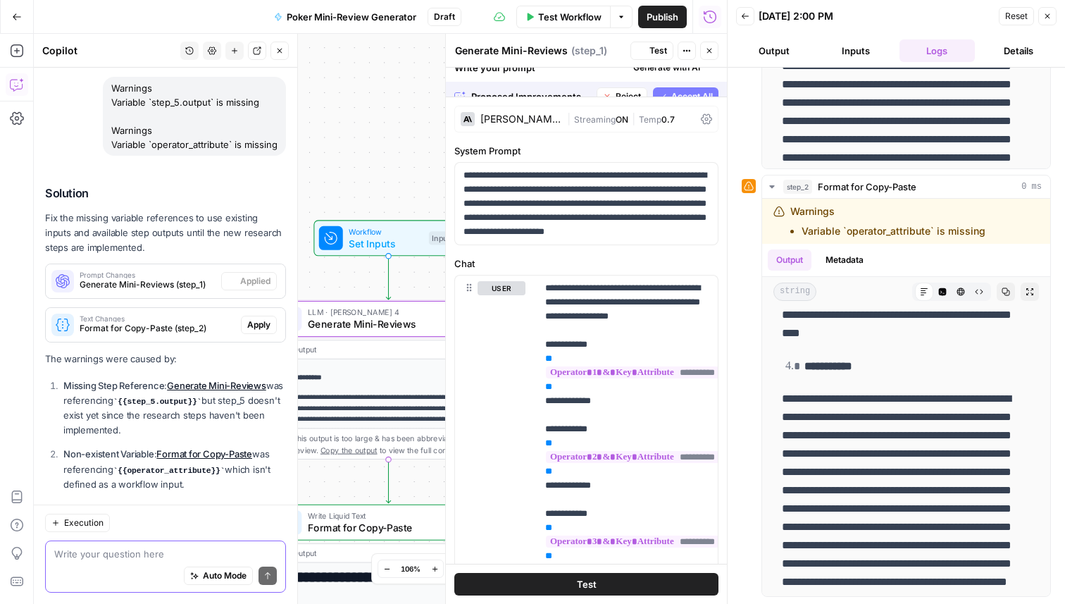
scroll to position [0, 0]
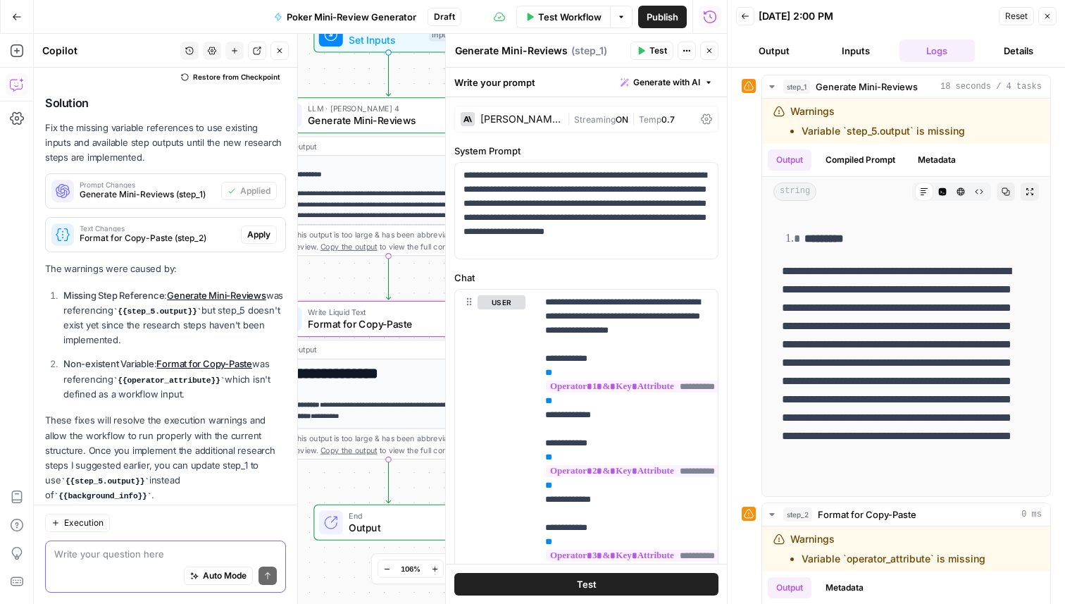
click at [252, 228] on span "Apply" at bounding box center [258, 234] width 23 height 13
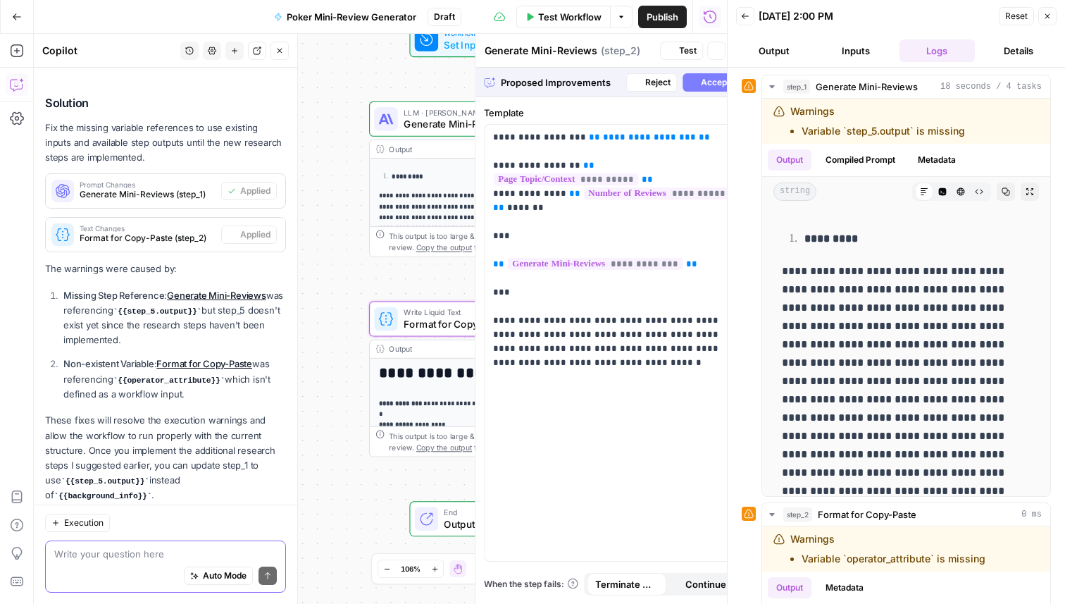
type textarea "Format for Copy-Paste"
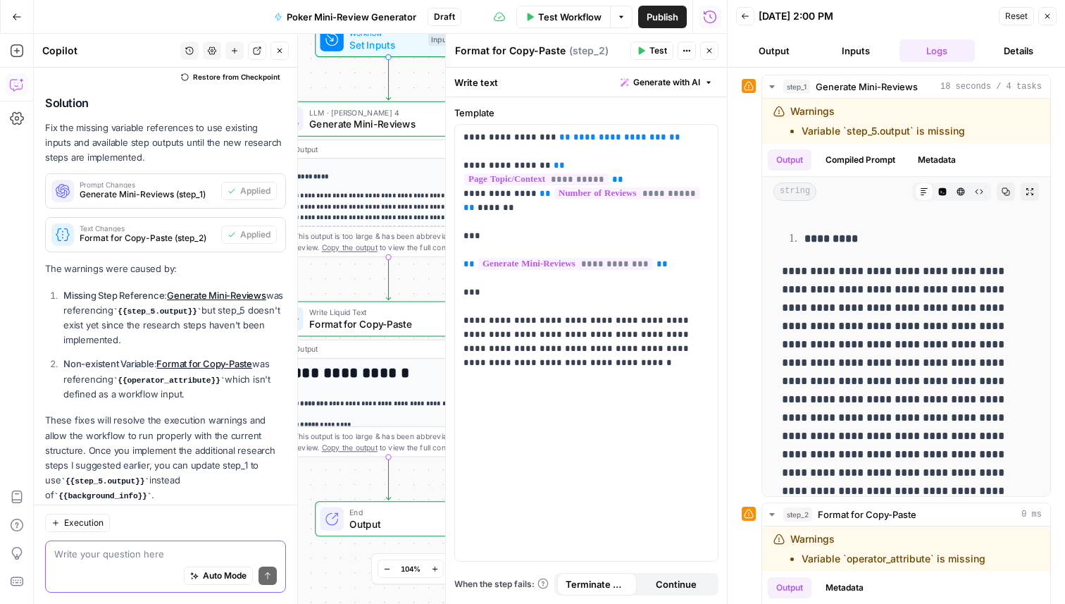
click at [581, 23] on button "Test Workflow" at bounding box center [563, 17] width 94 height 23
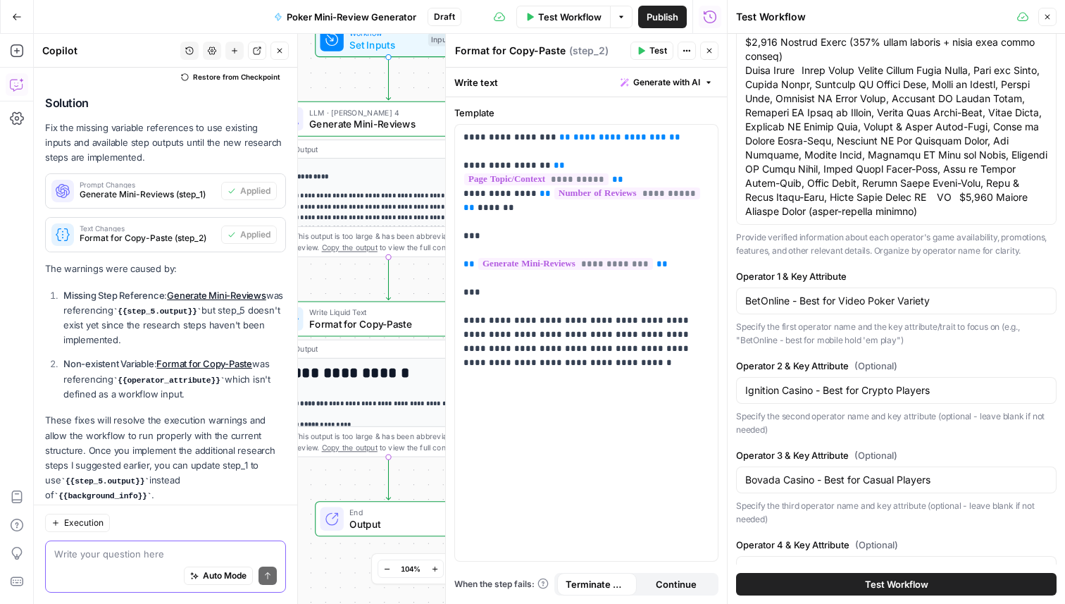
scroll to position [288, 0]
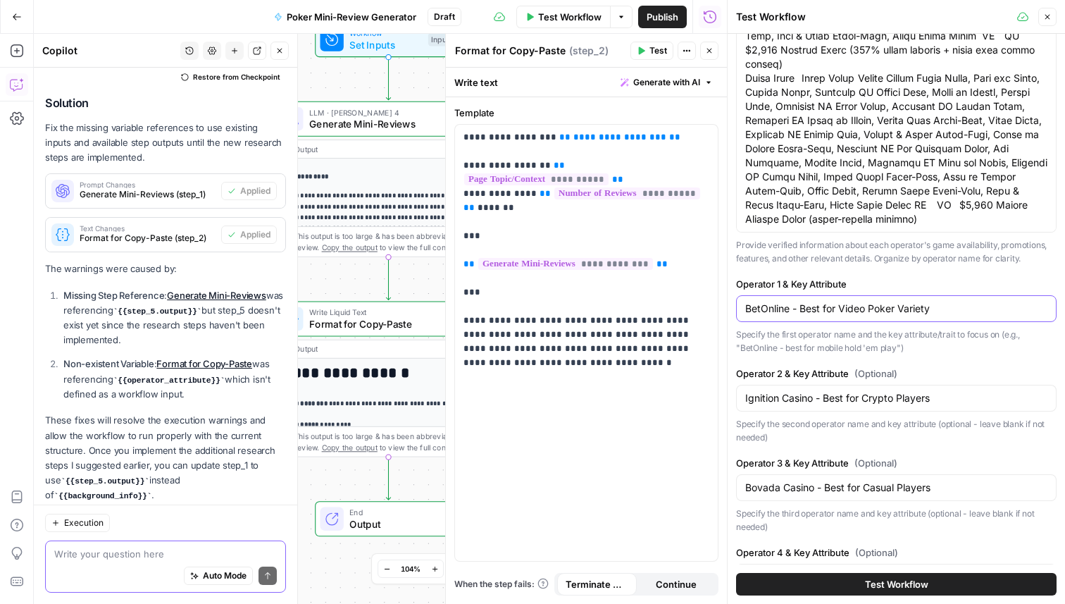
click at [757, 305] on input "BetOnline - Best for Video Poker Variety" at bounding box center [896, 309] width 302 height 14
click at [793, 405] on div "Ignition Casino - Best for Crypto Players" at bounding box center [896, 398] width 321 height 27
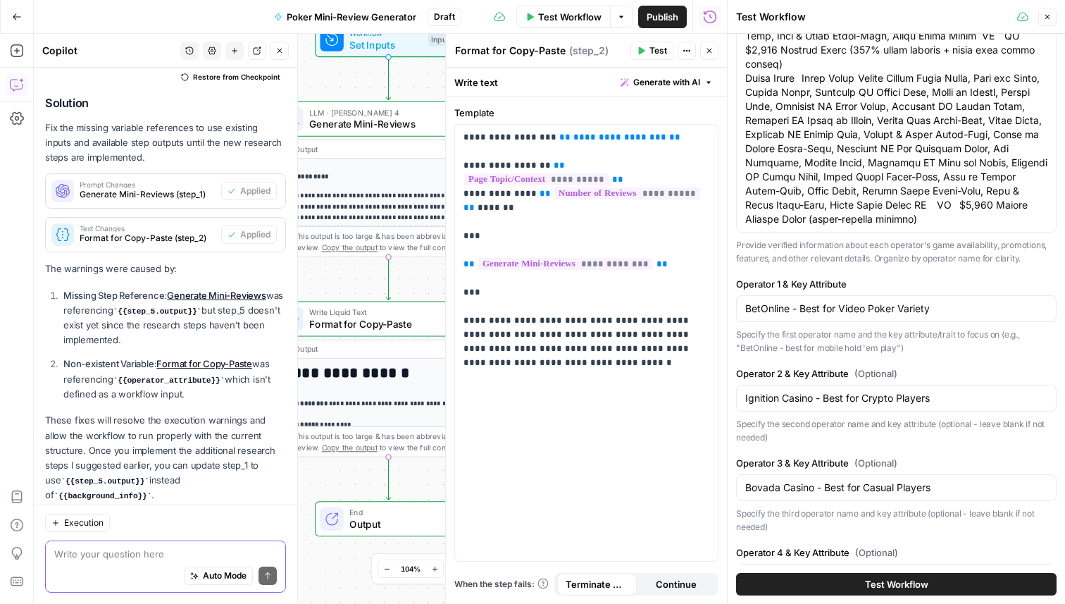
click at [793, 405] on div "Ignition Casino - Best for Crypto Players" at bounding box center [896, 398] width 321 height 27
click at [807, 401] on input "Ignition Casino - Best for Crypto Players" at bounding box center [896, 398] width 302 height 14
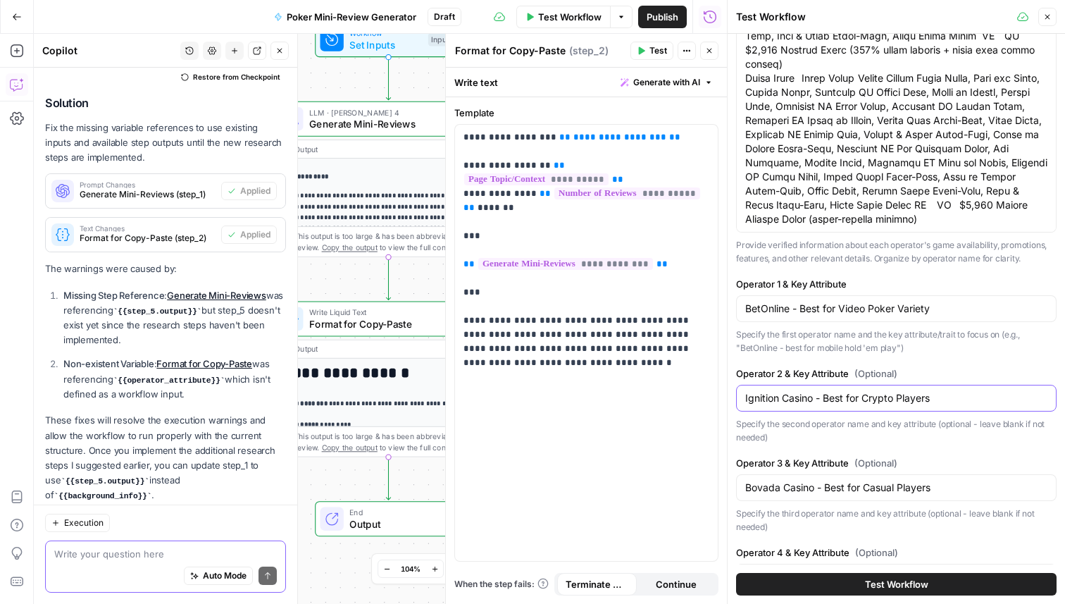
click at [807, 401] on input "Ignition Casino - Best for Crypto Players" at bounding box center [896, 398] width 302 height 14
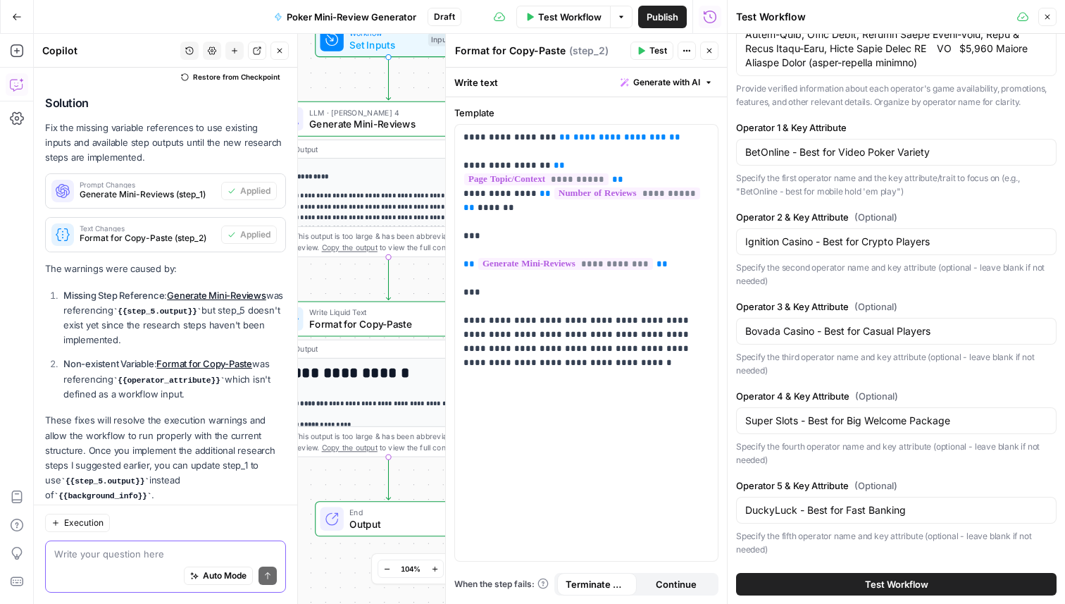
click at [828, 338] on div "Bovada Casino - Best for Casual Players" at bounding box center [896, 331] width 321 height 27
click at [828, 335] on input "Bovada Casino - Best for Casual Players" at bounding box center [896, 331] width 302 height 14
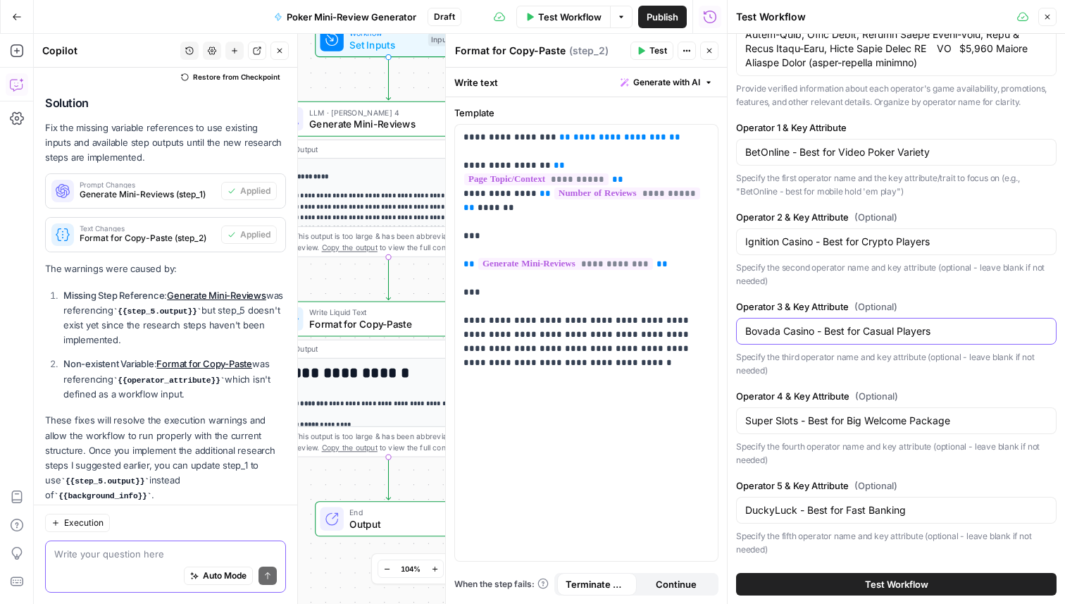
click at [828, 335] on input "Bovada Casino - Best for Casual Players" at bounding box center [896, 331] width 302 height 14
click at [803, 414] on input "Super Slots - Best for Big Welcome Package" at bounding box center [896, 421] width 302 height 14
click at [818, 509] on input "DuckyLuck - Best for Fast Banking" at bounding box center [896, 510] width 302 height 14
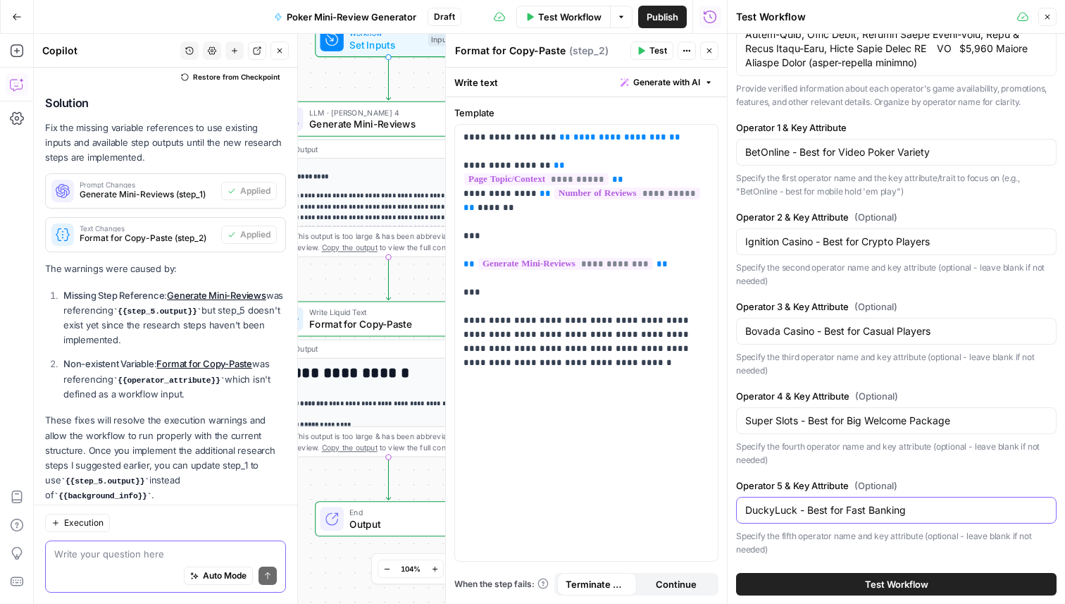
click at [818, 509] on input "DuckyLuck - Best for Fast Banking" at bounding box center [896, 510] width 302 height 14
